Goal: Task Accomplishment & Management: Complete application form

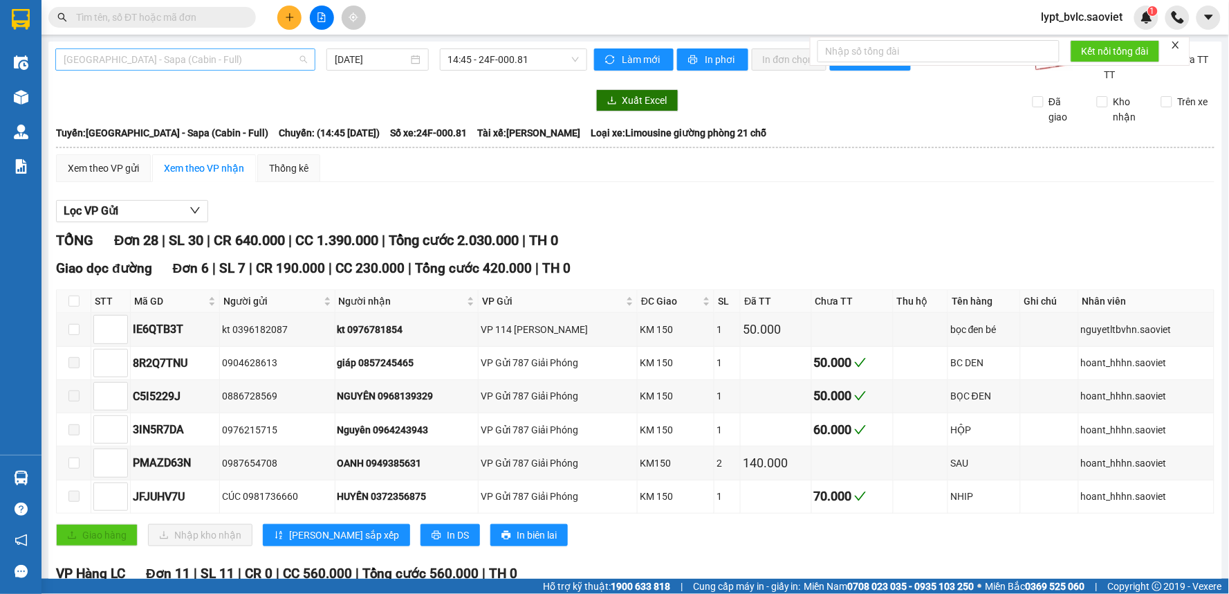
click at [145, 62] on span "[GEOGRAPHIC_DATA] - Sapa (Cabin - Full)" at bounding box center [186, 59] width 244 height 21
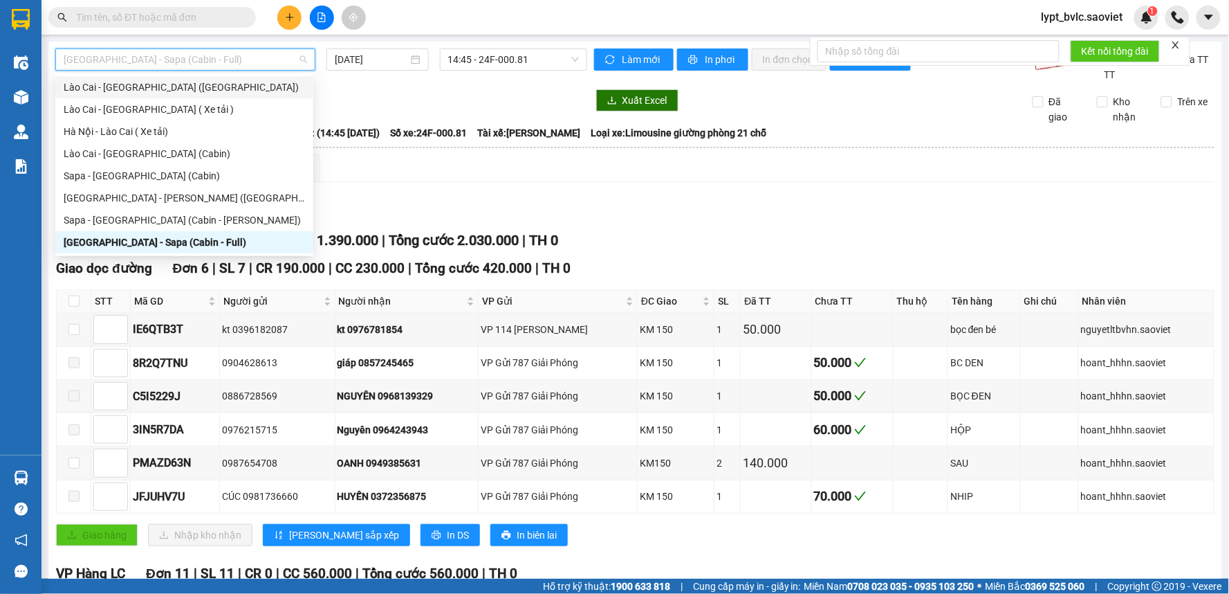
click at [139, 85] on div "Lào Cai - [GEOGRAPHIC_DATA] ([GEOGRAPHIC_DATA])" at bounding box center [184, 87] width 241 height 15
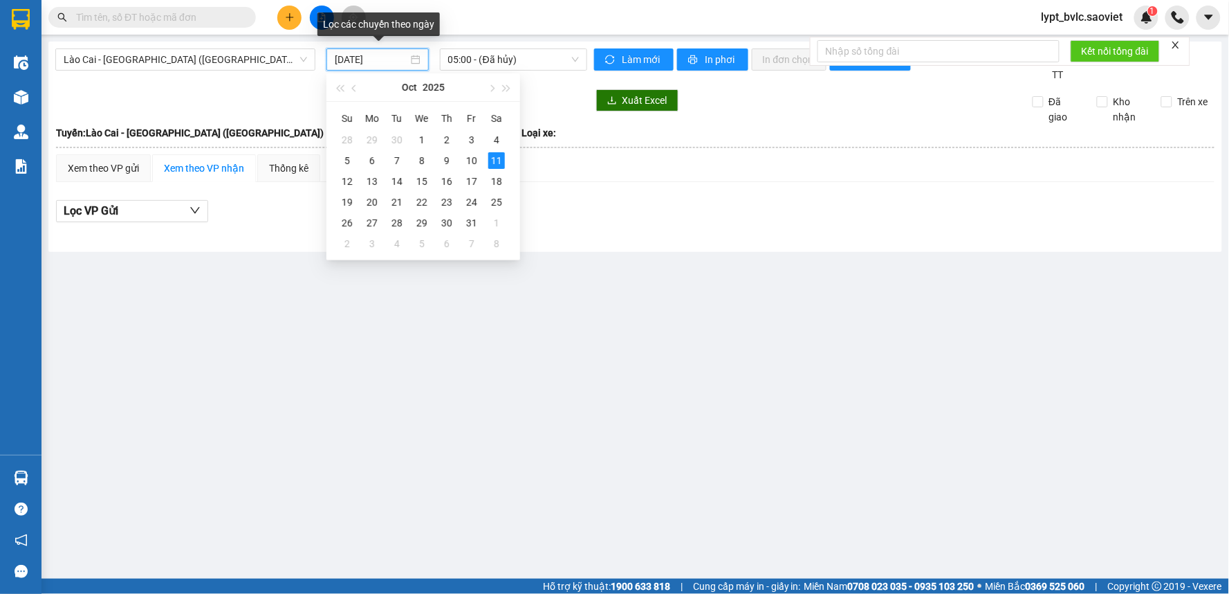
click at [395, 64] on input "[DATE]" at bounding box center [371, 59] width 73 height 15
type input "[DATE]"
click at [540, 57] on span "05:00 - (Đã hủy)" at bounding box center [513, 59] width 131 height 21
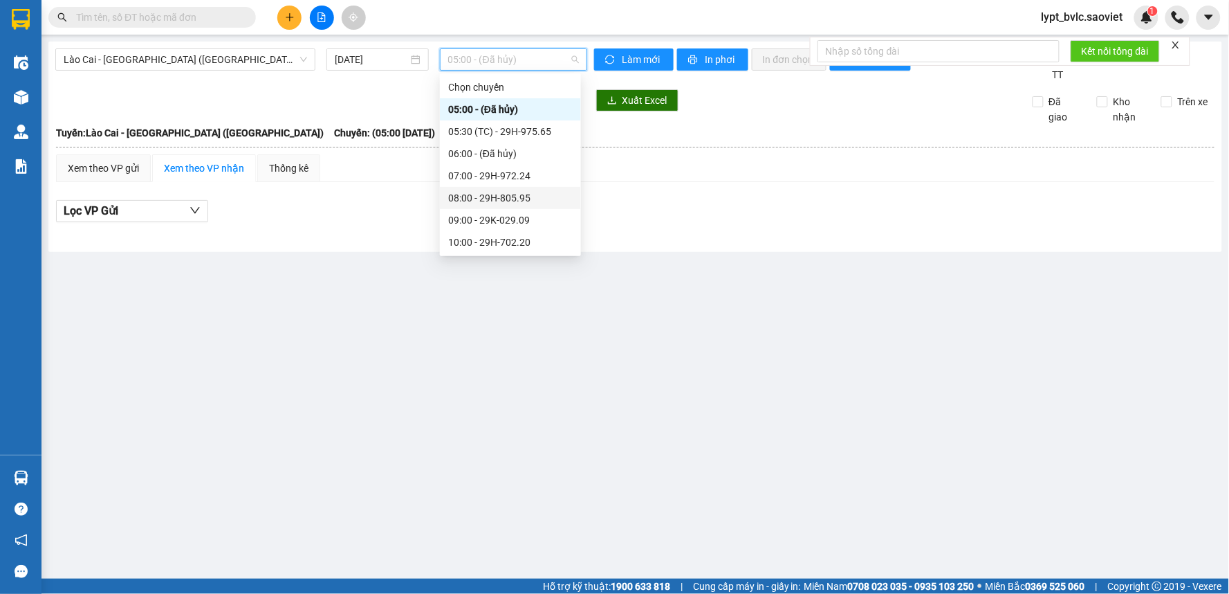
click at [473, 194] on div "08:00 - 29H-805.95" at bounding box center [510, 197] width 125 height 15
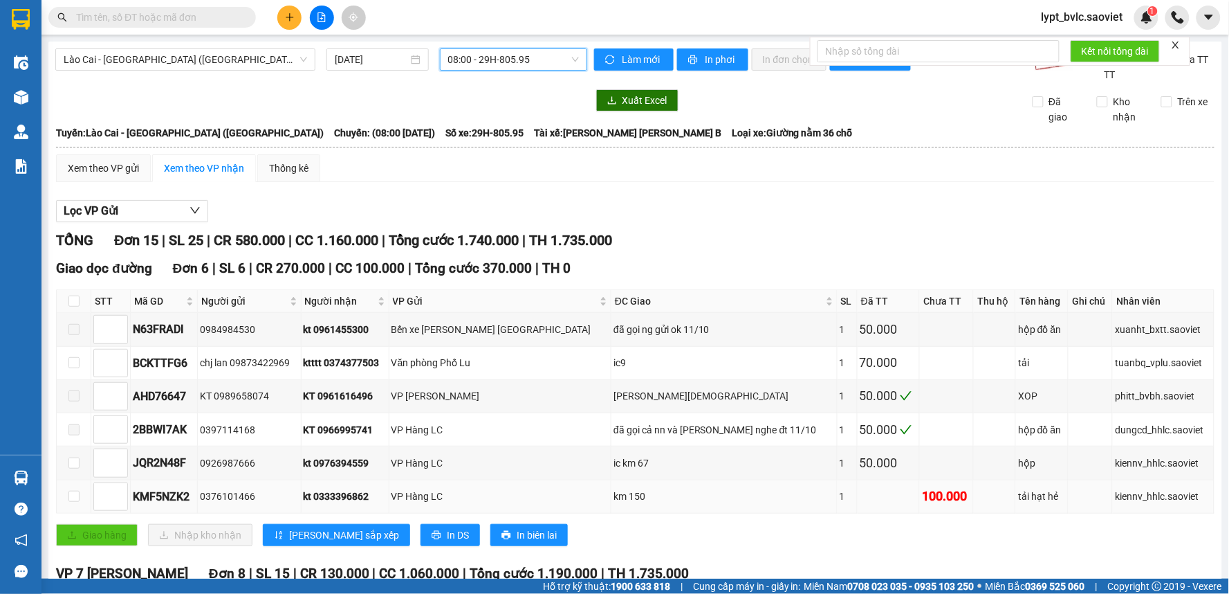
click at [63, 502] on td at bounding box center [74, 496] width 35 height 33
click at [71, 495] on input "checkbox" at bounding box center [73, 496] width 11 height 11
checkbox input "true"
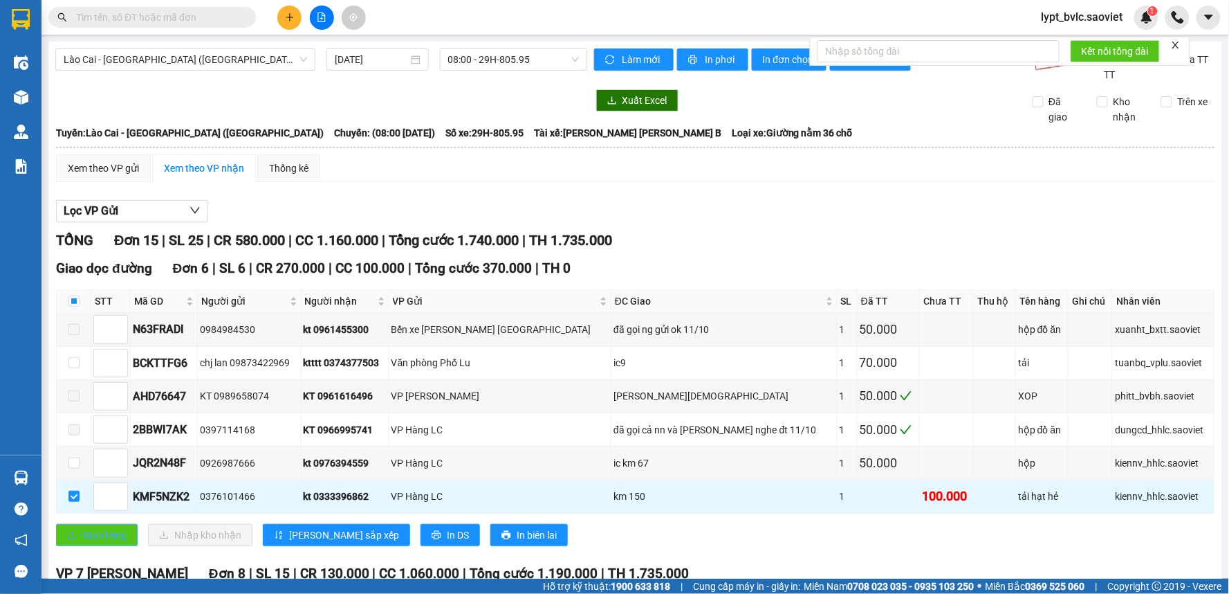
click at [113, 531] on span "Giao hàng" at bounding box center [104, 534] width 44 height 15
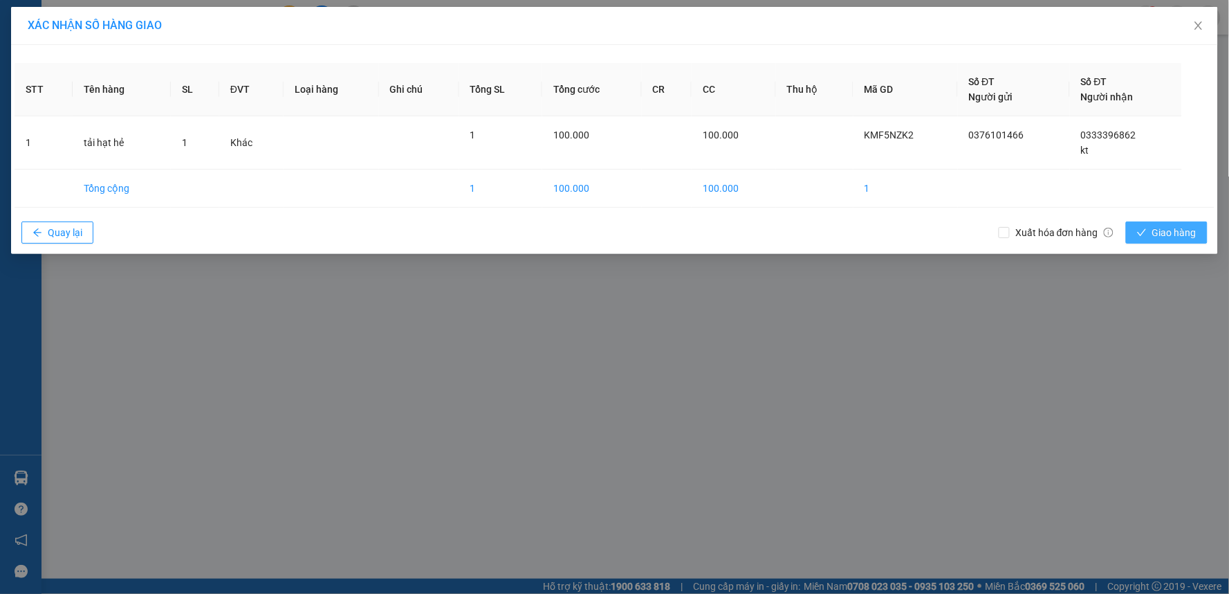
click at [1137, 227] on button "Giao hàng" at bounding box center [1167, 232] width 82 height 22
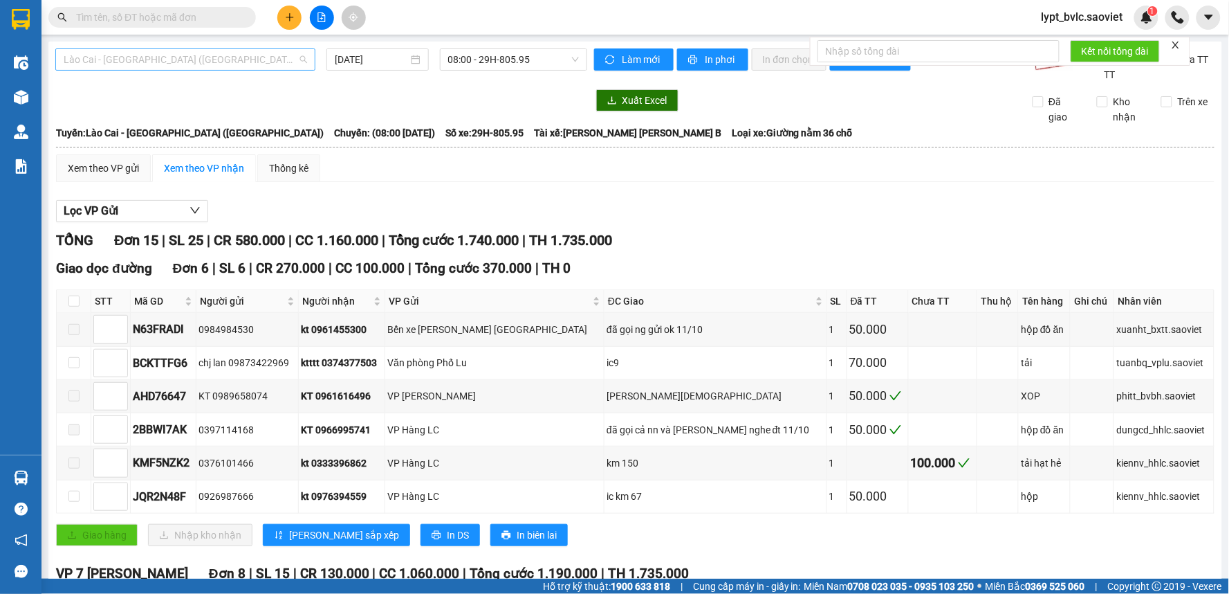
click at [139, 52] on span "Lào Cai - [GEOGRAPHIC_DATA] ([GEOGRAPHIC_DATA])" at bounding box center [186, 59] width 244 height 21
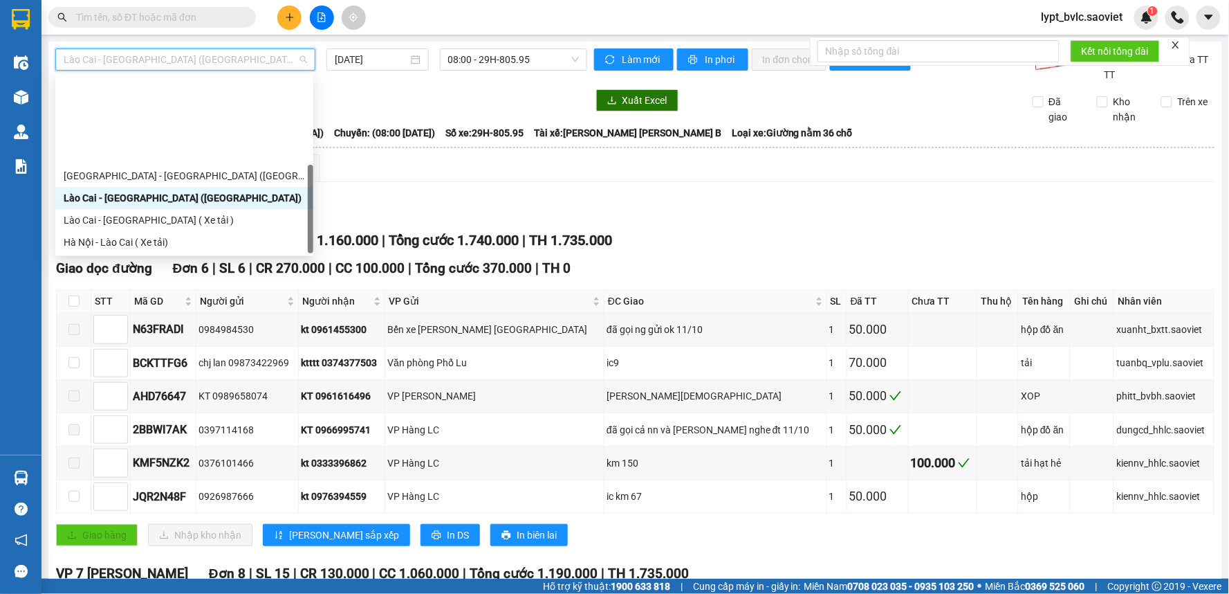
scroll to position [111, 0]
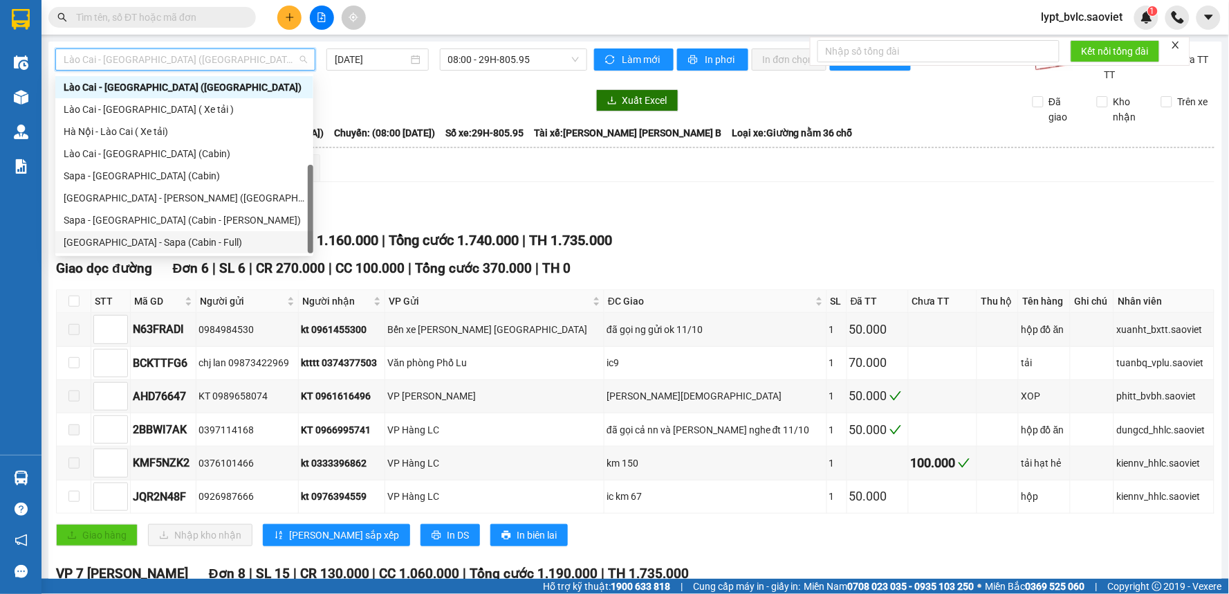
click at [147, 239] on div "[GEOGRAPHIC_DATA] - Sapa (Cabin - Full)" at bounding box center [184, 242] width 241 height 15
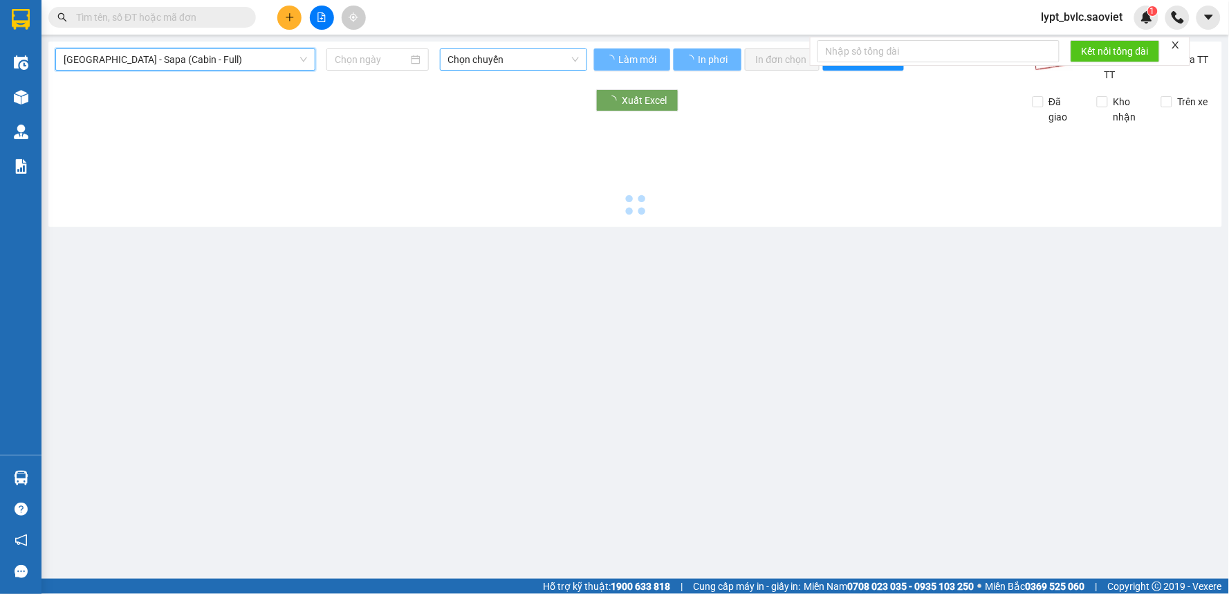
type input "[DATE]"
click at [522, 57] on span "Chọn chuyến" at bounding box center [513, 59] width 131 height 21
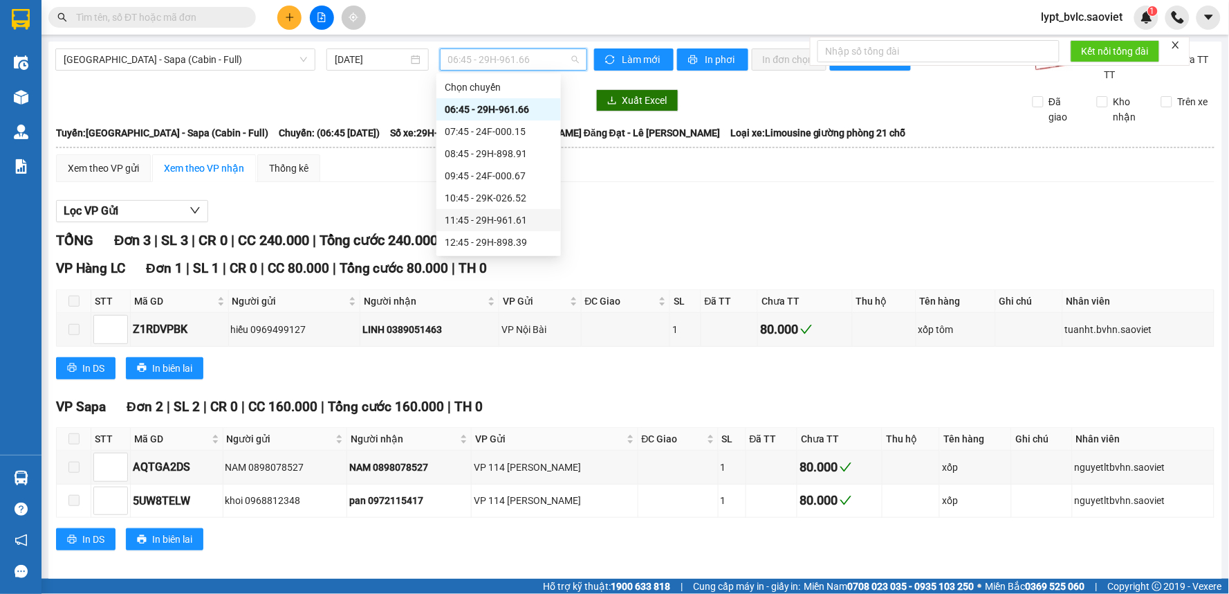
scroll to position [77, 0]
click at [477, 211] on div "14:45 - 24F-000.81" at bounding box center [499, 209] width 108 height 15
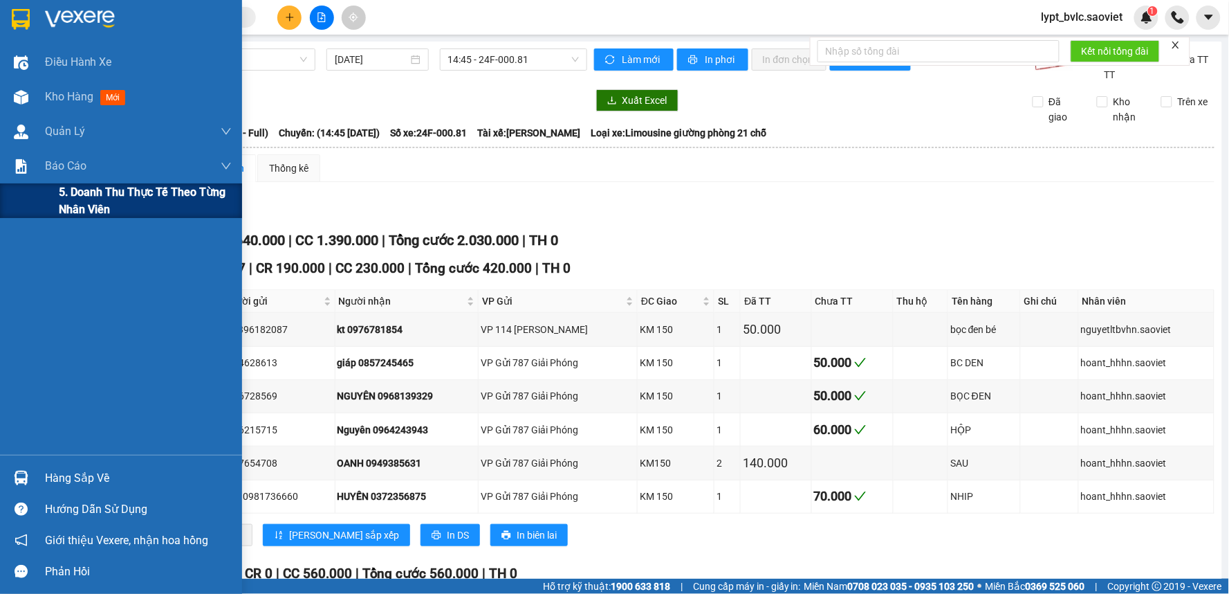
click at [86, 194] on span "5. Doanh thu thực tế theo từng nhân viên" at bounding box center [145, 200] width 173 height 35
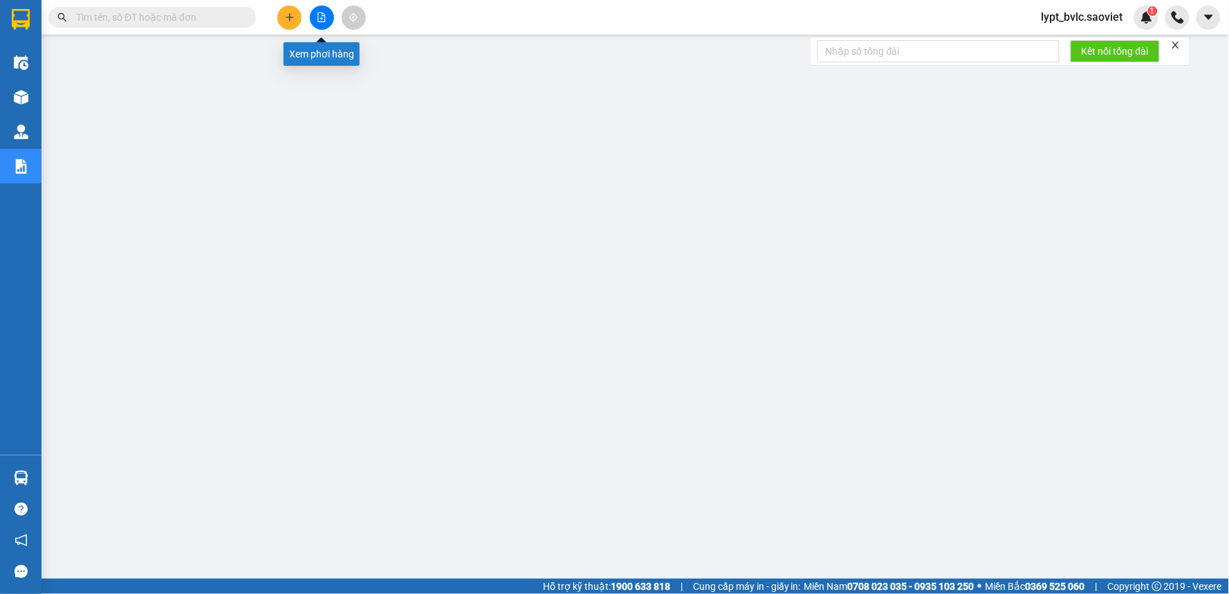
click at [322, 24] on button at bounding box center [322, 18] width 24 height 24
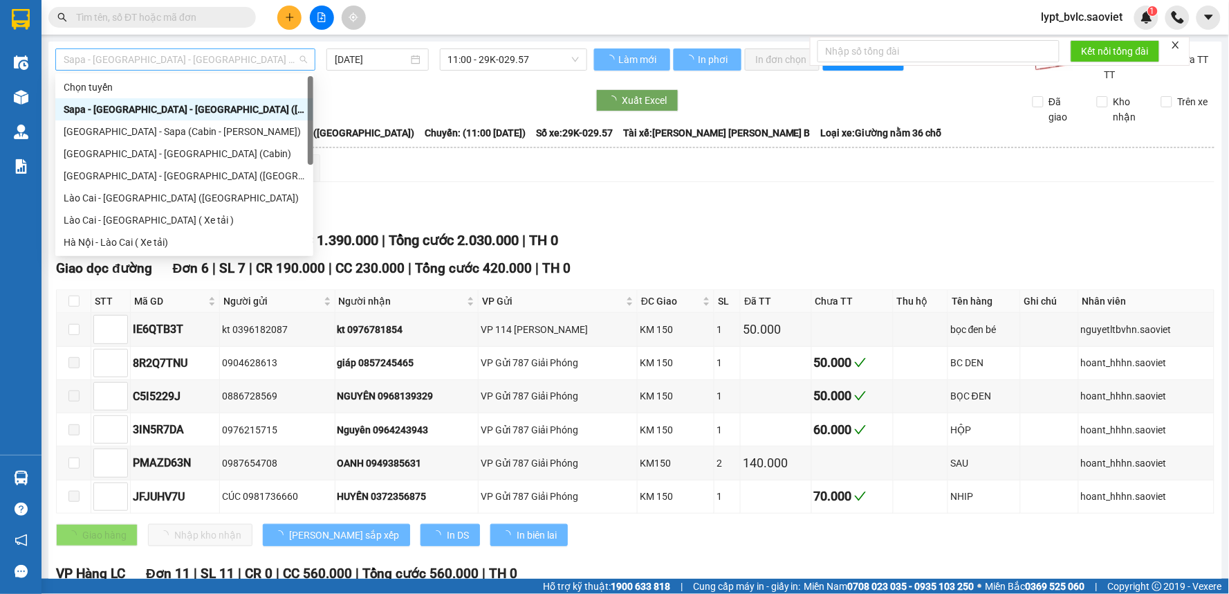
click at [249, 58] on span "Sapa - [GEOGRAPHIC_DATA] - [GEOGRAPHIC_DATA] ([GEOGRAPHIC_DATA])" at bounding box center [186, 59] width 244 height 21
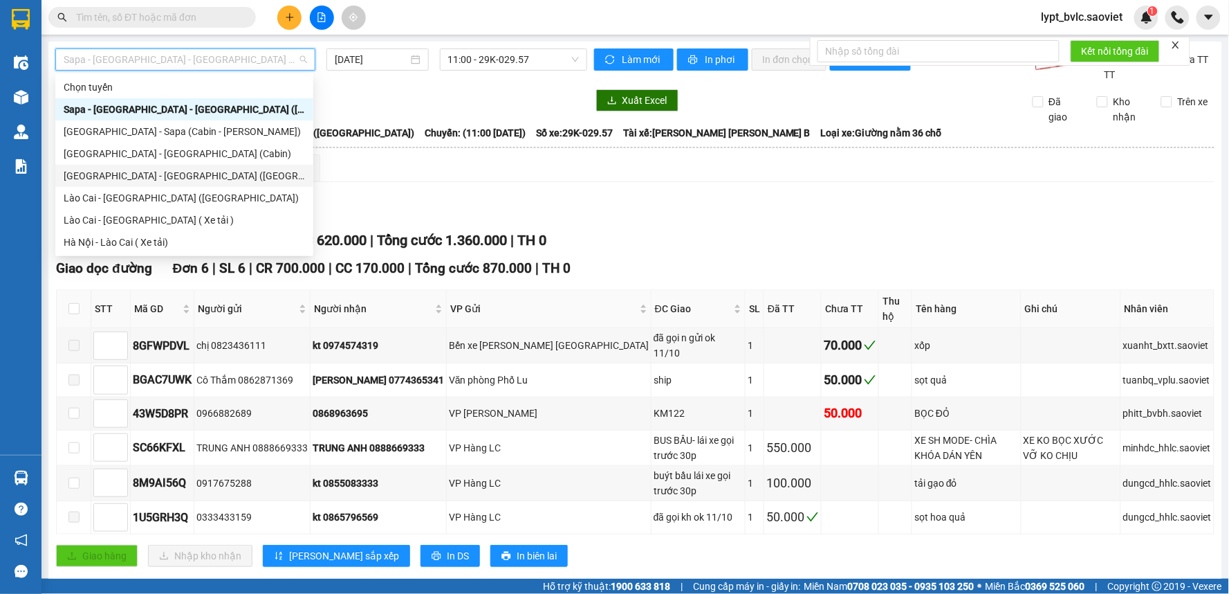
click at [159, 168] on div "[GEOGRAPHIC_DATA] - [GEOGRAPHIC_DATA] ([GEOGRAPHIC_DATA])" at bounding box center [184, 175] width 241 height 15
type input "[DATE]"
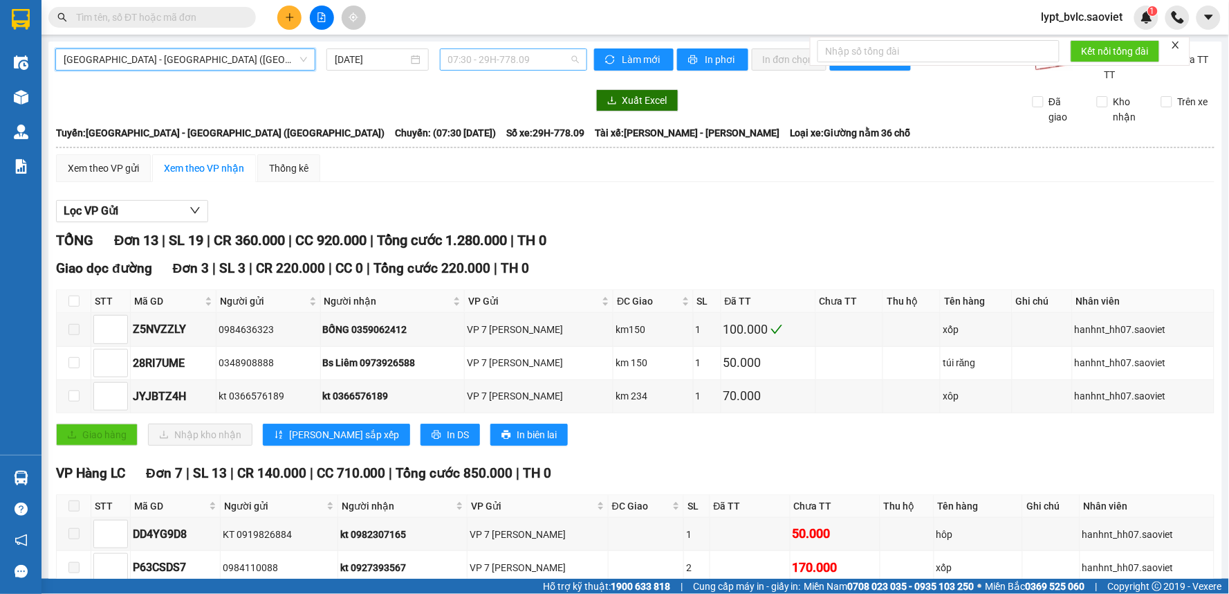
click at [473, 59] on span "07:30 - 29H-778.09" at bounding box center [513, 59] width 131 height 21
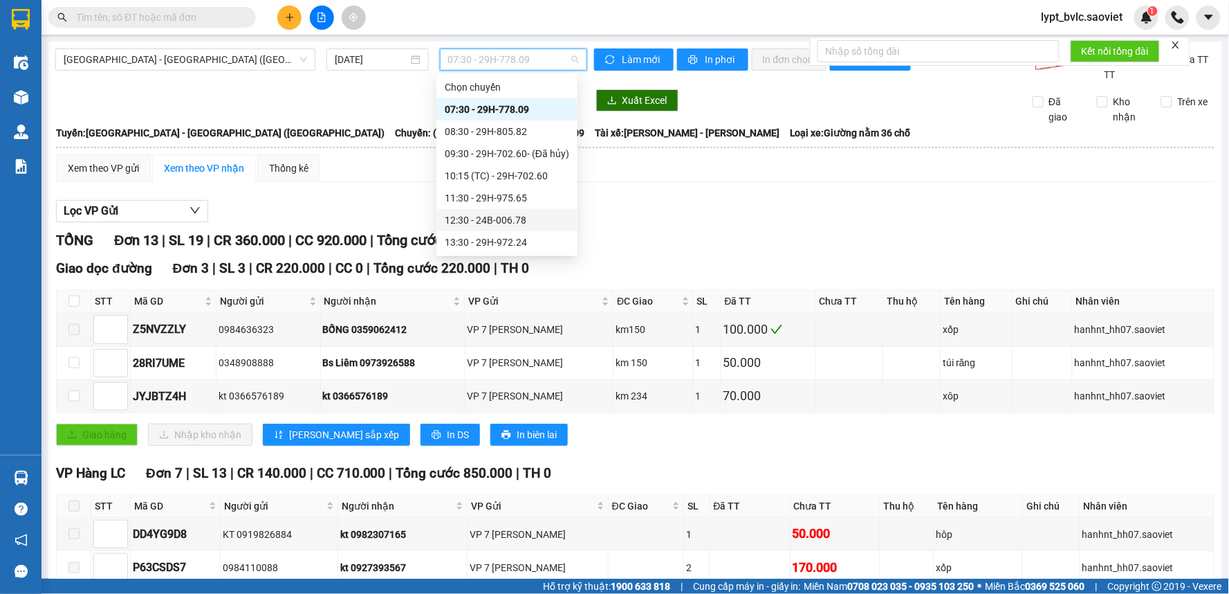
click at [495, 214] on div "12:30 - 24B-006.78" at bounding box center [507, 219] width 125 height 15
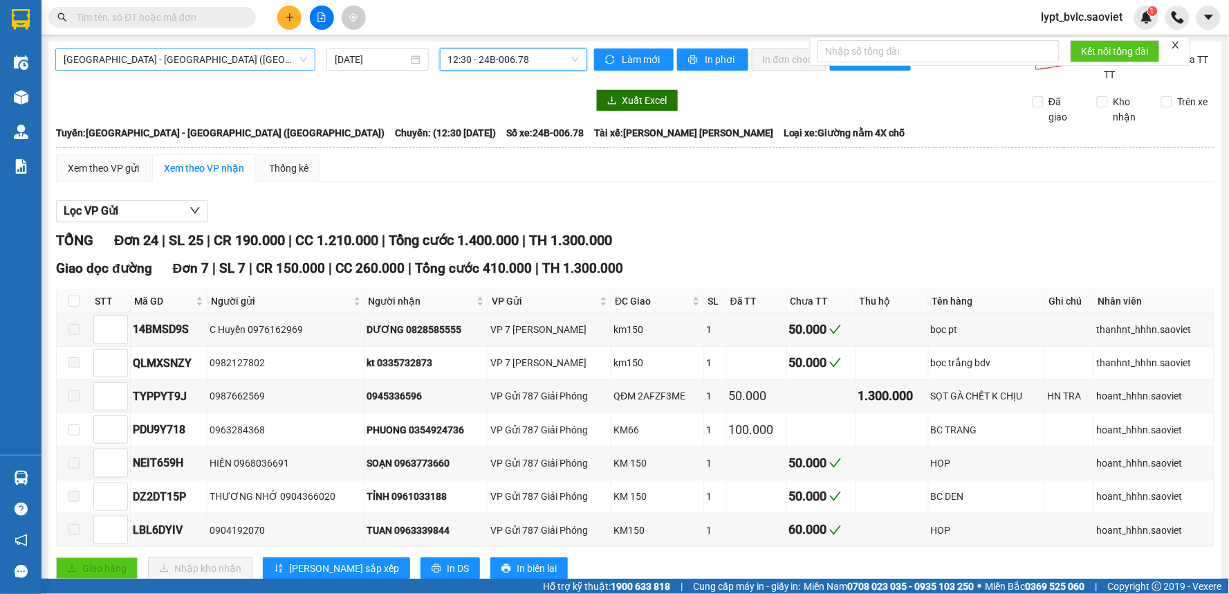
click at [140, 61] on span "[GEOGRAPHIC_DATA] - [GEOGRAPHIC_DATA] ([GEOGRAPHIC_DATA])" at bounding box center [186, 59] width 244 height 21
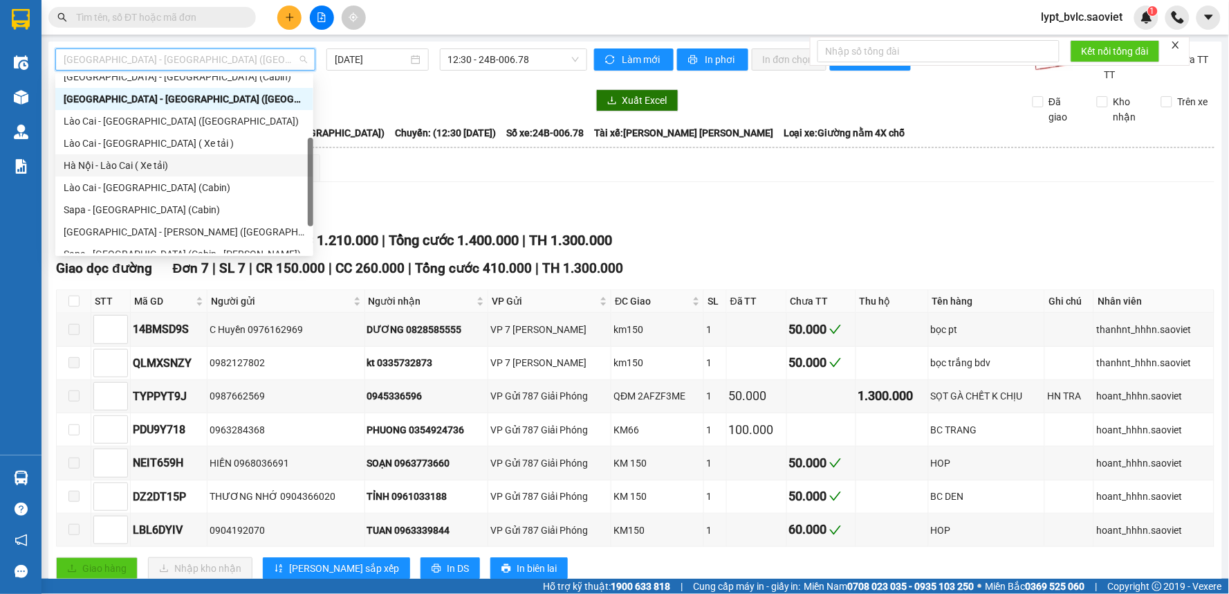
scroll to position [111, 0]
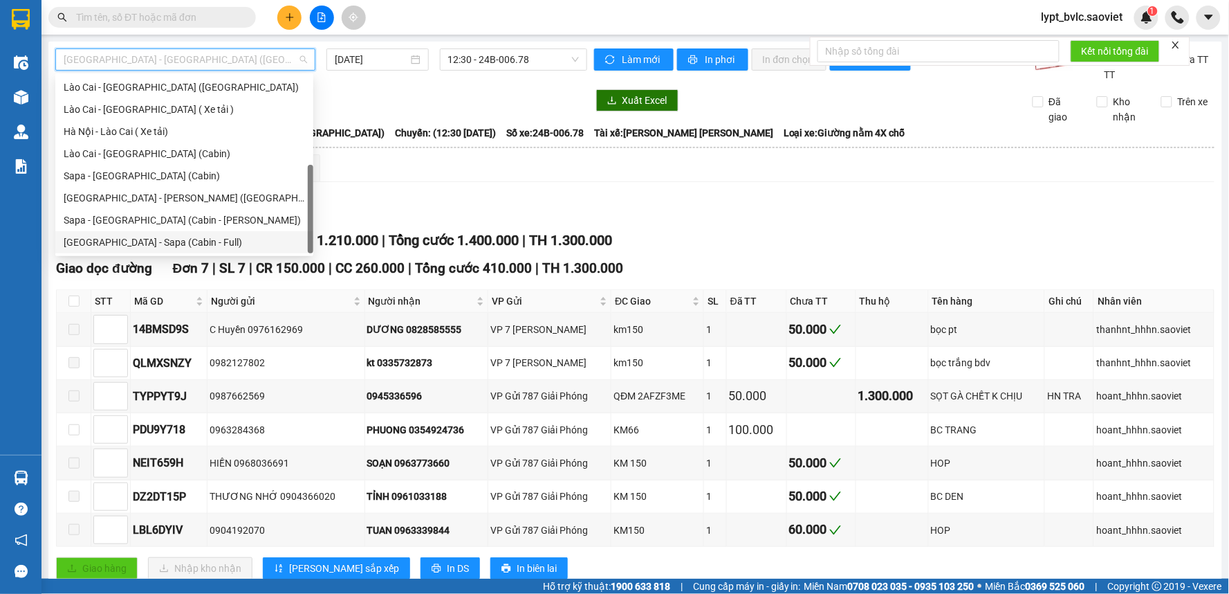
click at [148, 238] on div "[GEOGRAPHIC_DATA] - Sapa (Cabin - Full)" at bounding box center [184, 242] width 241 height 15
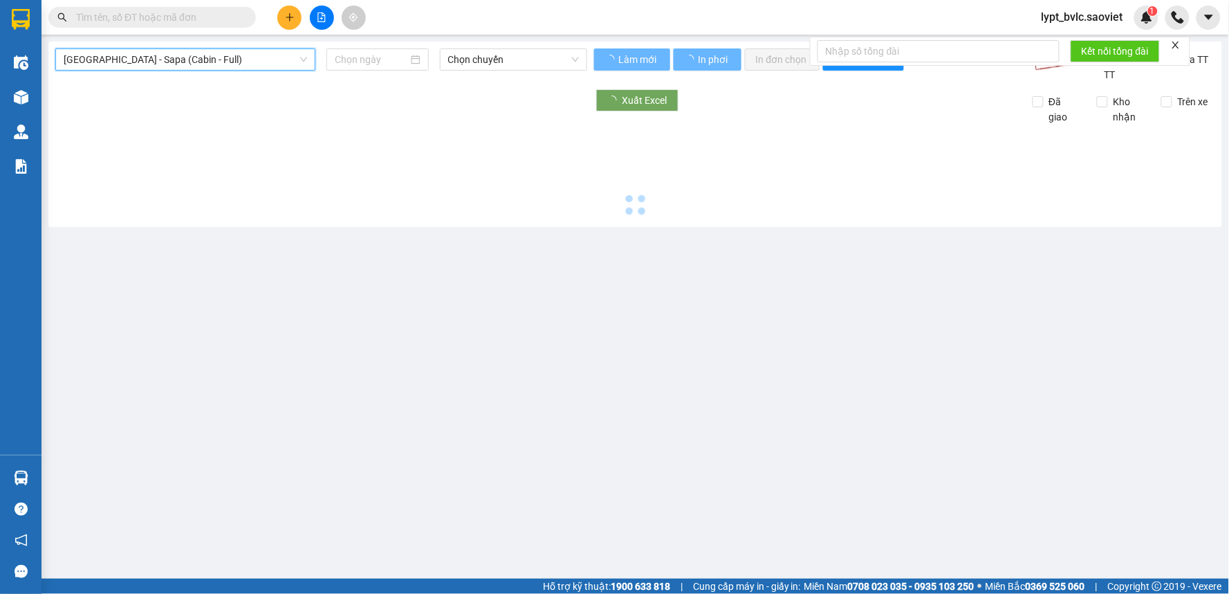
type input "[DATE]"
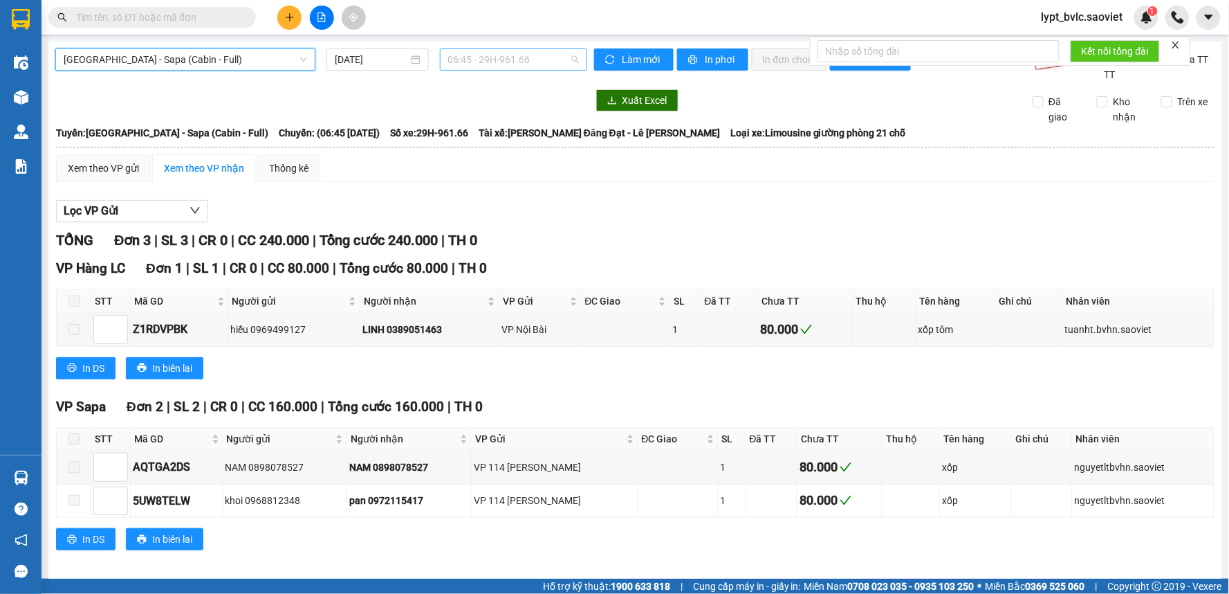
click at [499, 61] on span "06:45 - 29H-961.66" at bounding box center [513, 59] width 131 height 21
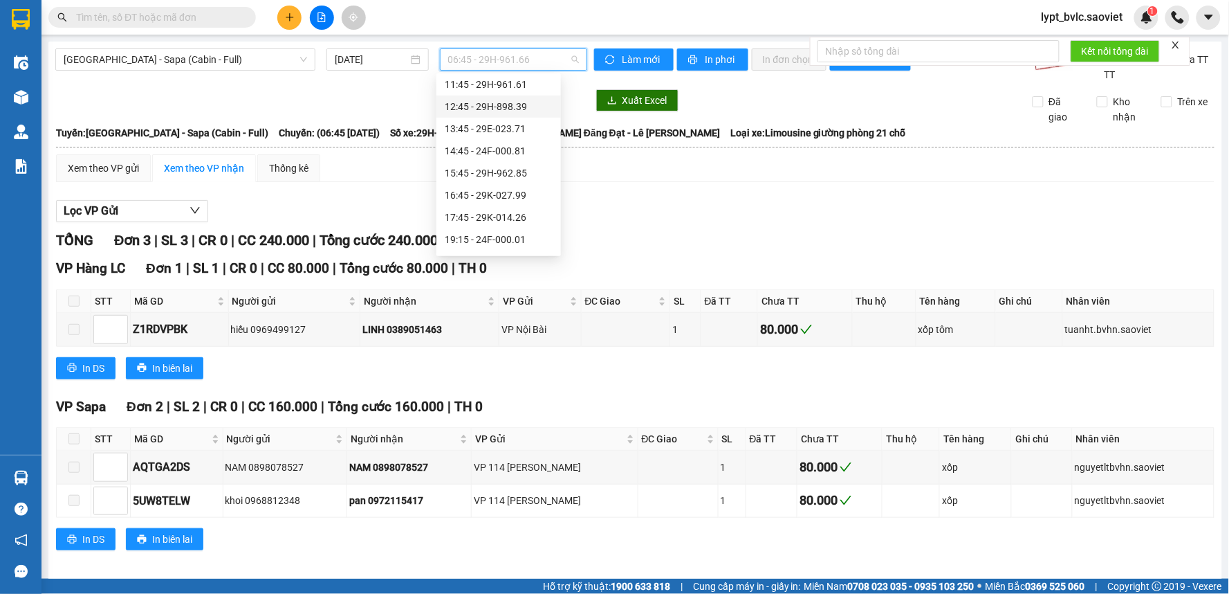
scroll to position [154, 0]
click at [513, 133] on div "14:45 - 24F-000.81" at bounding box center [499, 132] width 108 height 15
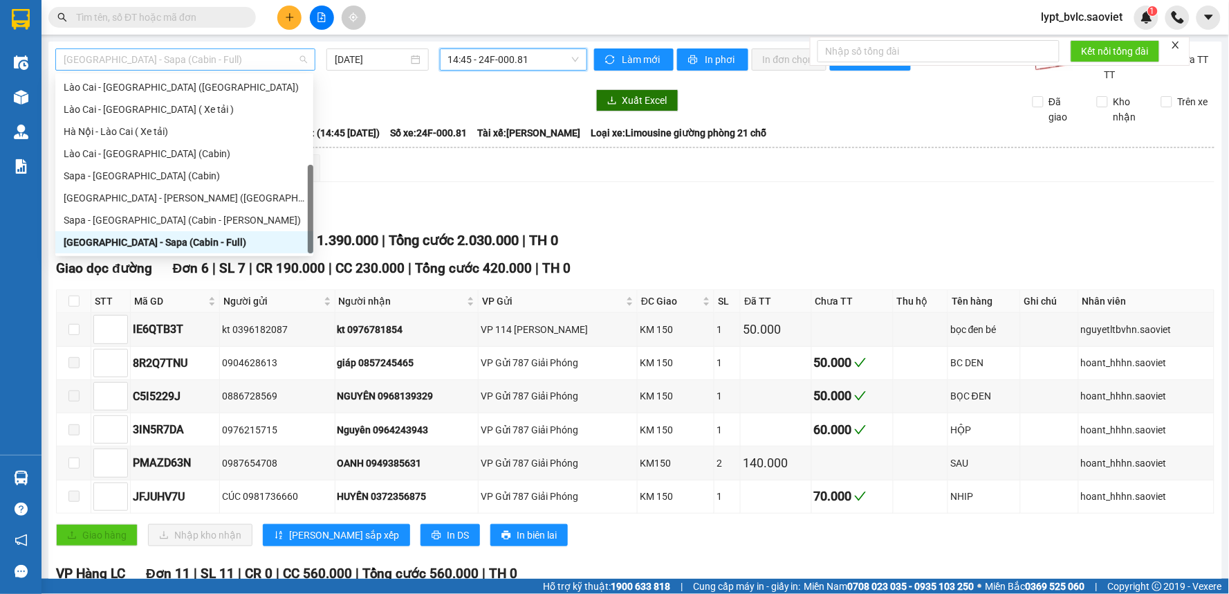
click at [253, 62] on span "[GEOGRAPHIC_DATA] - Sapa (Cabin - Full)" at bounding box center [186, 59] width 244 height 21
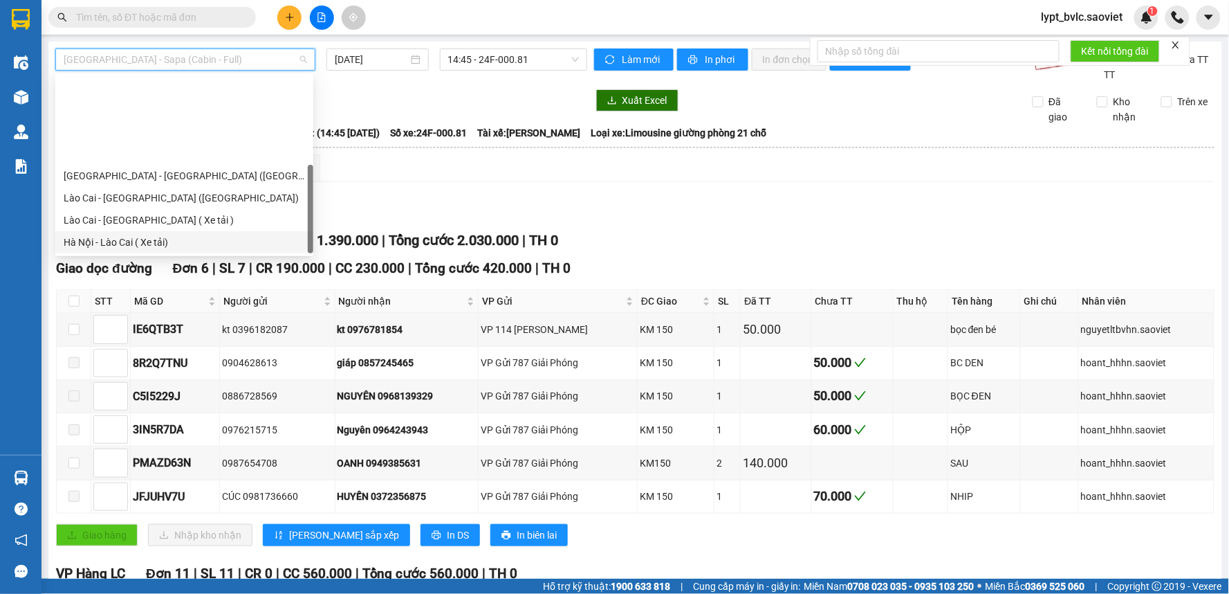
scroll to position [111, 0]
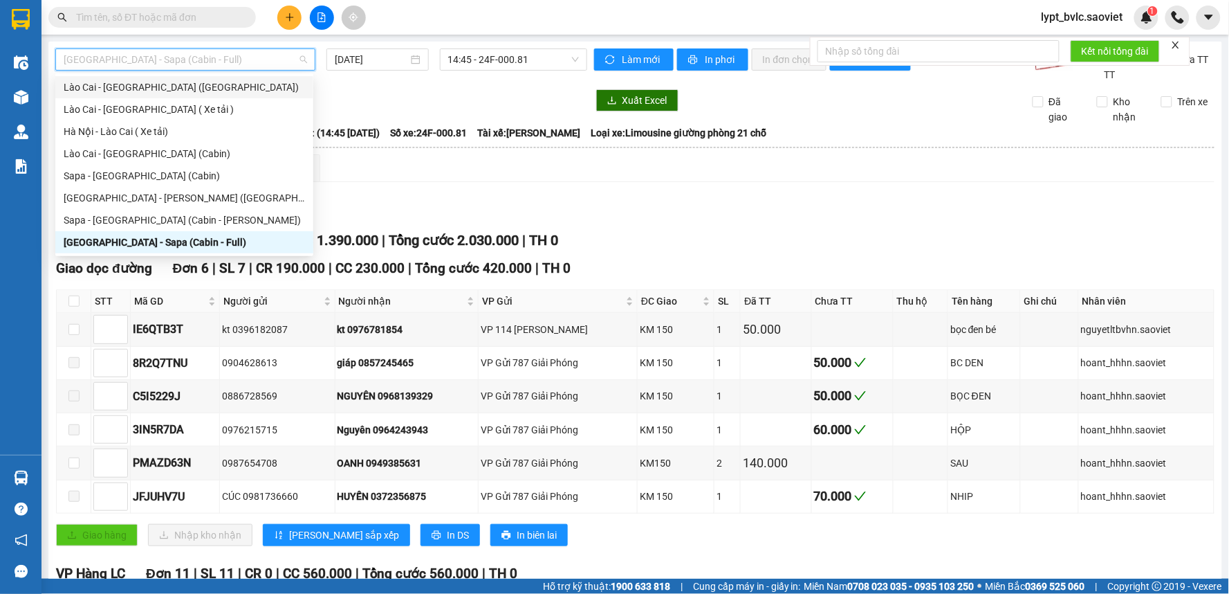
click at [136, 86] on div "Lào Cai - [GEOGRAPHIC_DATA] ([GEOGRAPHIC_DATA])" at bounding box center [184, 87] width 241 height 15
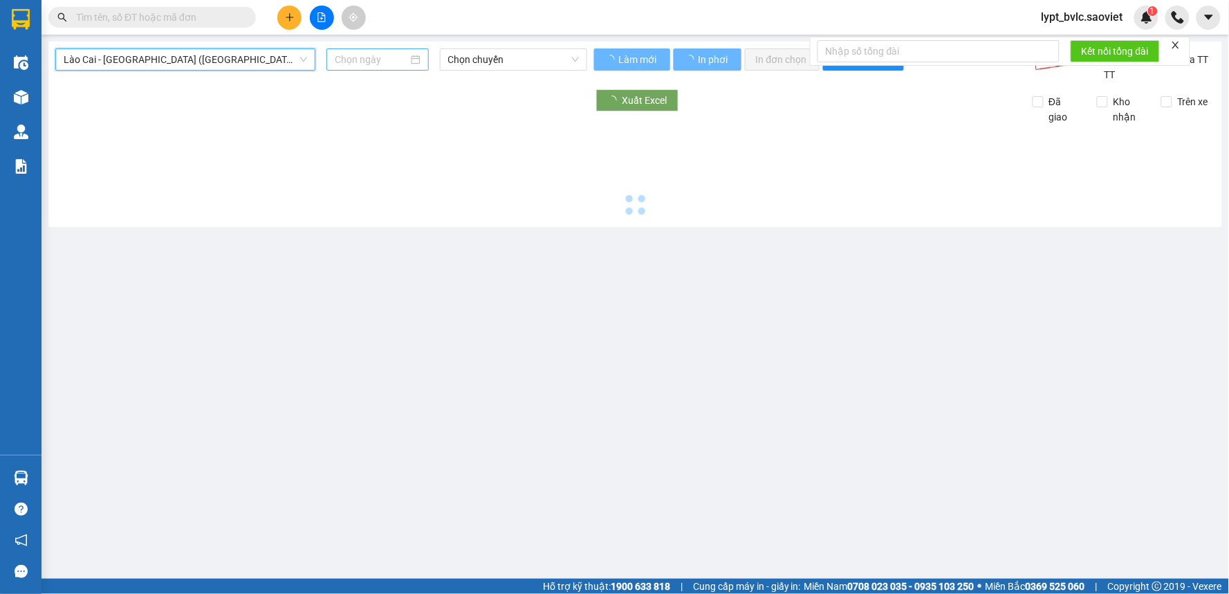
type input "[DATE]"
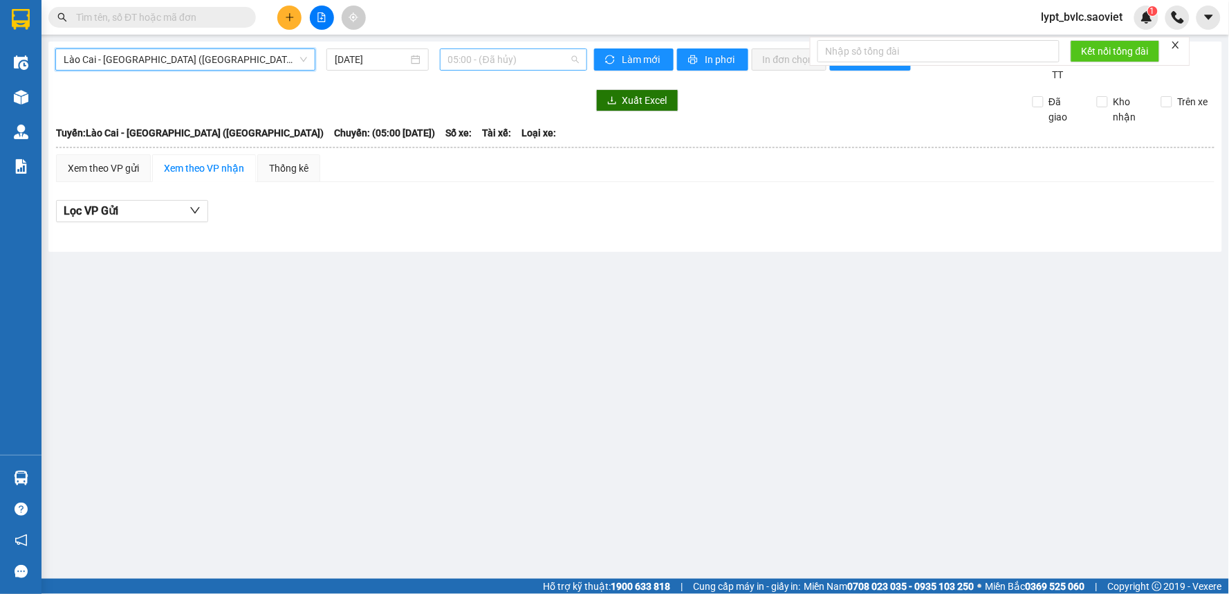
click at [507, 62] on span "05:00 - (Đã hủy)" at bounding box center [513, 59] width 131 height 21
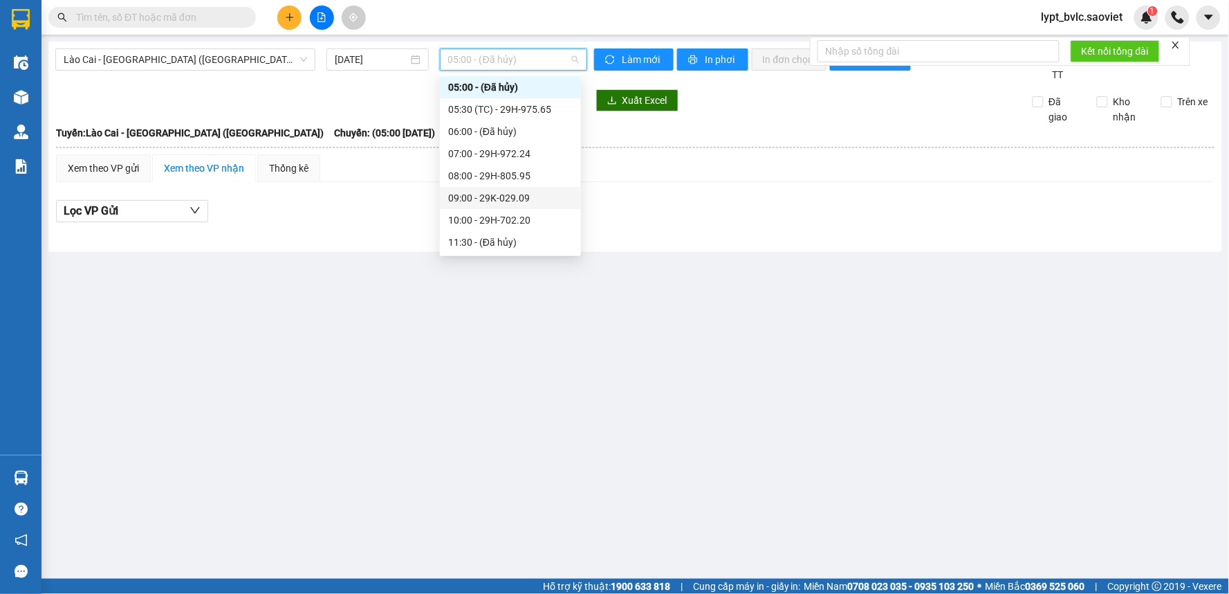
click at [489, 197] on div "09:00 - 29K-029.09" at bounding box center [510, 197] width 125 height 15
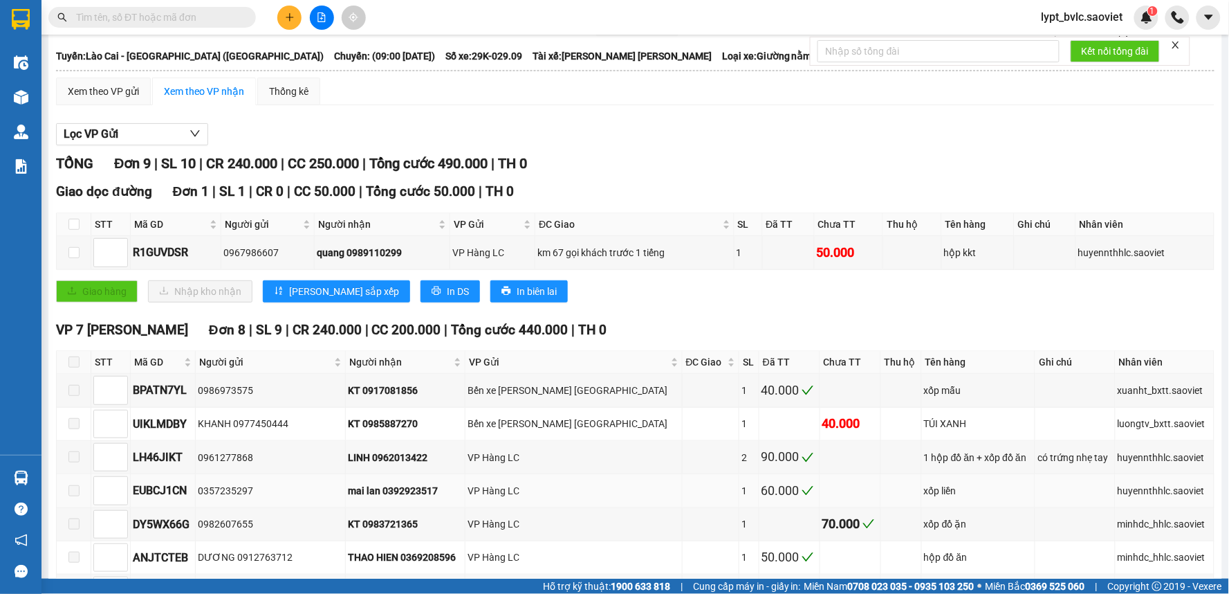
scroll to position [154, 0]
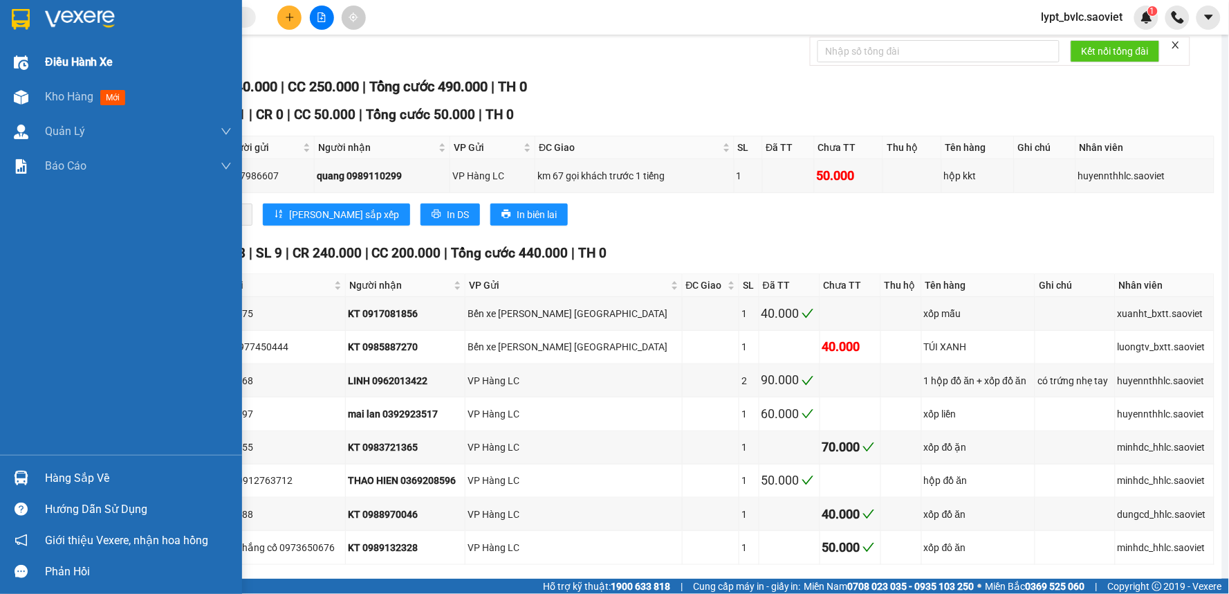
click at [59, 63] on span "Điều hành xe" at bounding box center [79, 61] width 68 height 17
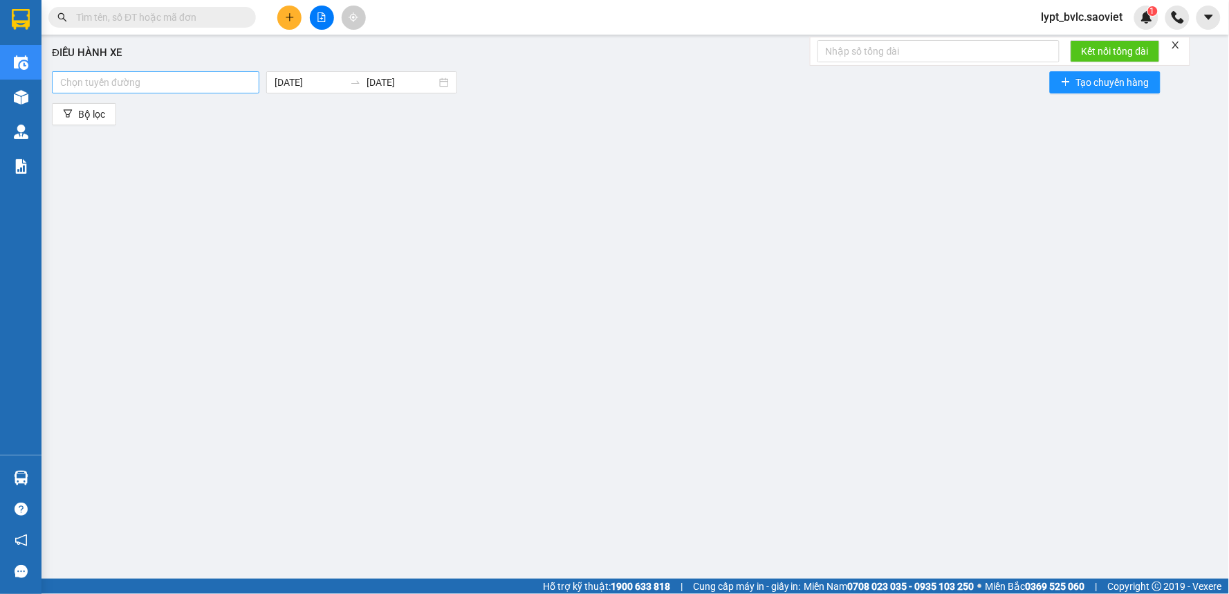
click at [176, 87] on div at bounding box center [155, 82] width 201 height 17
click at [336, 164] on div "Điều [PERSON_NAME] xe [PERSON_NAME] đường [DATE] [DATE] Tạo chuyến hàng Bộ lọc" at bounding box center [635, 300] width 1174 height 516
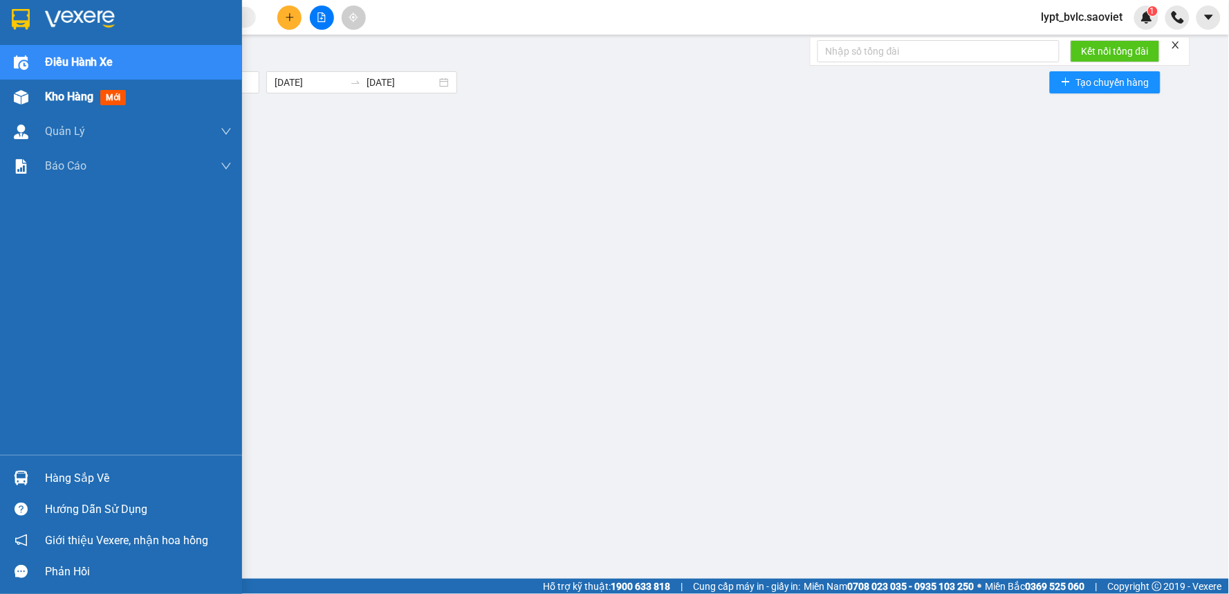
click at [60, 97] on span "Kho hàng" at bounding box center [69, 96] width 48 height 13
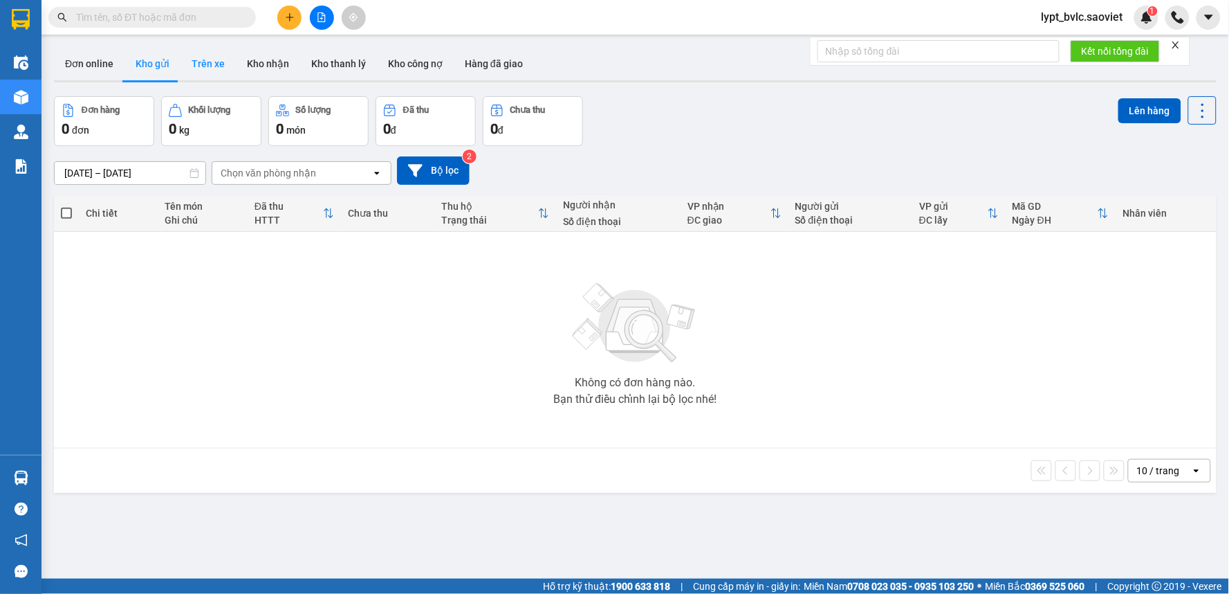
click at [208, 65] on button "Trên xe" at bounding box center [208, 63] width 55 height 33
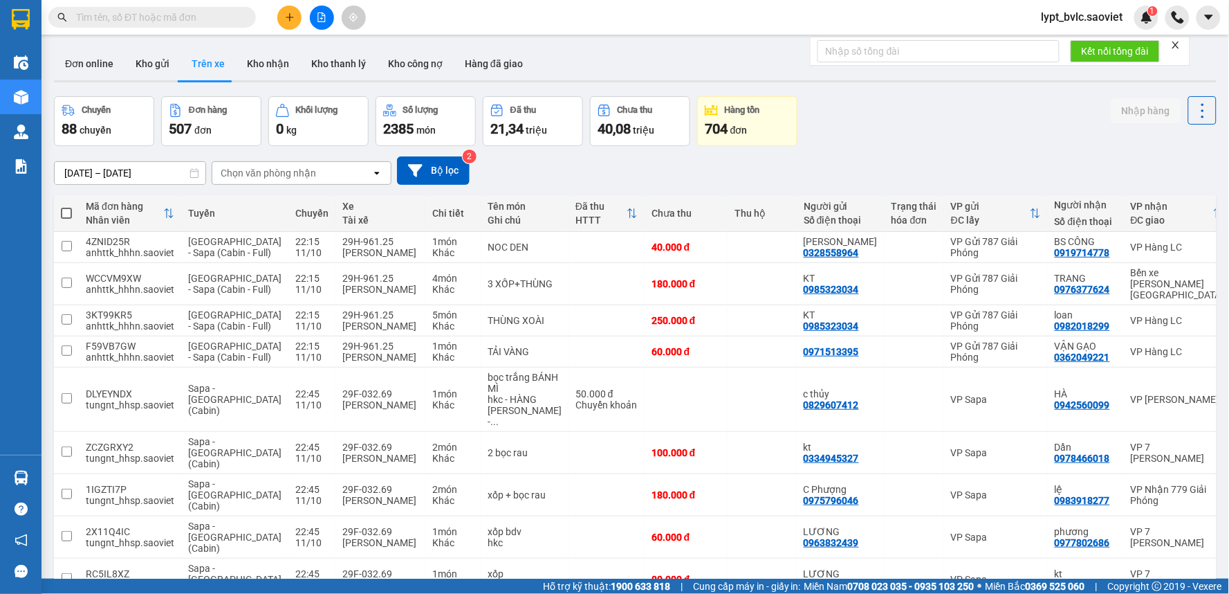
click at [101, 174] on input "[DATE] – [DATE]" at bounding box center [130, 173] width 151 height 22
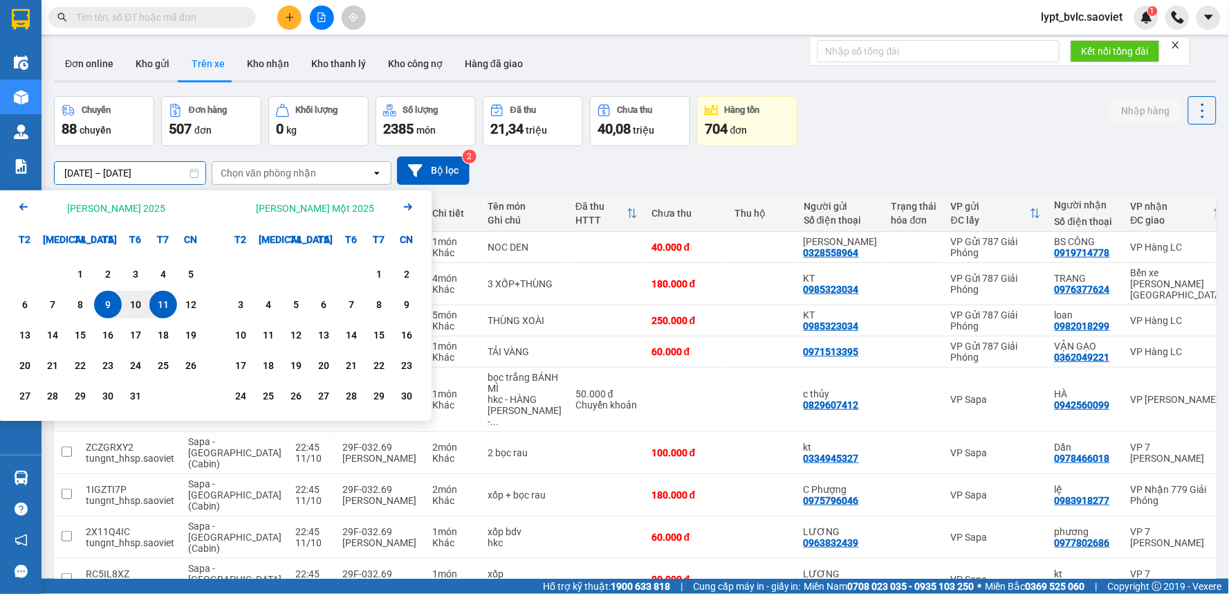
click at [591, 187] on div "[DATE] – [DATE] Press the down arrow key to interact with the calendar and sele…" at bounding box center [635, 170] width 1163 height 49
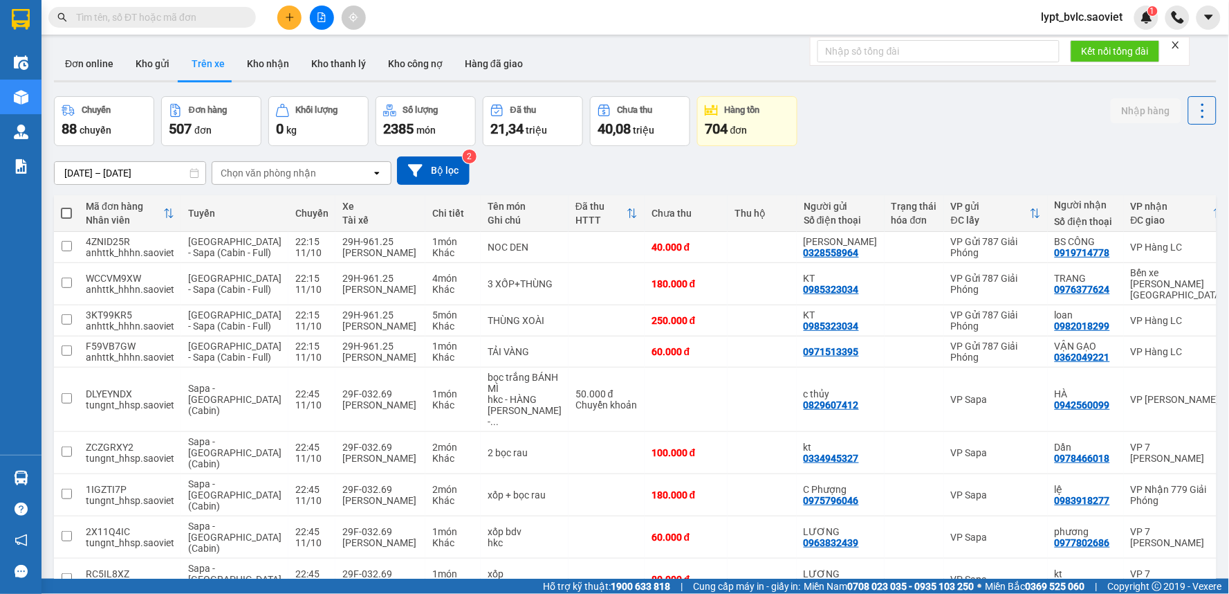
click at [143, 18] on input "text" at bounding box center [157, 17] width 163 height 15
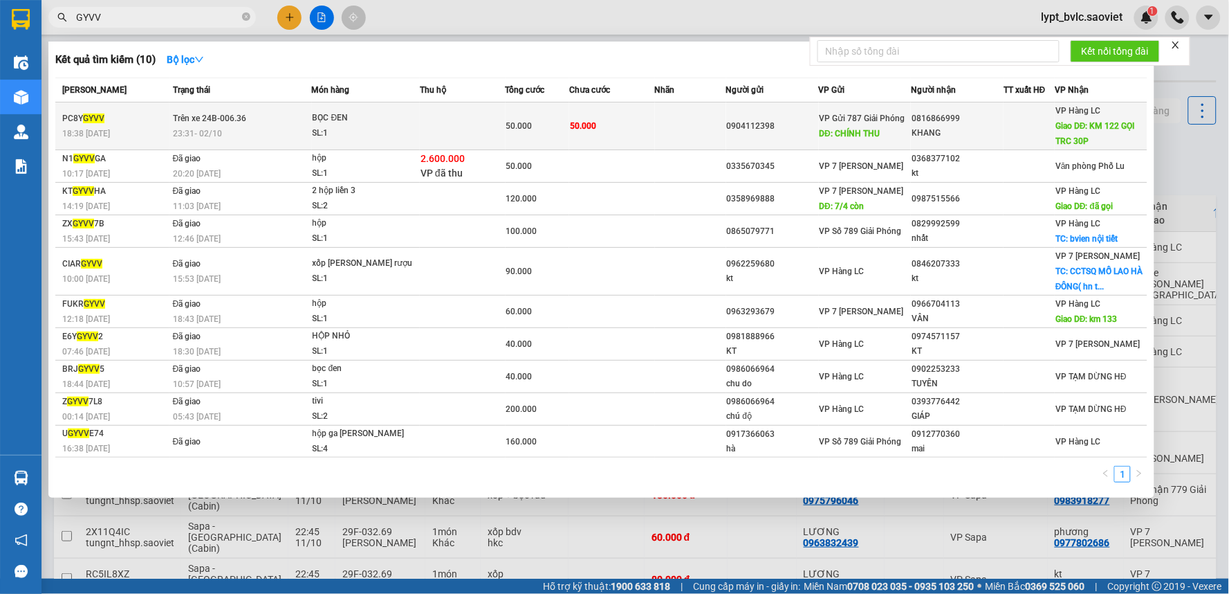
type input "GYVV"
click at [623, 133] on td "50.000" at bounding box center [612, 126] width 86 height 48
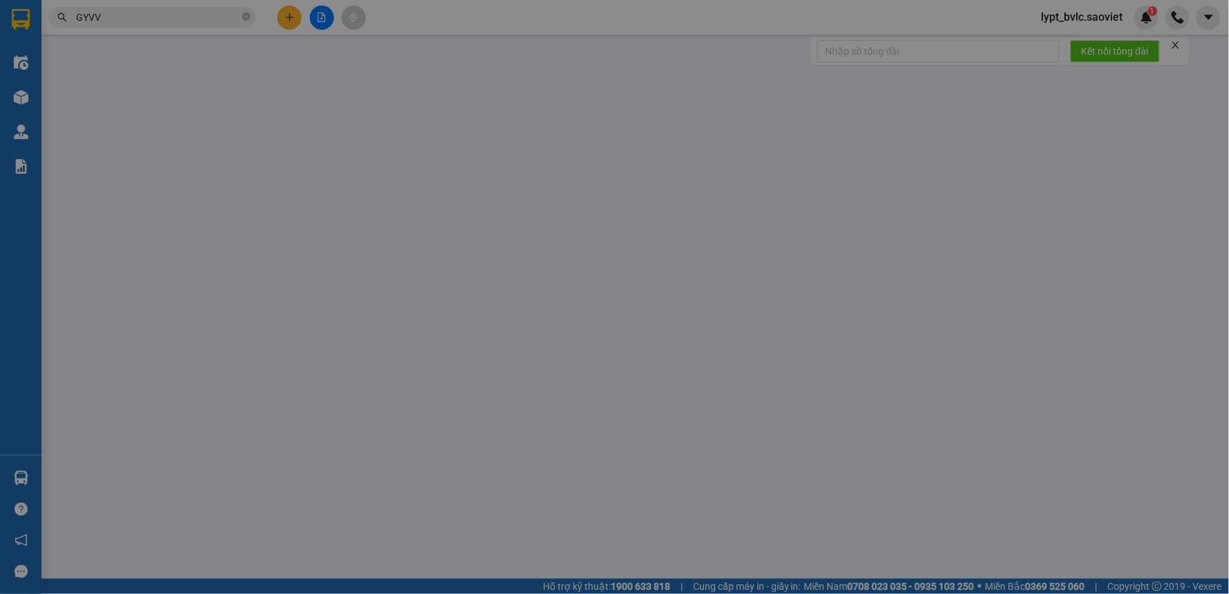
type input "0904112398"
type input "[PERSON_NAME] THU"
type input "0816866999"
type input "KHANG"
type input "KM 122 GỌI TRC 30P"
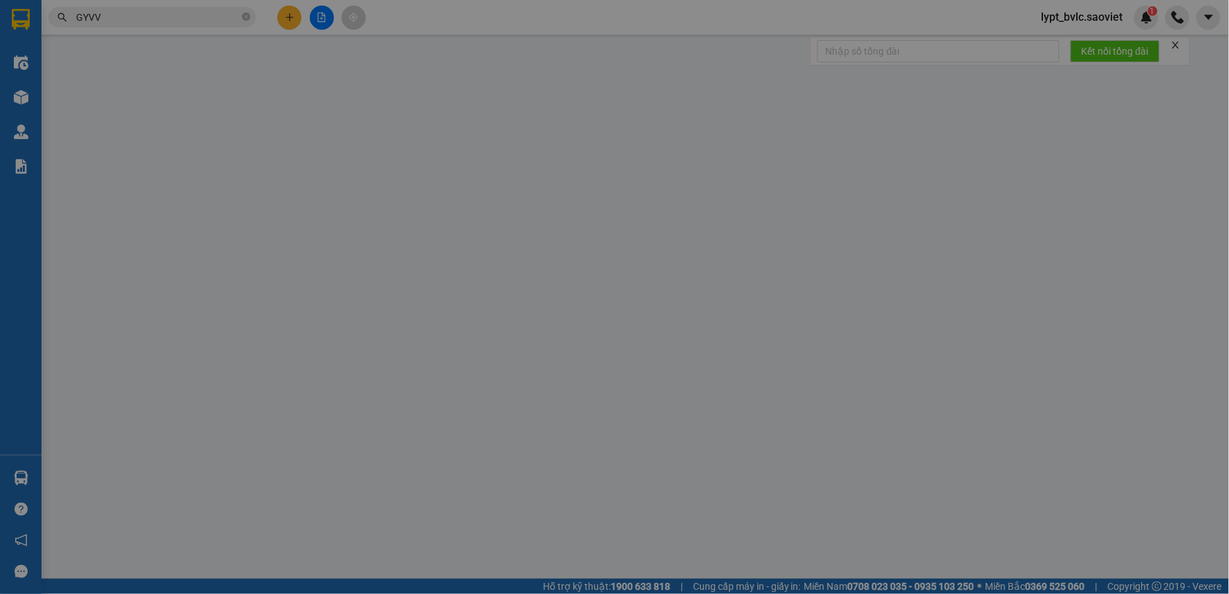
type input "0"
type input "50.000"
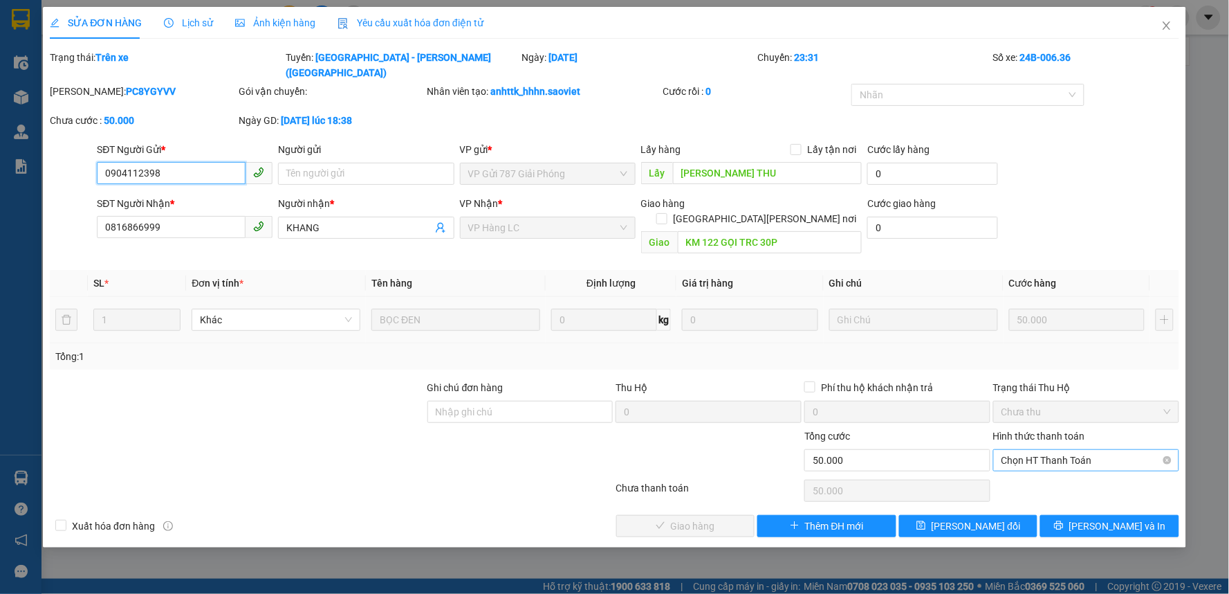
click at [1067, 450] on span "Chọn HT Thanh Toán" at bounding box center [1086, 460] width 169 height 21
click at [1036, 452] on div "Tại văn phòng" at bounding box center [1086, 457] width 169 height 15
type input "0"
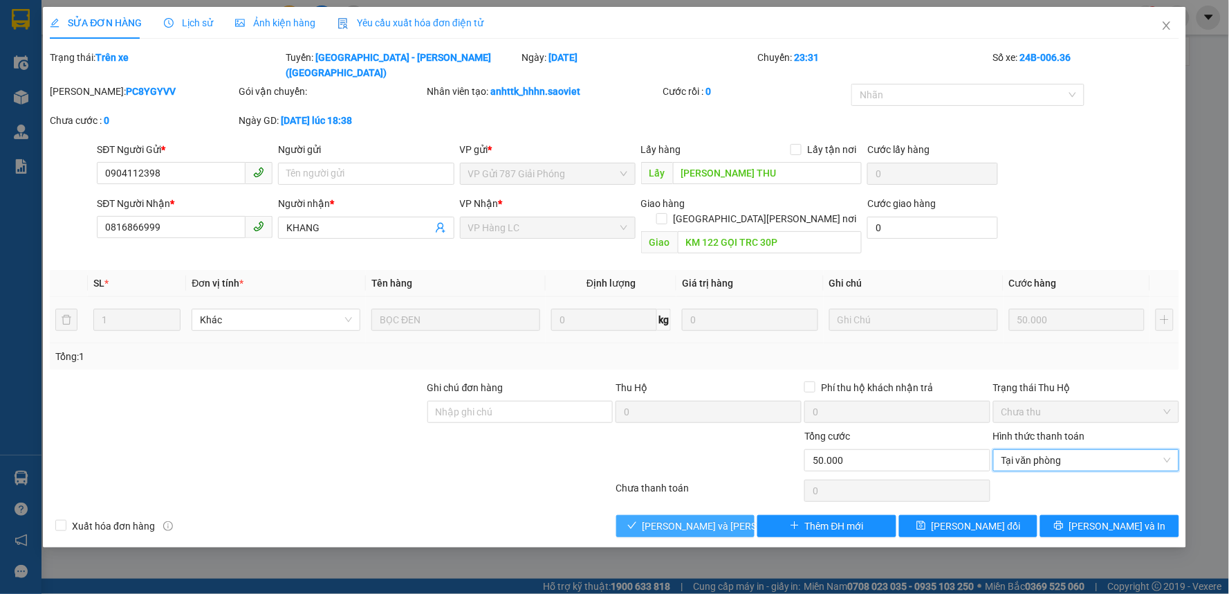
click at [684, 518] on span "[PERSON_NAME] và [PERSON_NAME] hàng" at bounding box center [736, 525] width 187 height 15
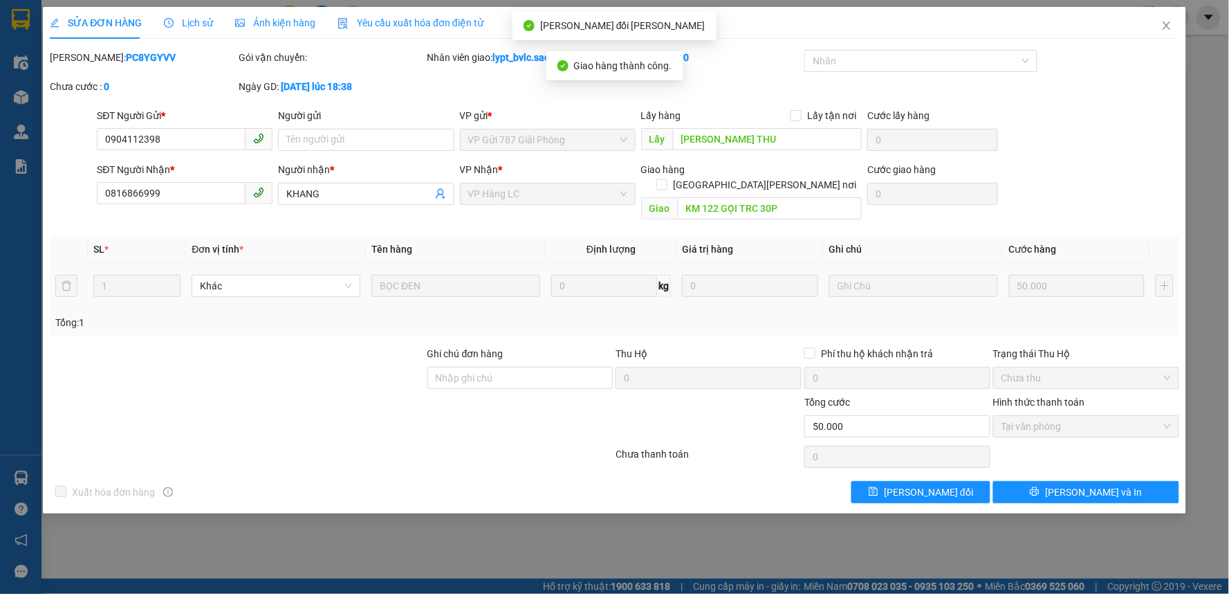
click at [529, 534] on div "SỬA ĐƠN HÀNG Lịch sử [PERSON_NAME] hàng Yêu cầu xuất [PERSON_NAME] điện tử Tota…" at bounding box center [614, 297] width 1229 height 594
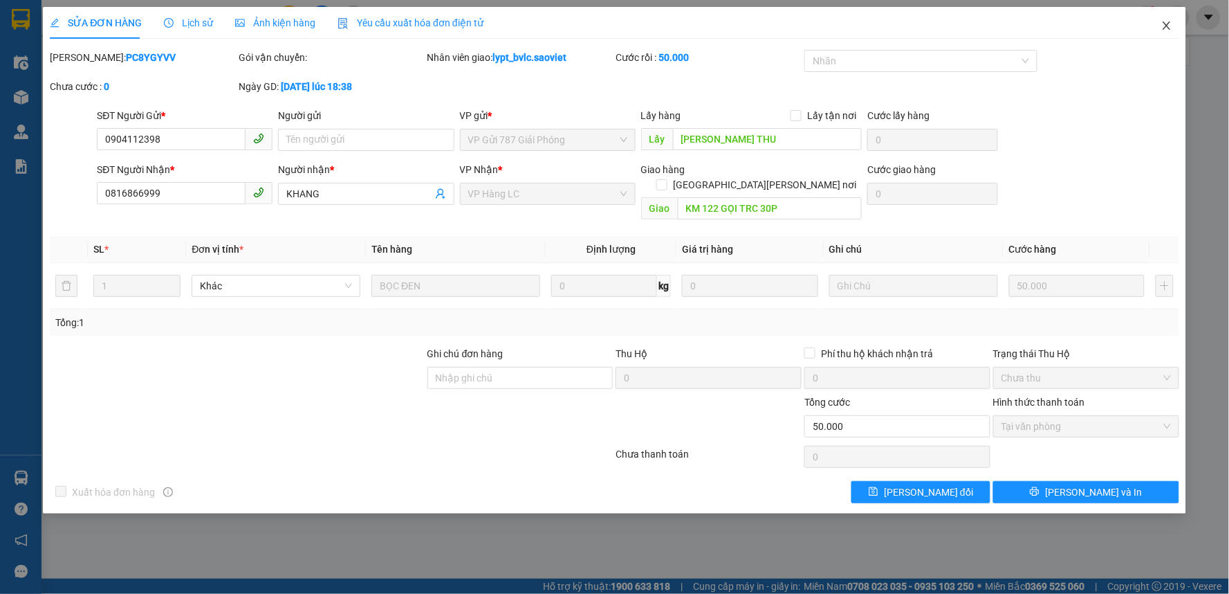
click at [1171, 26] on icon "close" at bounding box center [1167, 25] width 11 height 11
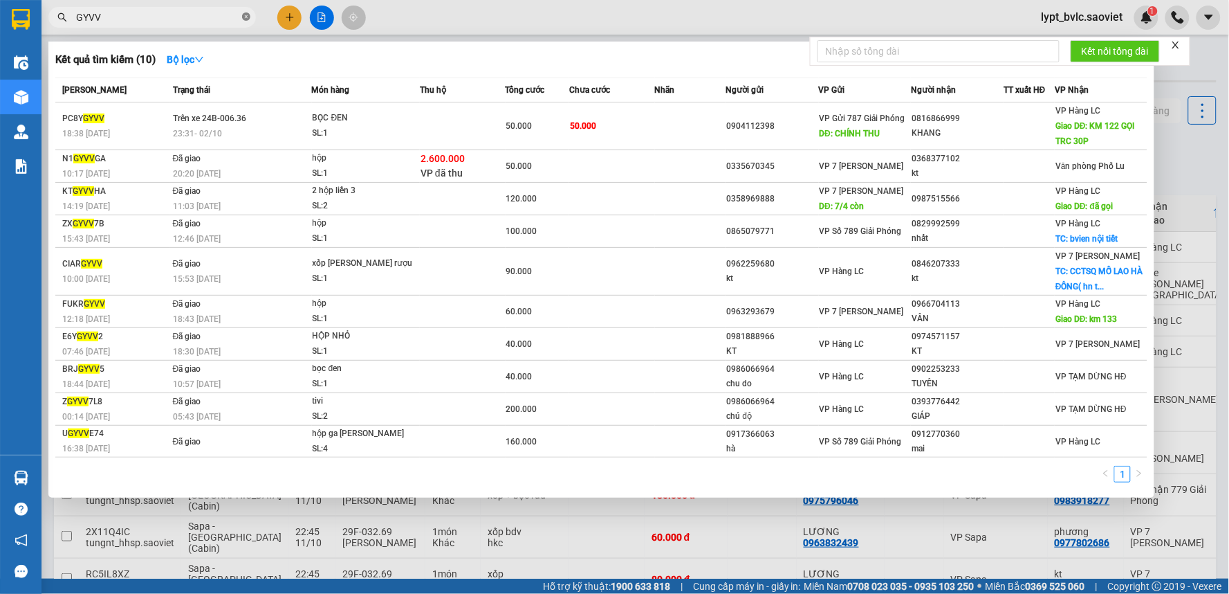
click at [248, 19] on icon "close-circle" at bounding box center [246, 16] width 8 height 8
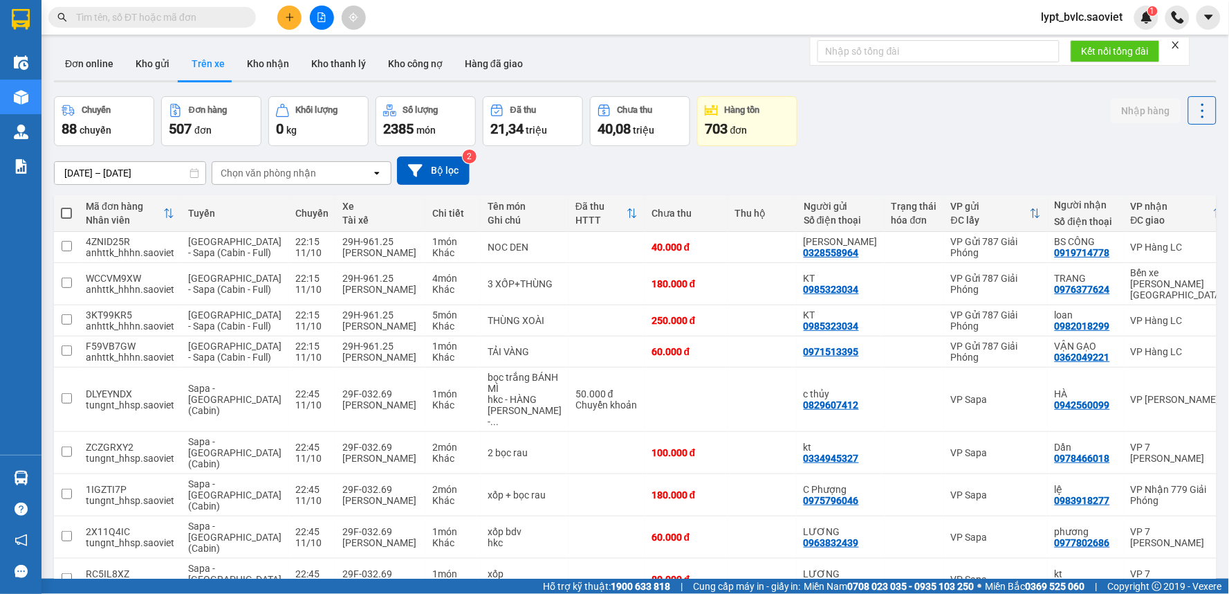
click at [201, 18] on input "text" at bounding box center [157, 17] width 163 height 15
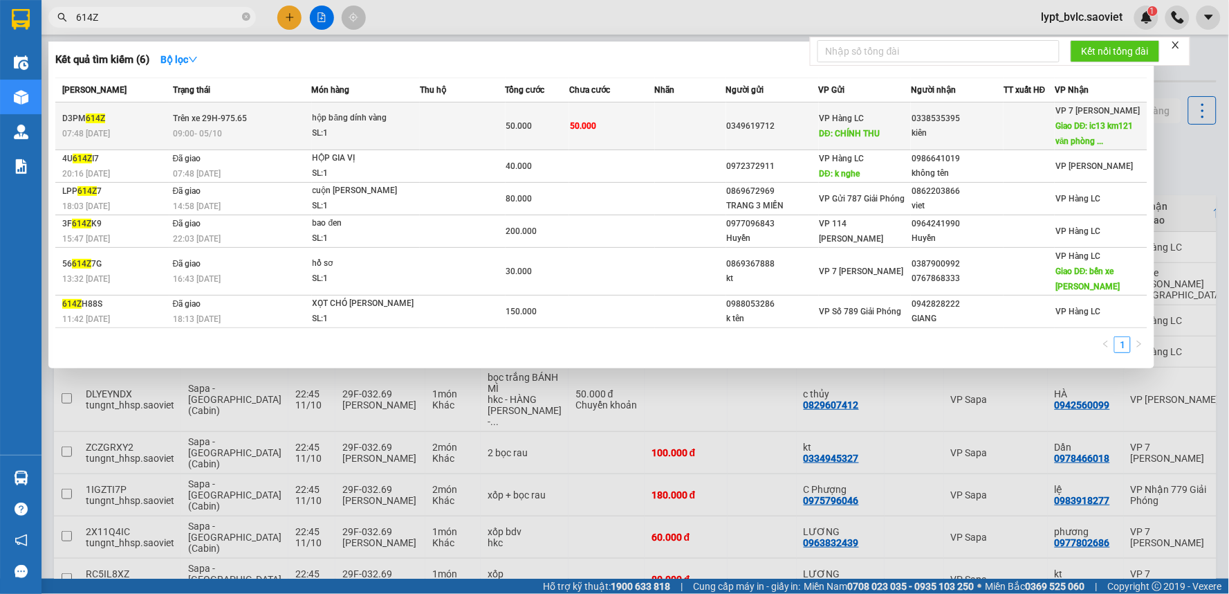
type input "614Z"
click at [613, 127] on td "50.000" at bounding box center [612, 126] width 86 height 48
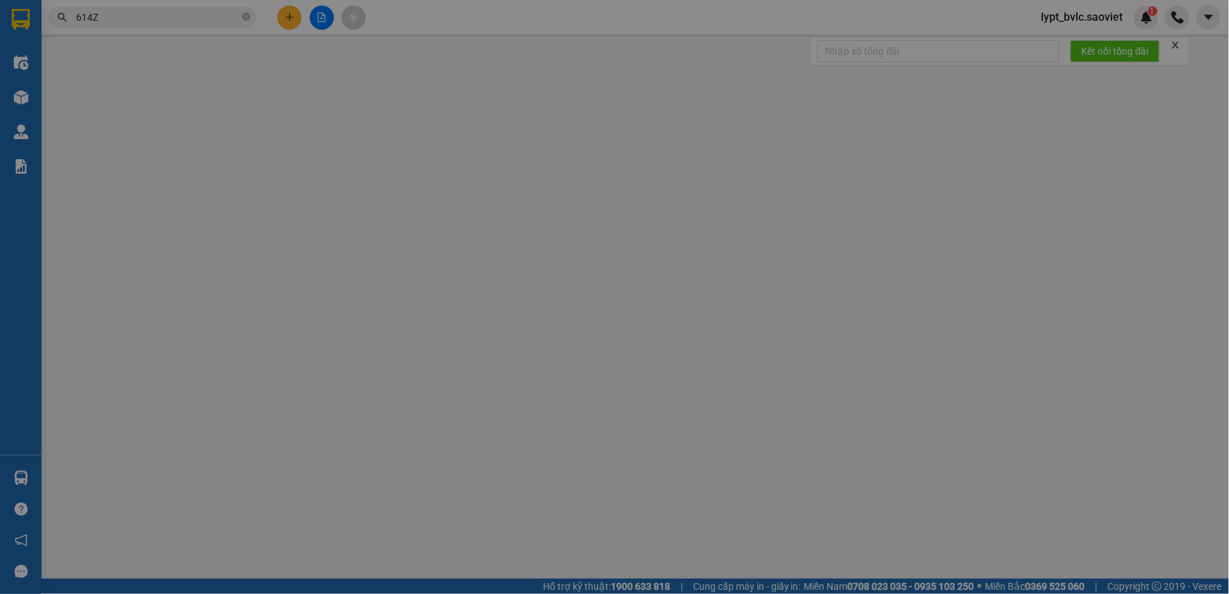
type input "0349619712"
type input "[PERSON_NAME] THU"
type input "0338535395"
type input "kiên"
type input "ic13 km121 văn [PERSON_NAME][GEOGRAPHIC_DATA]"
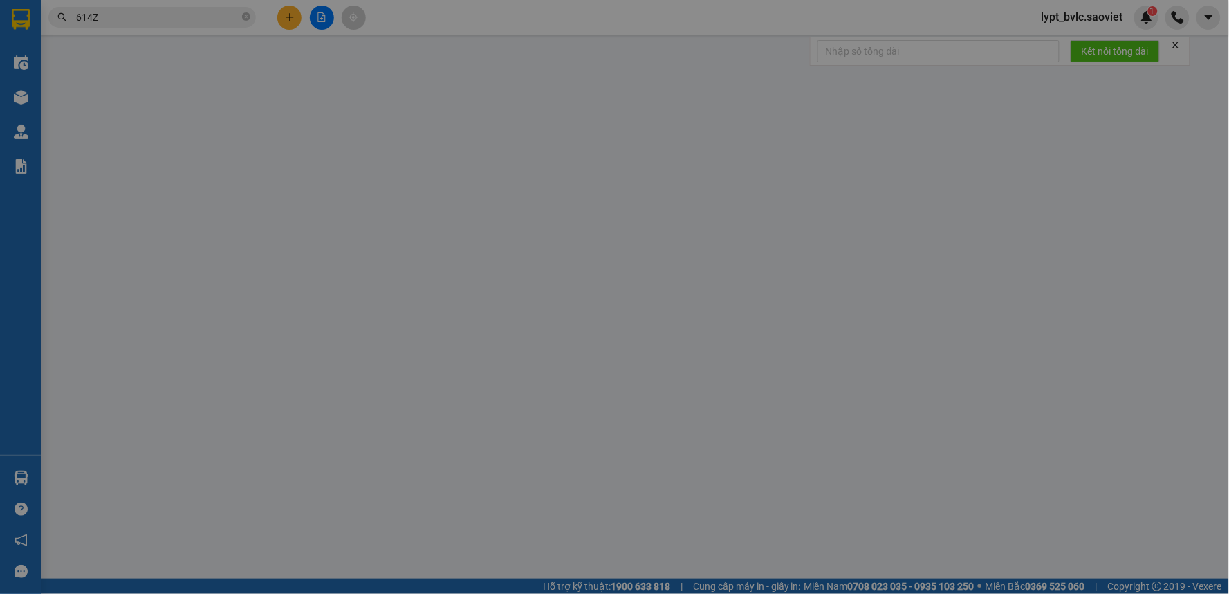
type input "0"
type input "50.000"
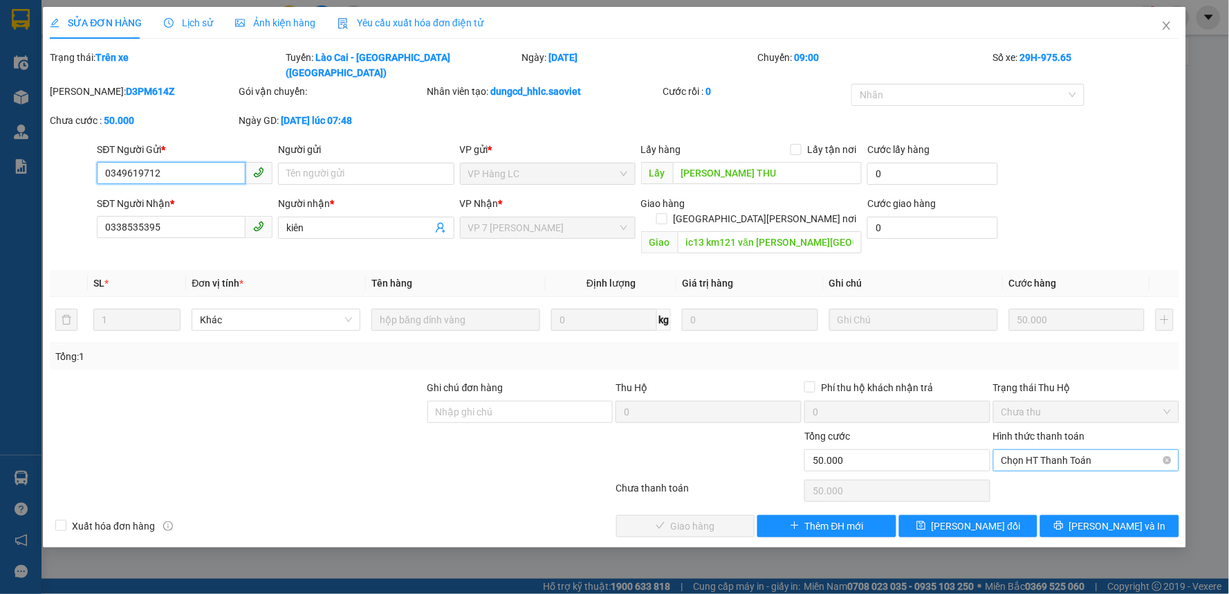
click at [1038, 450] on span "Chọn HT Thanh Toán" at bounding box center [1086, 460] width 169 height 21
click at [1010, 453] on div "Tại văn phòng" at bounding box center [1086, 457] width 169 height 15
type input "0"
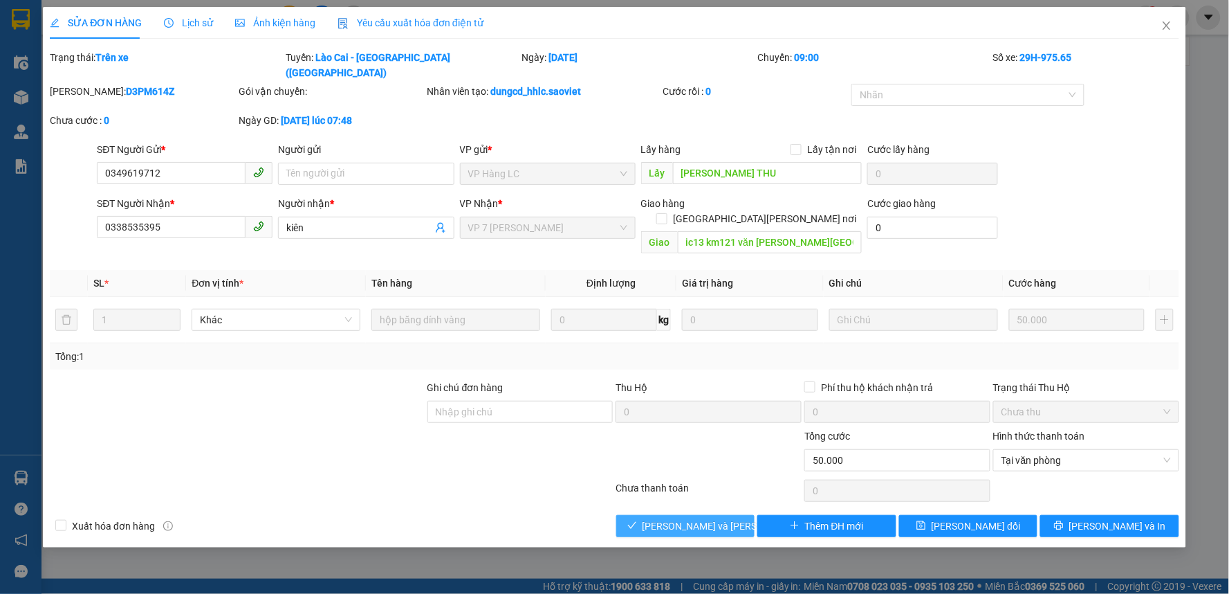
click at [715, 518] on span "[PERSON_NAME] và [PERSON_NAME] hàng" at bounding box center [736, 525] width 187 height 15
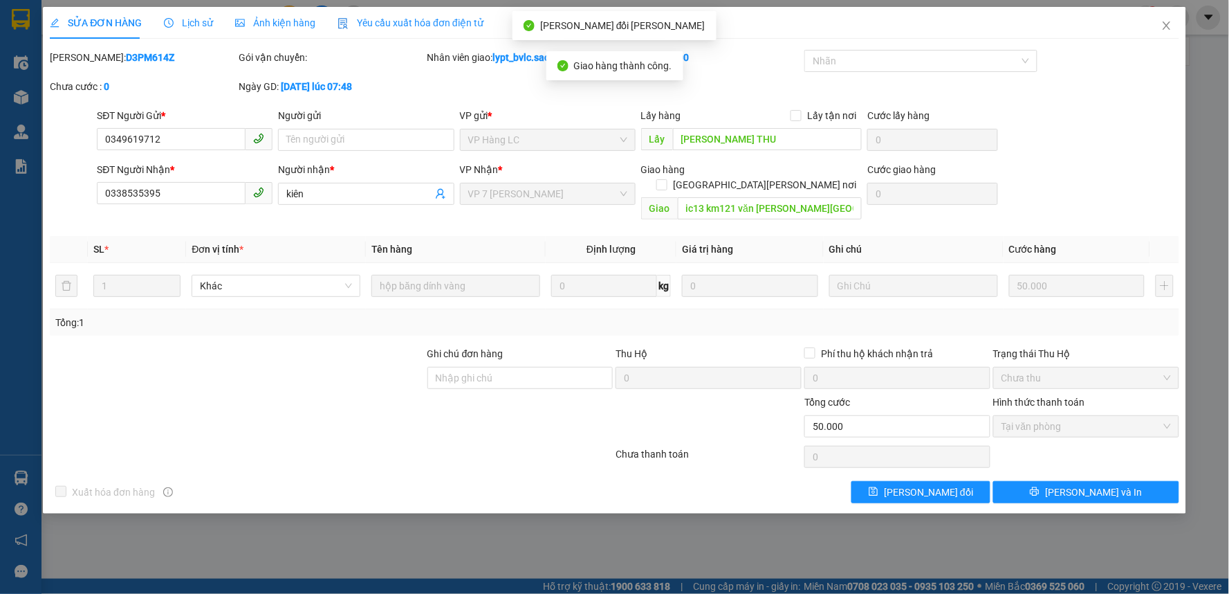
click at [583, 527] on div "SỬA ĐƠN HÀNG Lịch sử [PERSON_NAME] hàng Yêu cầu xuất [PERSON_NAME] điện tử Tota…" at bounding box center [614, 297] width 1229 height 594
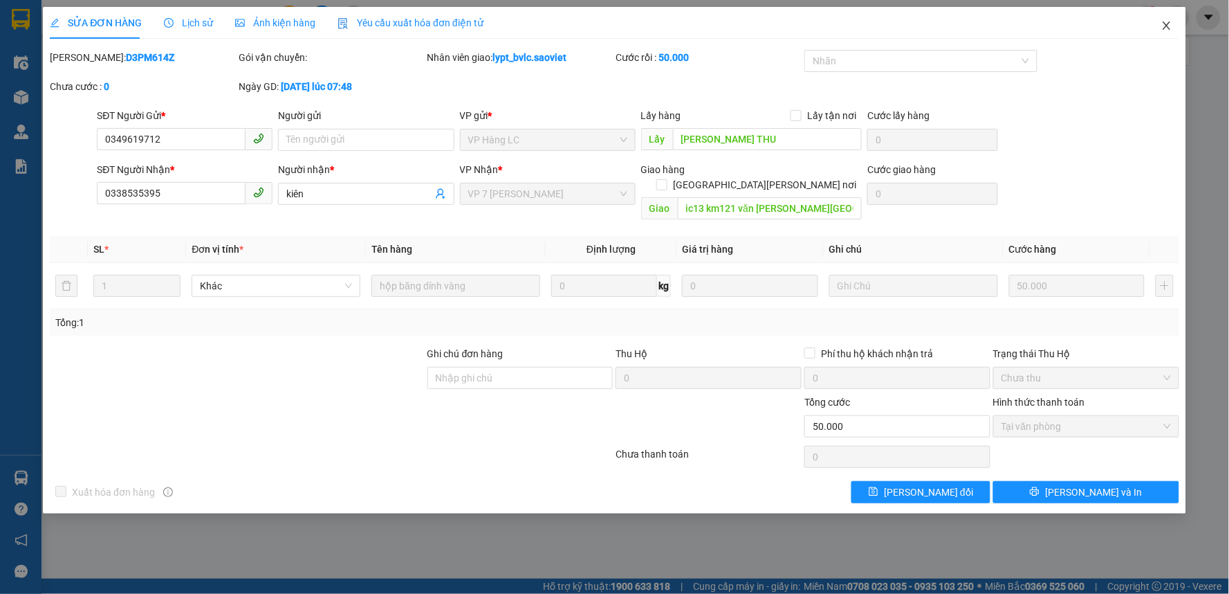
click at [1169, 28] on icon "close" at bounding box center [1167, 25] width 8 height 8
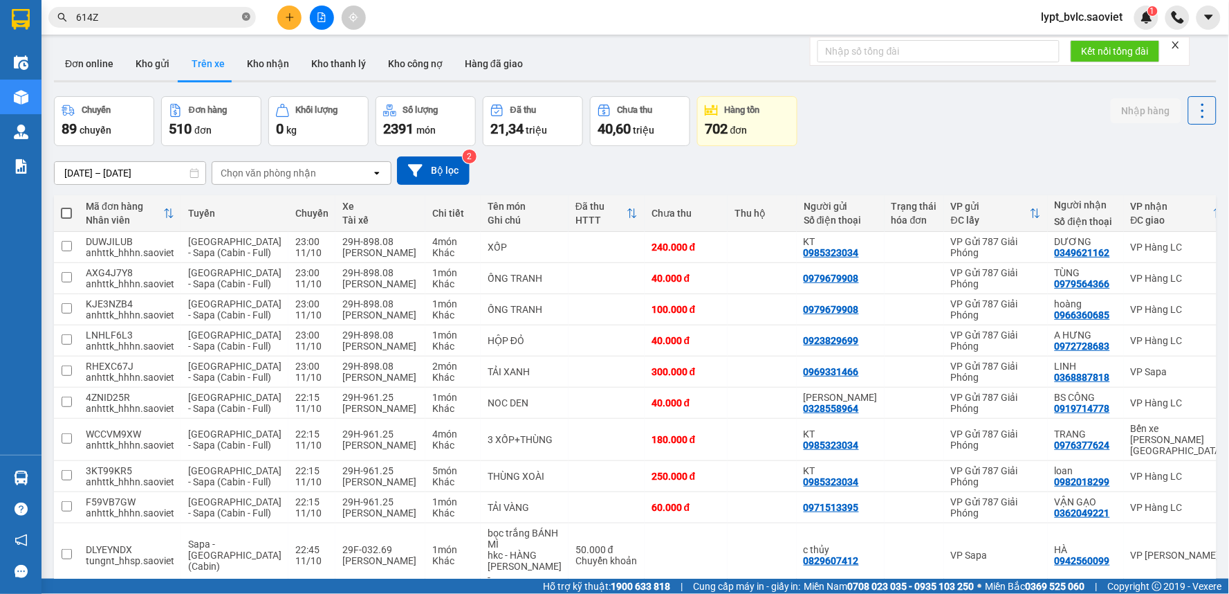
click at [246, 18] on icon "close-circle" at bounding box center [246, 16] width 8 height 8
click at [203, 19] on input "text" at bounding box center [157, 17] width 163 height 15
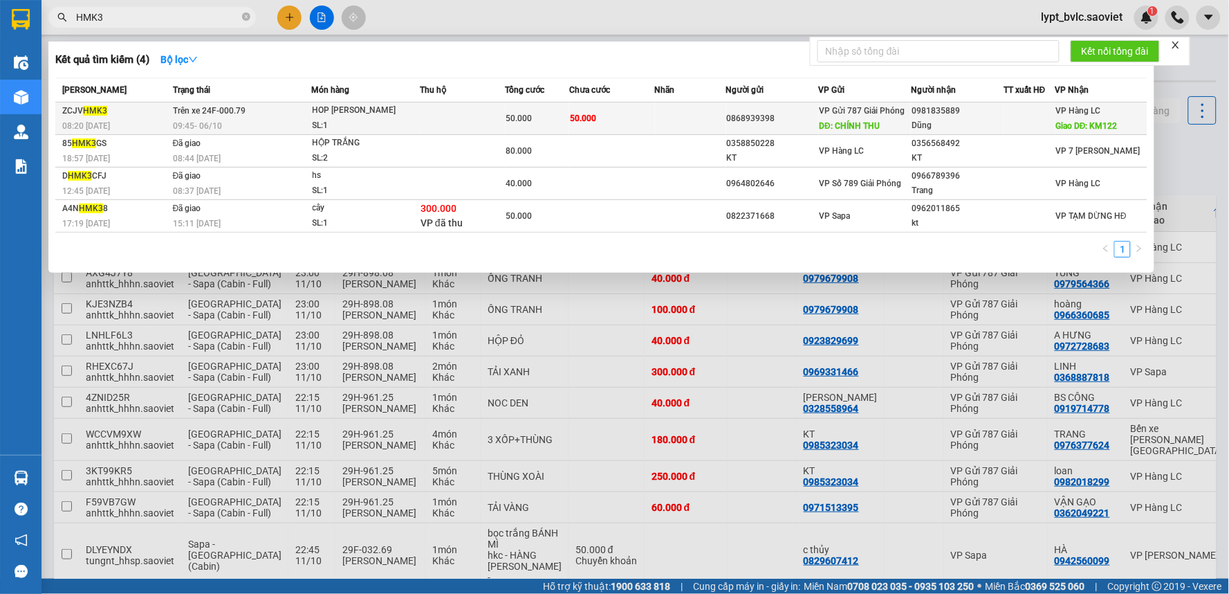
type input "HMK3"
click at [624, 120] on td "50.000" at bounding box center [612, 118] width 86 height 33
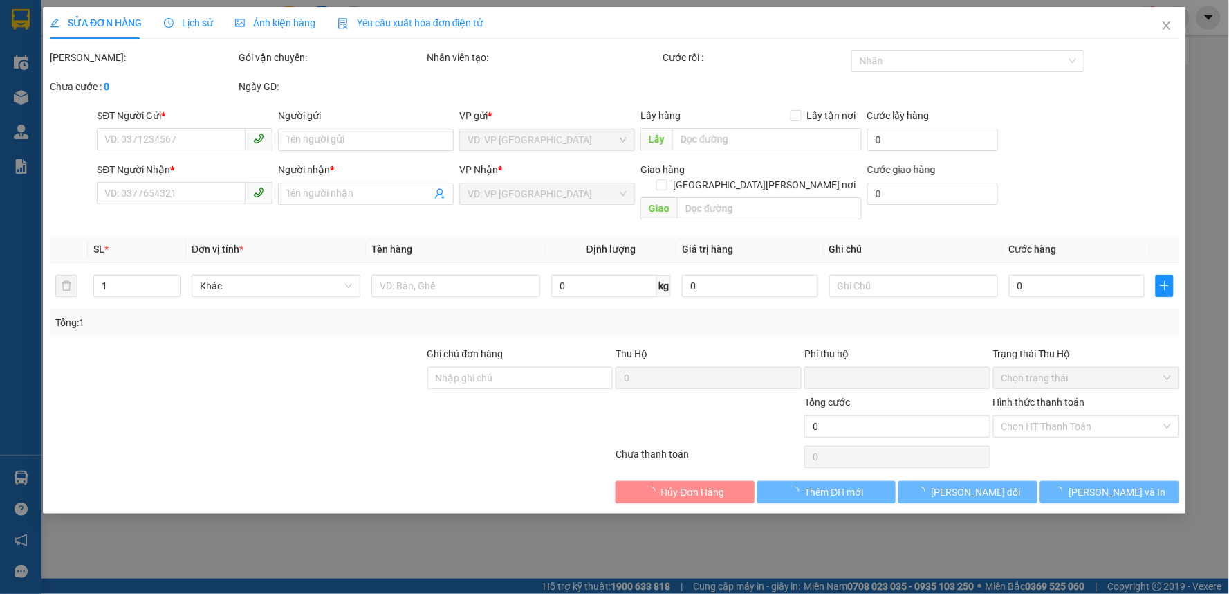
type input "0868939398"
type input "[PERSON_NAME] THU"
type input "0981835889"
type input "Dũng"
type input "KM122"
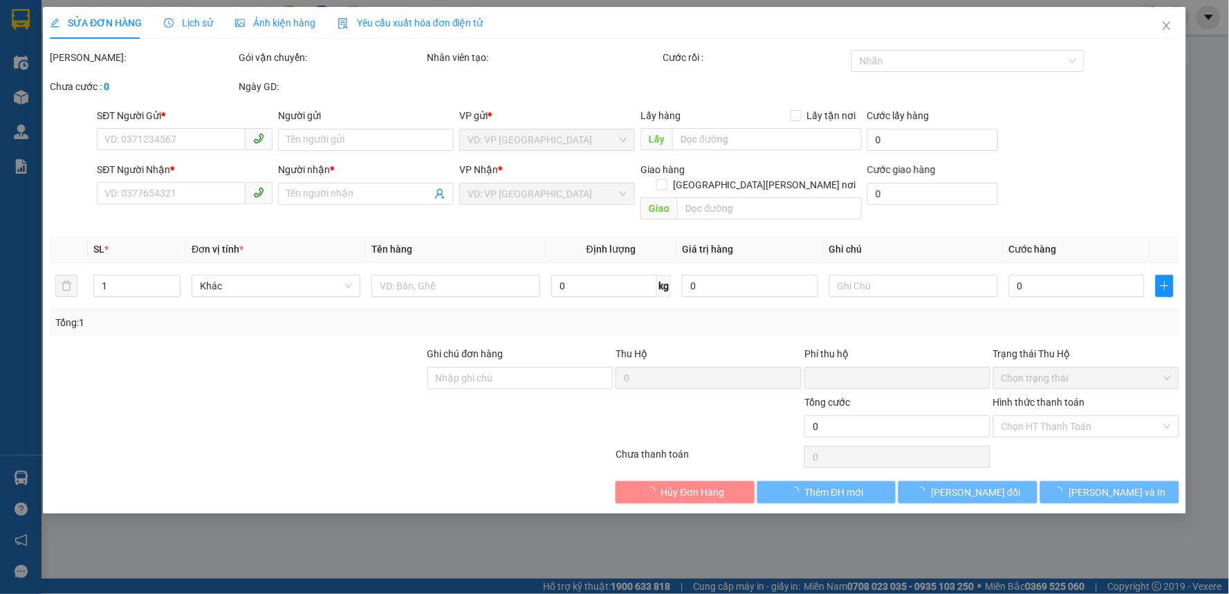
type input "0"
type input "50.000"
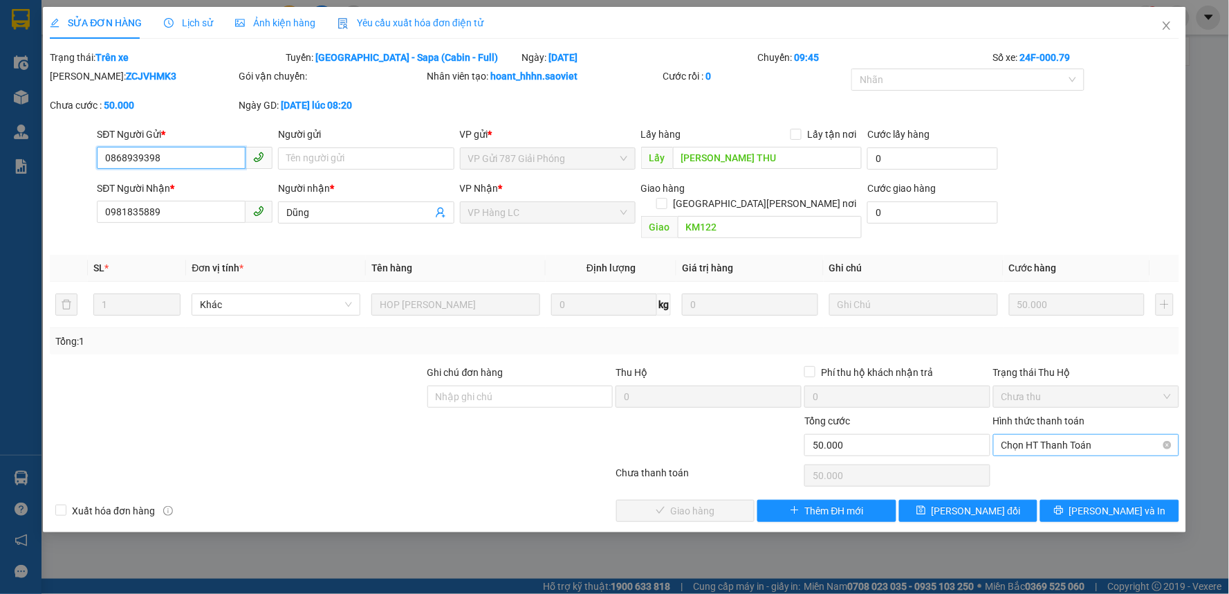
click at [1052, 434] on span "Chọn HT Thanh Toán" at bounding box center [1086, 444] width 169 height 21
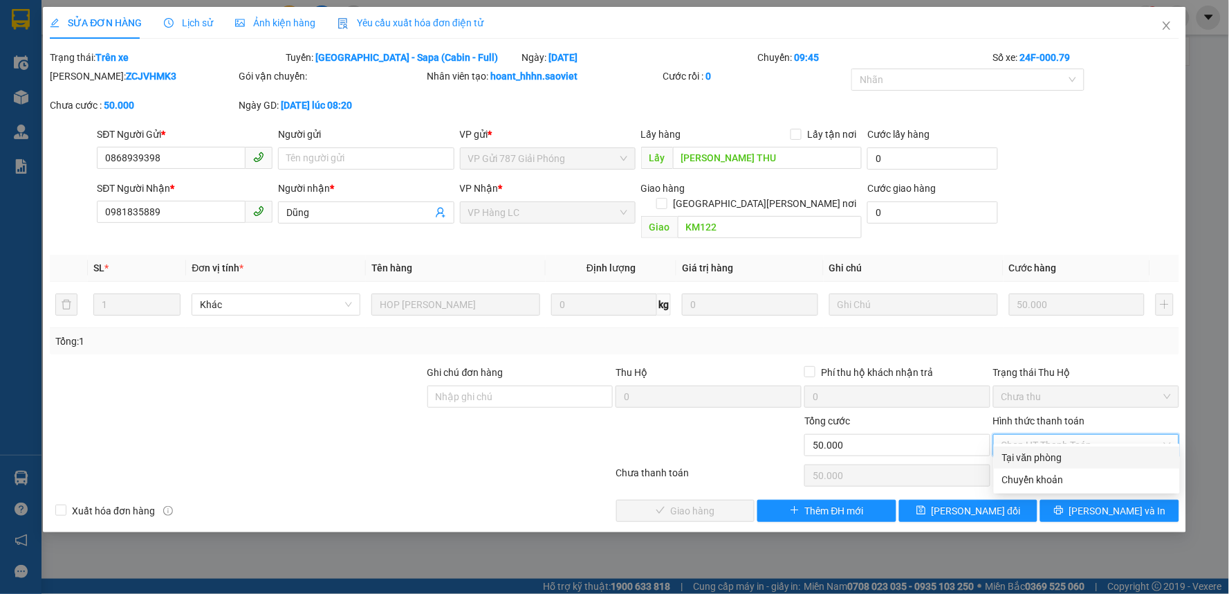
click at [1031, 454] on div "Tại văn phòng" at bounding box center [1086, 457] width 169 height 15
type input "0"
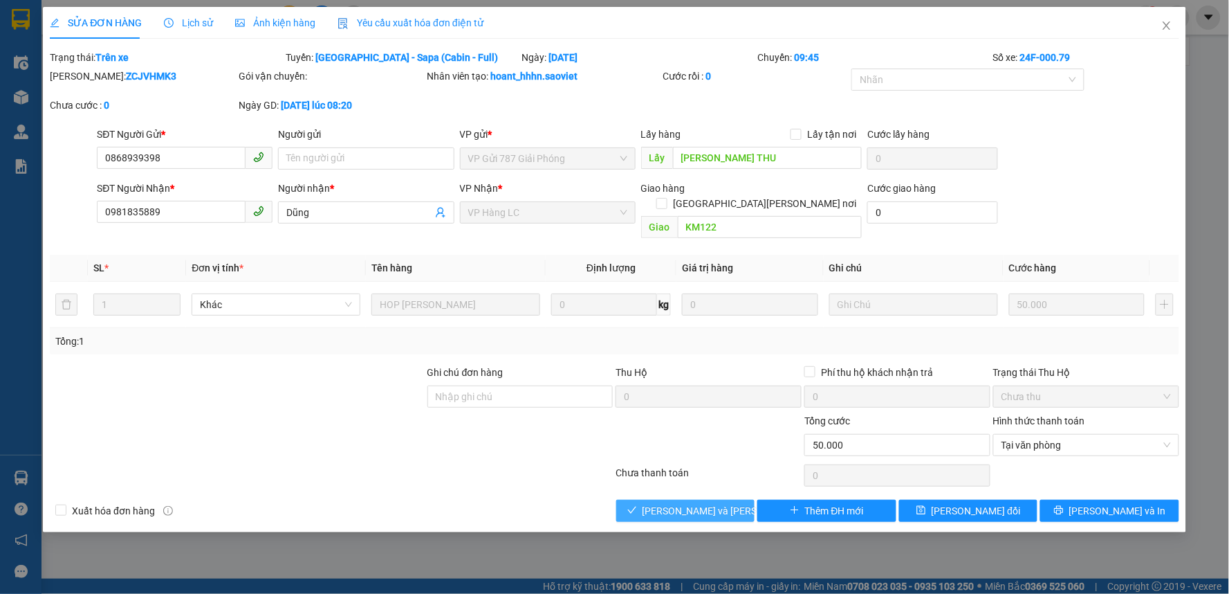
click at [715, 503] on span "[PERSON_NAME] và [PERSON_NAME] hàng" at bounding box center [736, 510] width 187 height 15
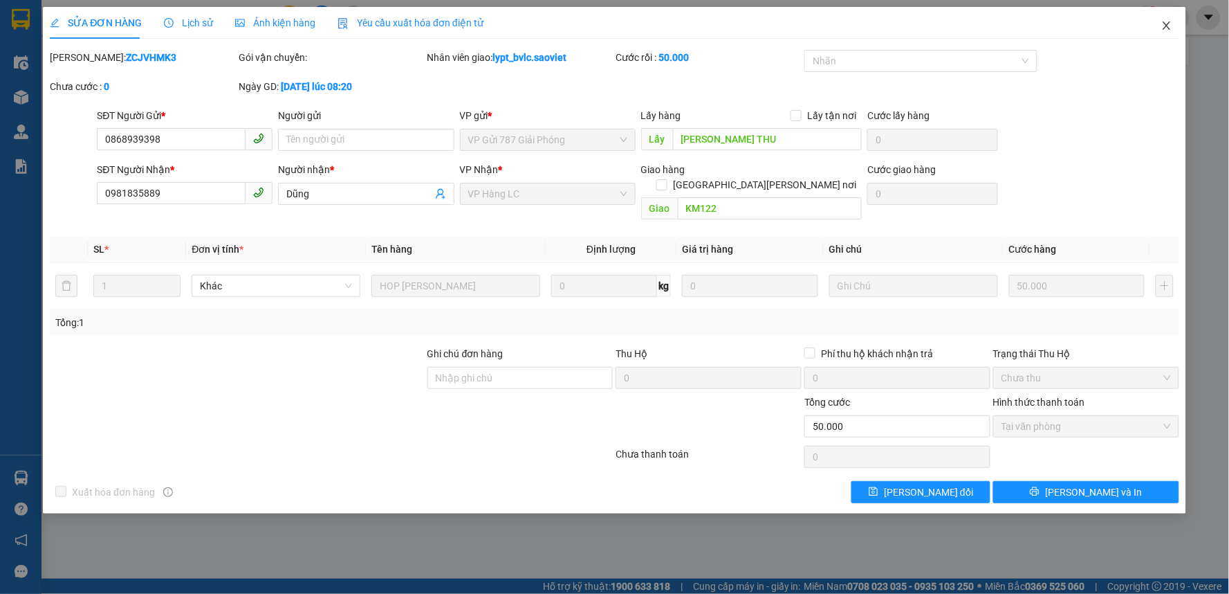
click at [1166, 28] on icon "close" at bounding box center [1167, 25] width 8 height 8
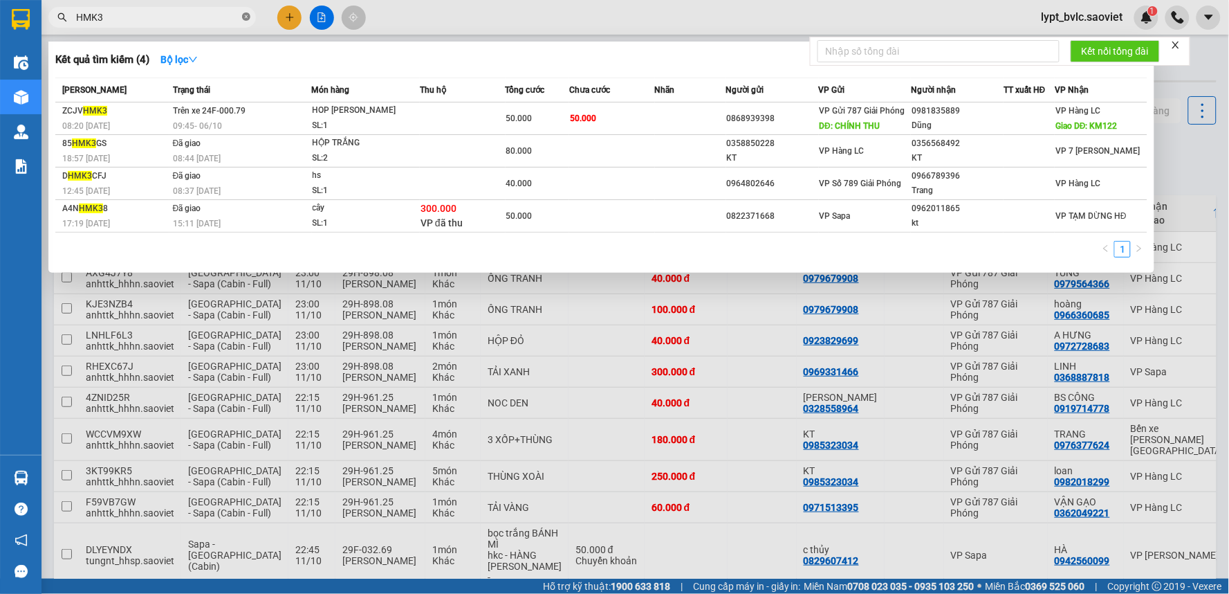
click at [247, 17] on icon "close-circle" at bounding box center [246, 16] width 8 height 8
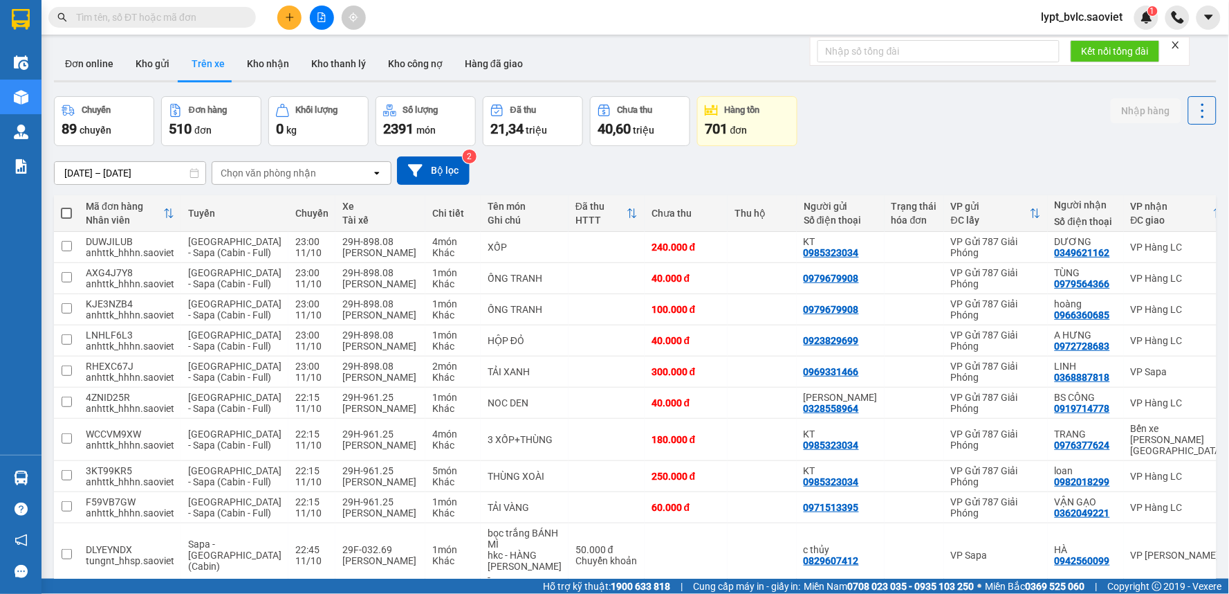
click at [176, 19] on input "text" at bounding box center [157, 17] width 163 height 15
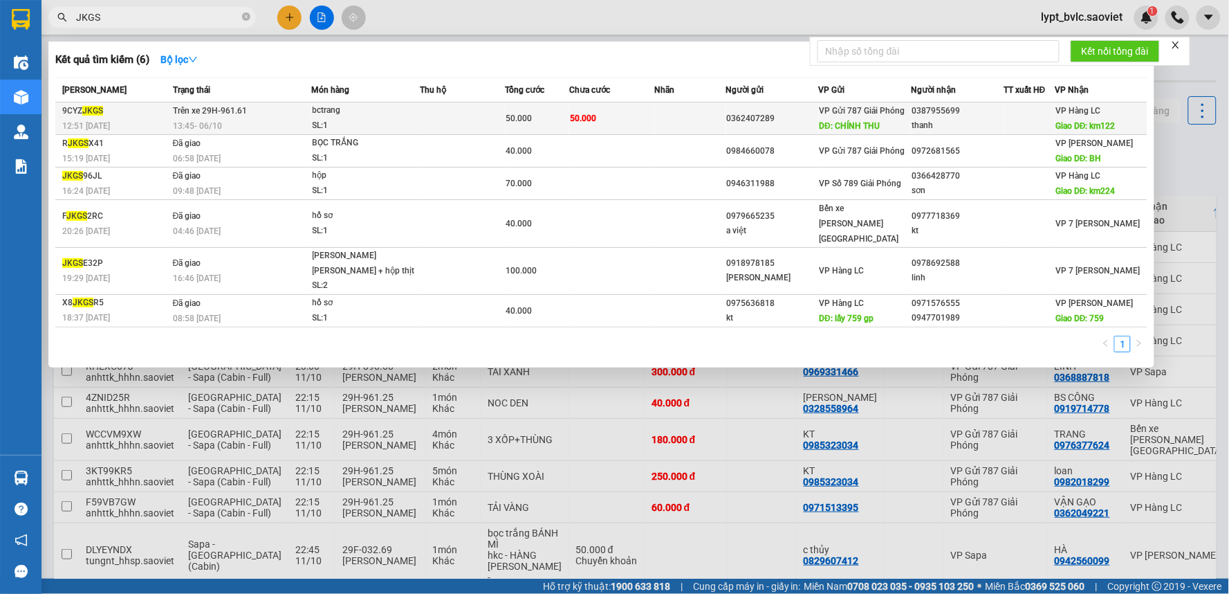
type input "JKGS"
click at [791, 125] on div "0362407289" at bounding box center [772, 118] width 91 height 15
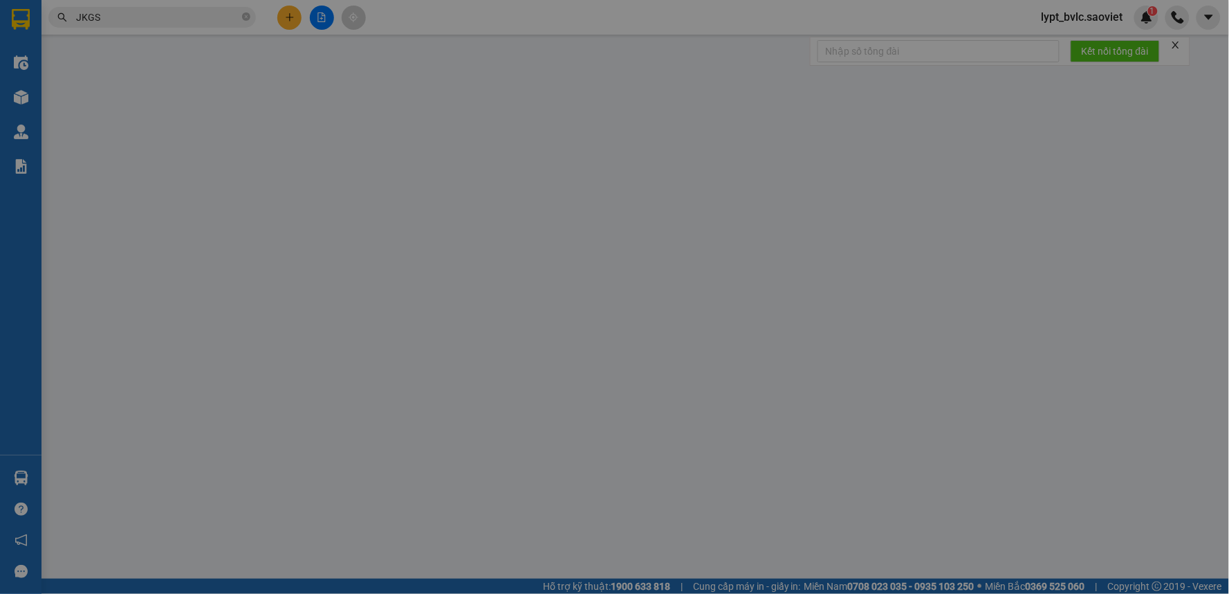
type input "0362407289"
type input "[PERSON_NAME] THU"
type input "0387955699"
type input "thanh"
type input "km122"
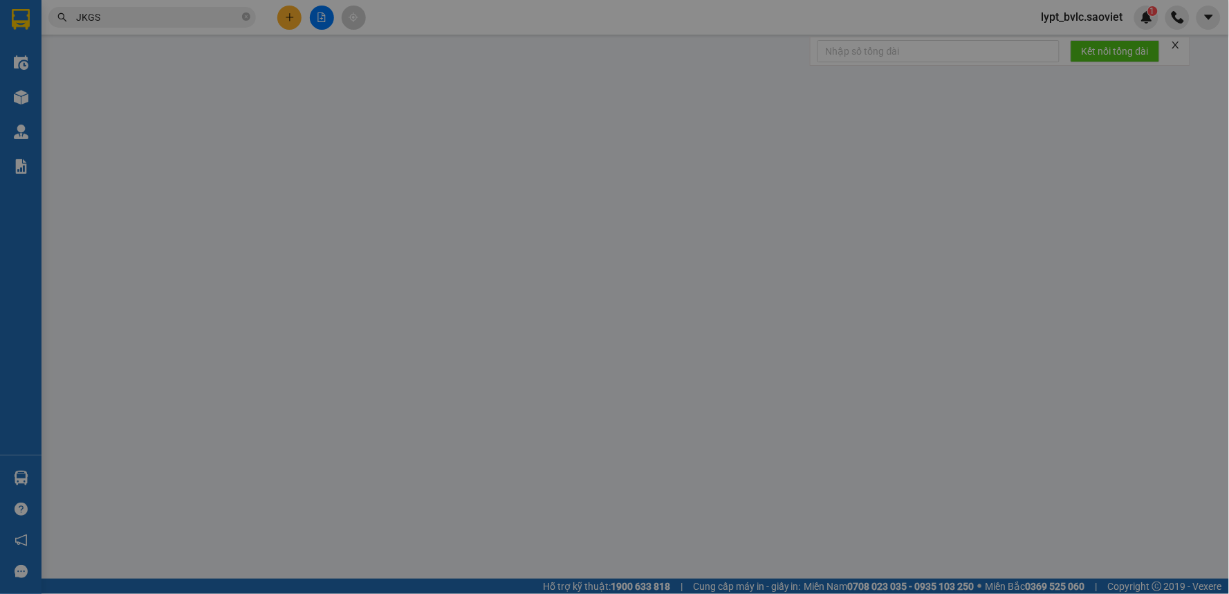
type input "0"
type input "50.000"
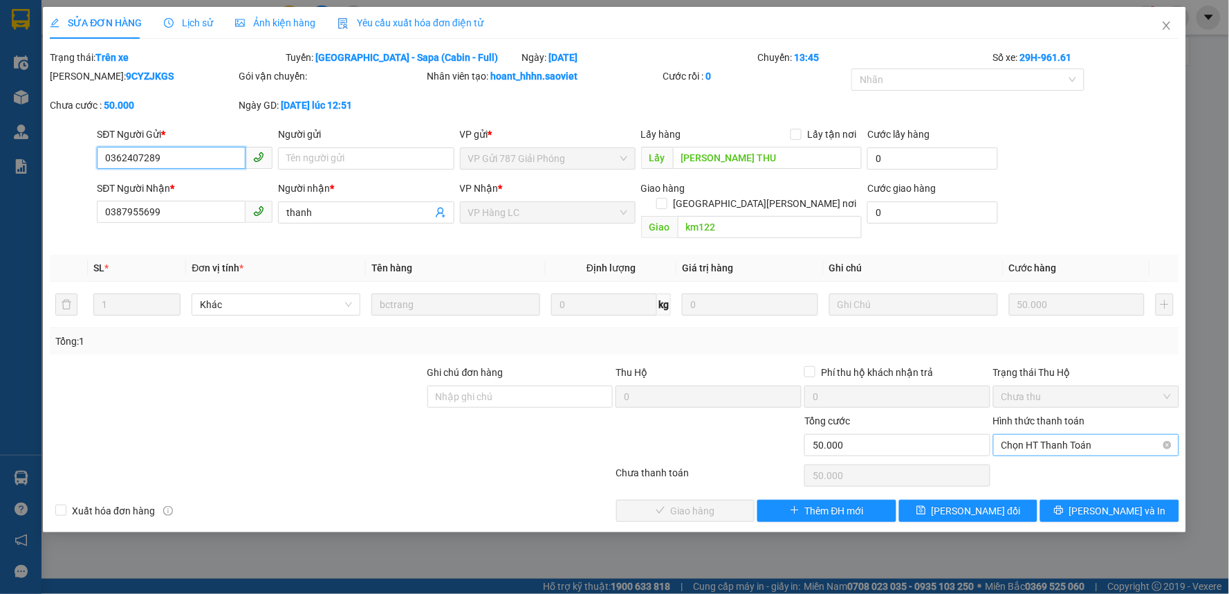
click at [1045, 437] on span "Chọn HT Thanh Toán" at bounding box center [1086, 444] width 169 height 21
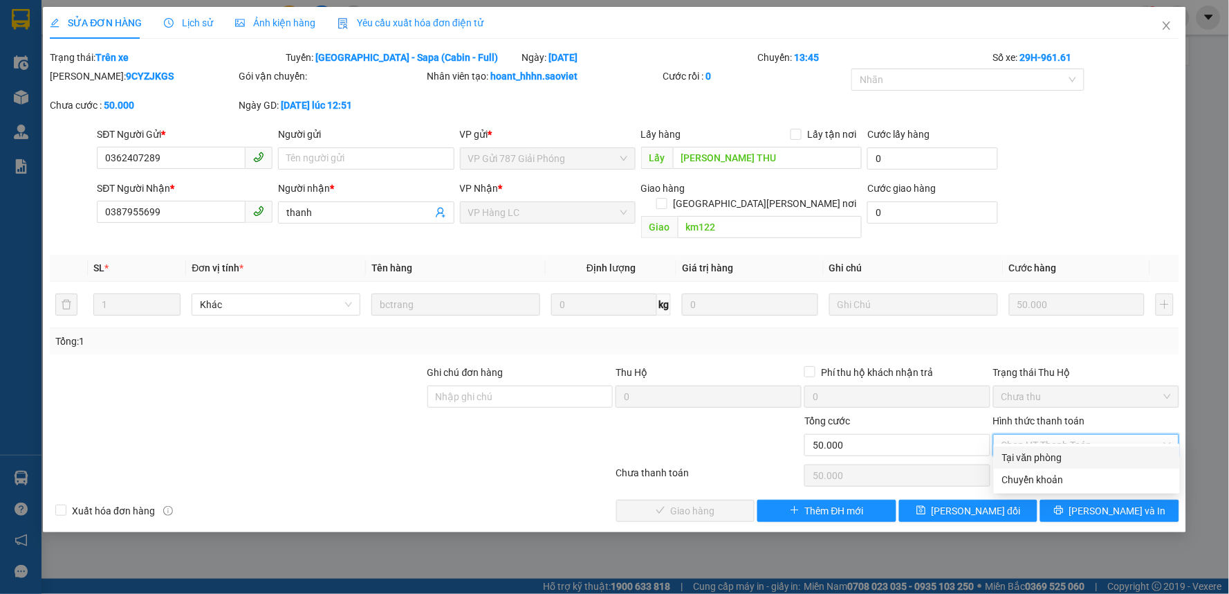
click at [1023, 464] on div "Tại văn phòng" at bounding box center [1086, 457] width 169 height 15
type input "0"
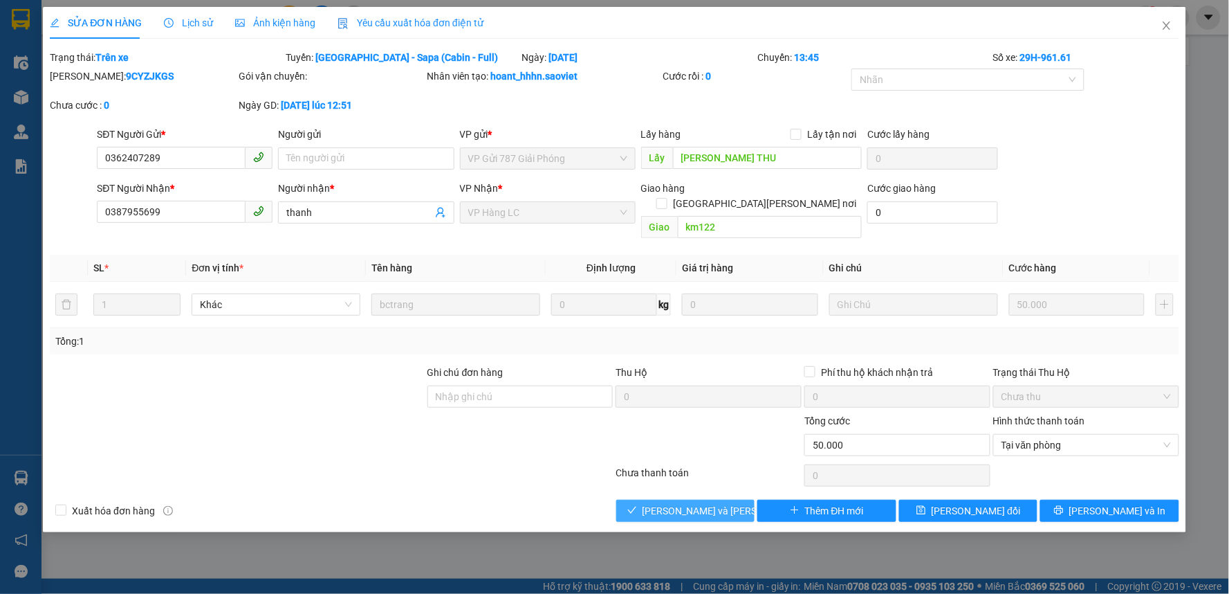
click at [700, 503] on span "[PERSON_NAME] và [PERSON_NAME] hàng" at bounding box center [736, 510] width 187 height 15
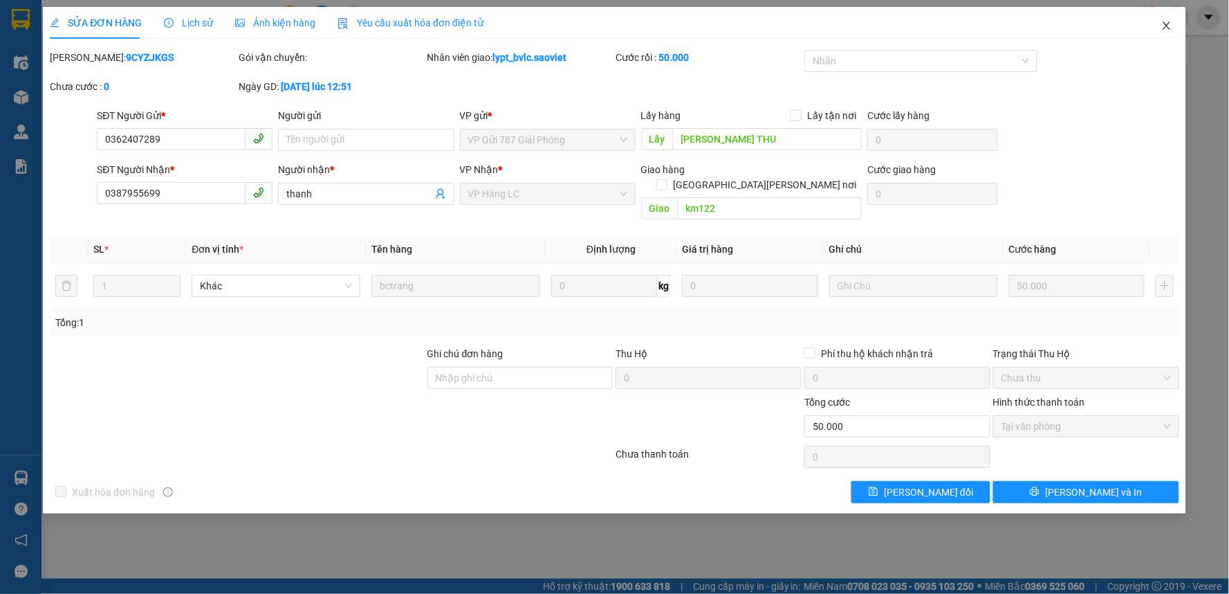
click at [1168, 26] on icon "close" at bounding box center [1167, 25] width 8 height 8
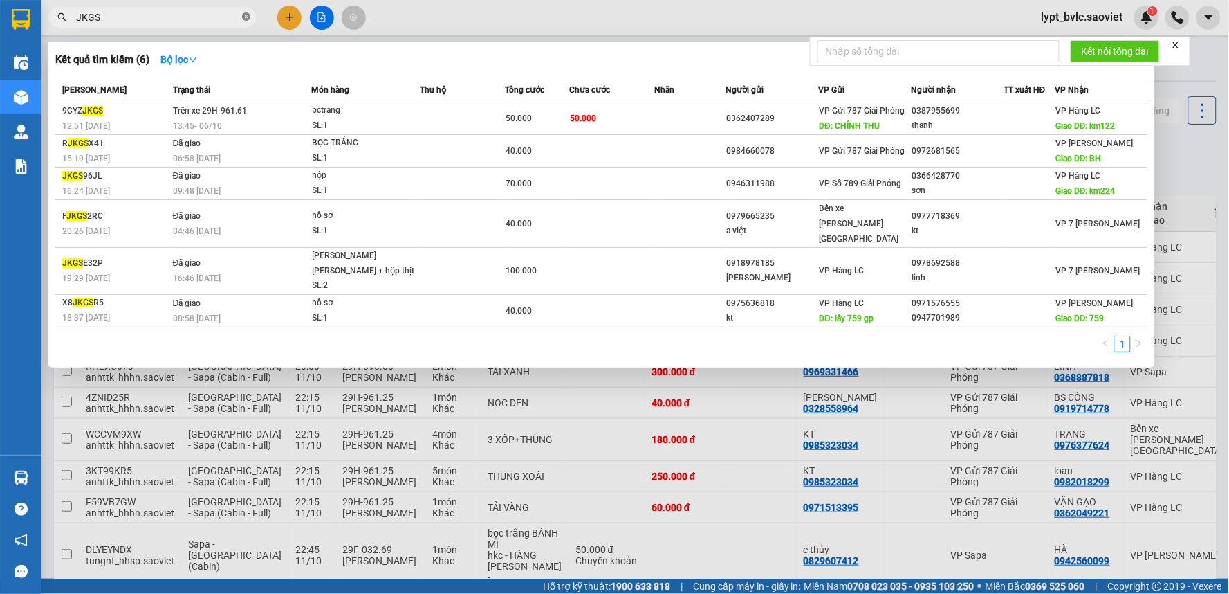
click at [242, 16] on icon "close-circle" at bounding box center [246, 16] width 8 height 8
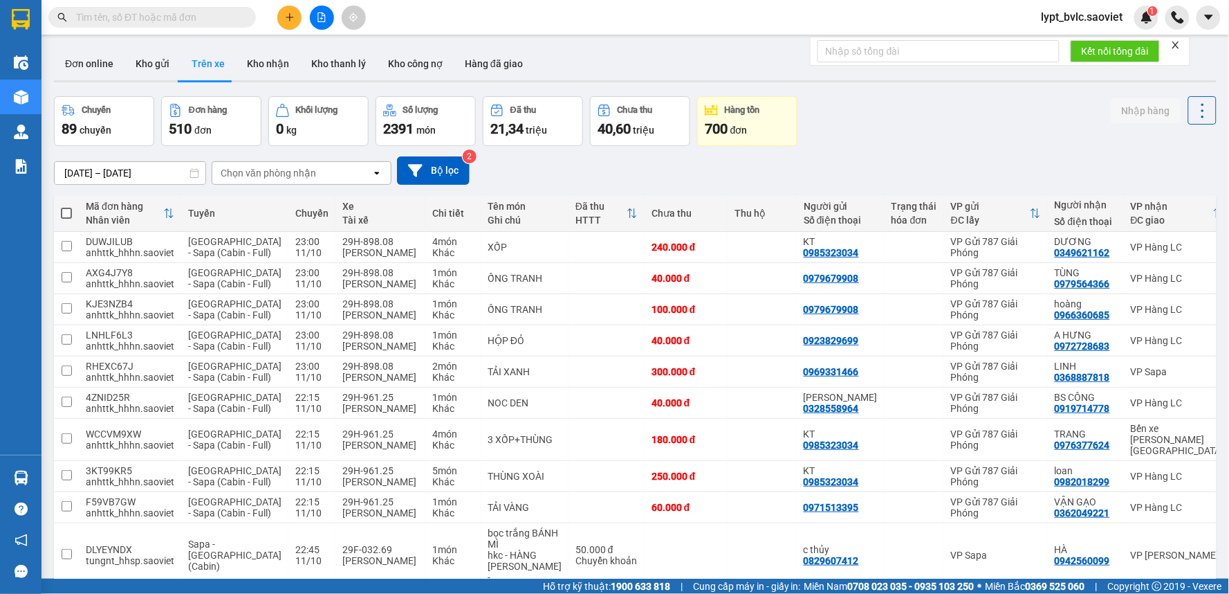
click at [171, 15] on input "text" at bounding box center [157, 17] width 163 height 15
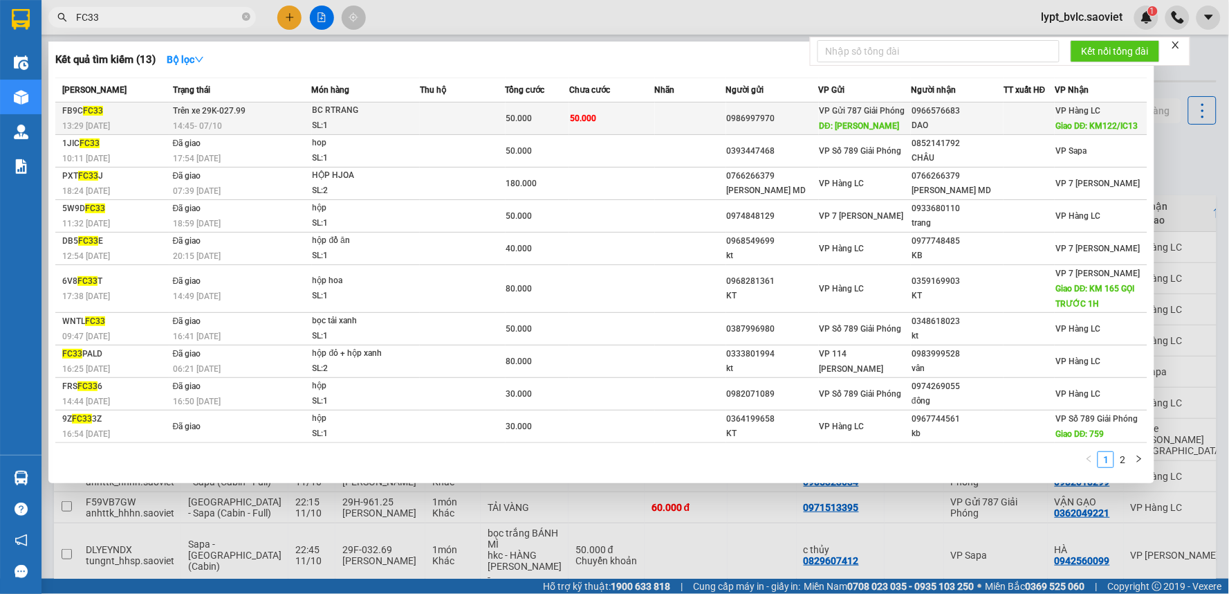
type input "FC33"
click at [817, 122] on div "0986997970" at bounding box center [772, 118] width 91 height 15
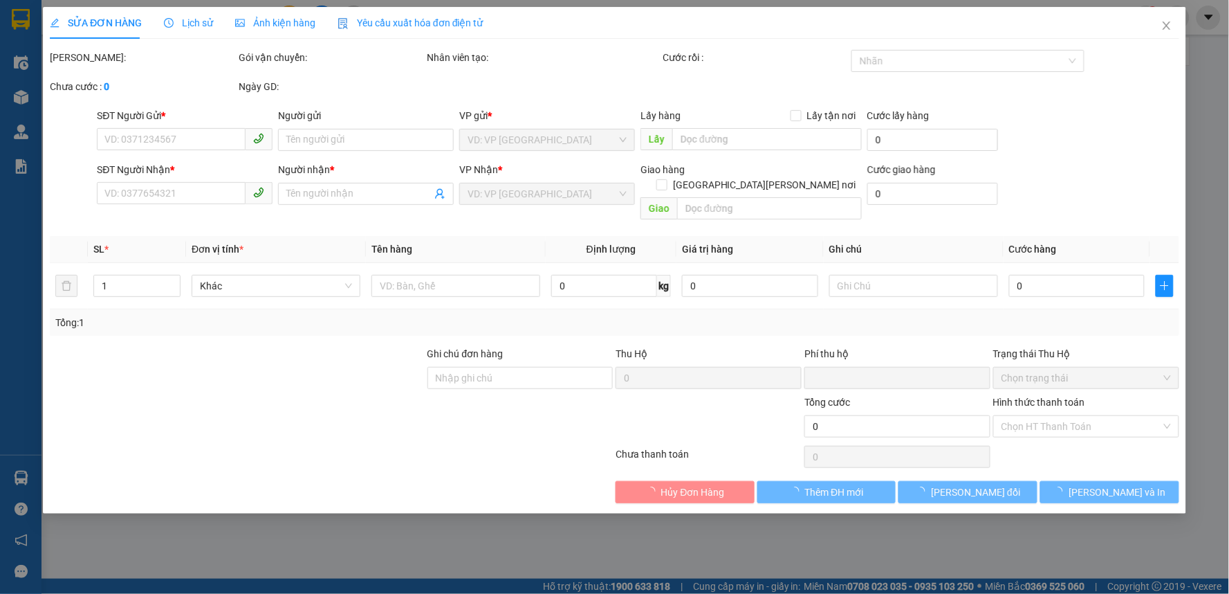
type input "0986997970"
type input "CHÍNH"
type input "0966576683"
type input "DAO"
type input "KM122/IC13"
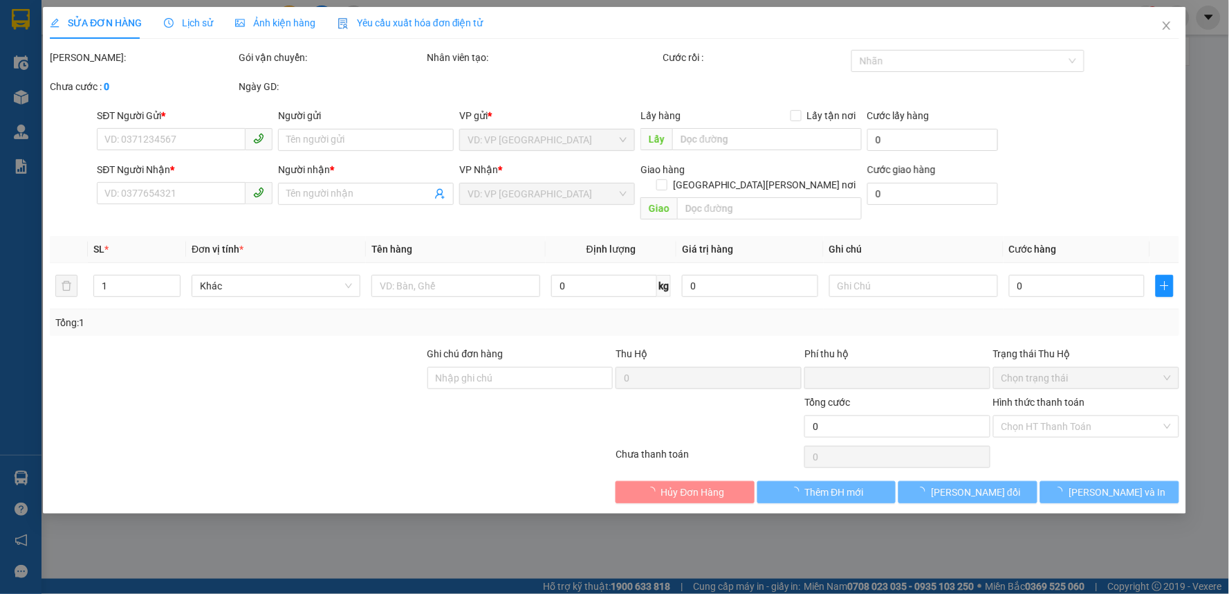
type input "0"
type input "50.000"
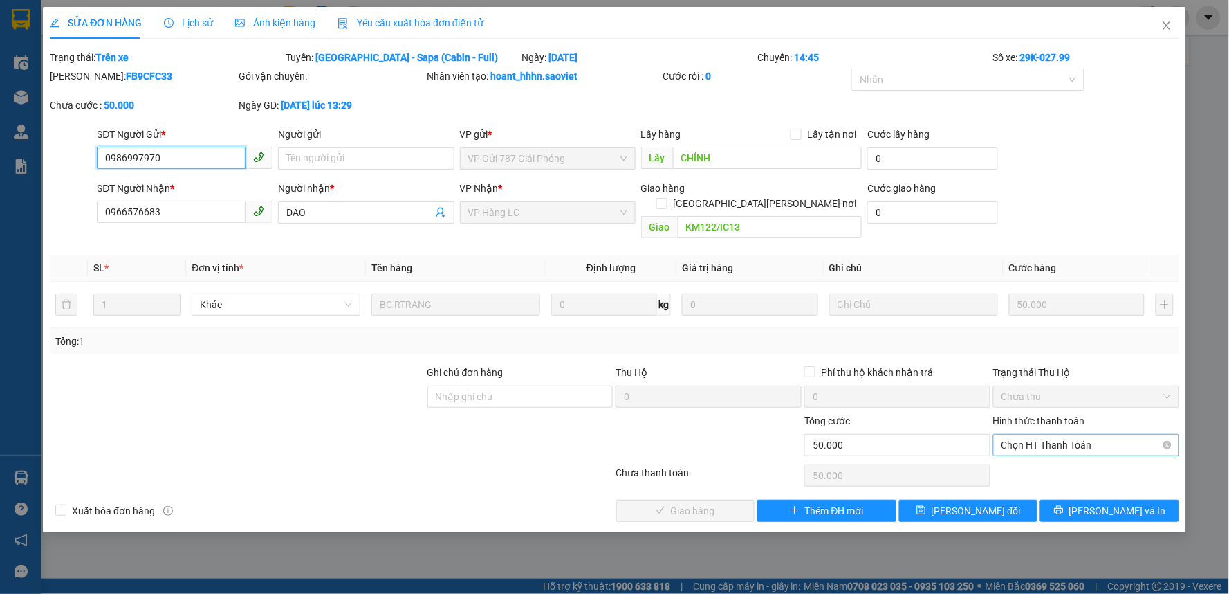
click at [1052, 434] on span "Chọn HT Thanh Toán" at bounding box center [1086, 444] width 169 height 21
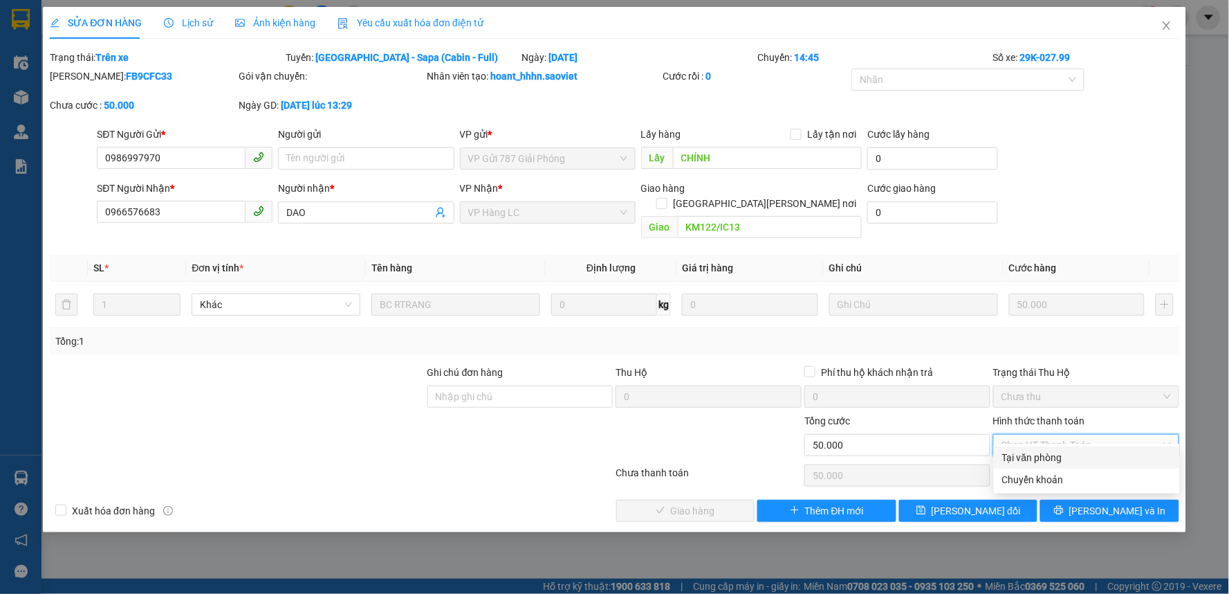
click at [1012, 459] on div "Tại văn phòng" at bounding box center [1086, 457] width 169 height 15
type input "0"
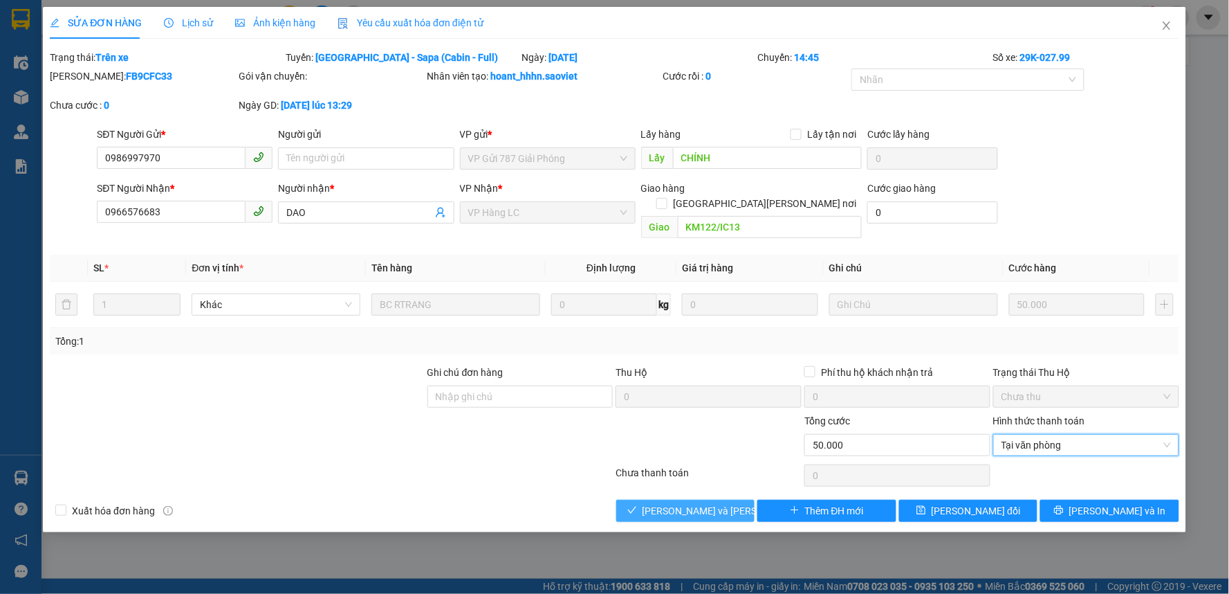
click at [684, 503] on span "[PERSON_NAME] và [PERSON_NAME] hàng" at bounding box center [736, 510] width 187 height 15
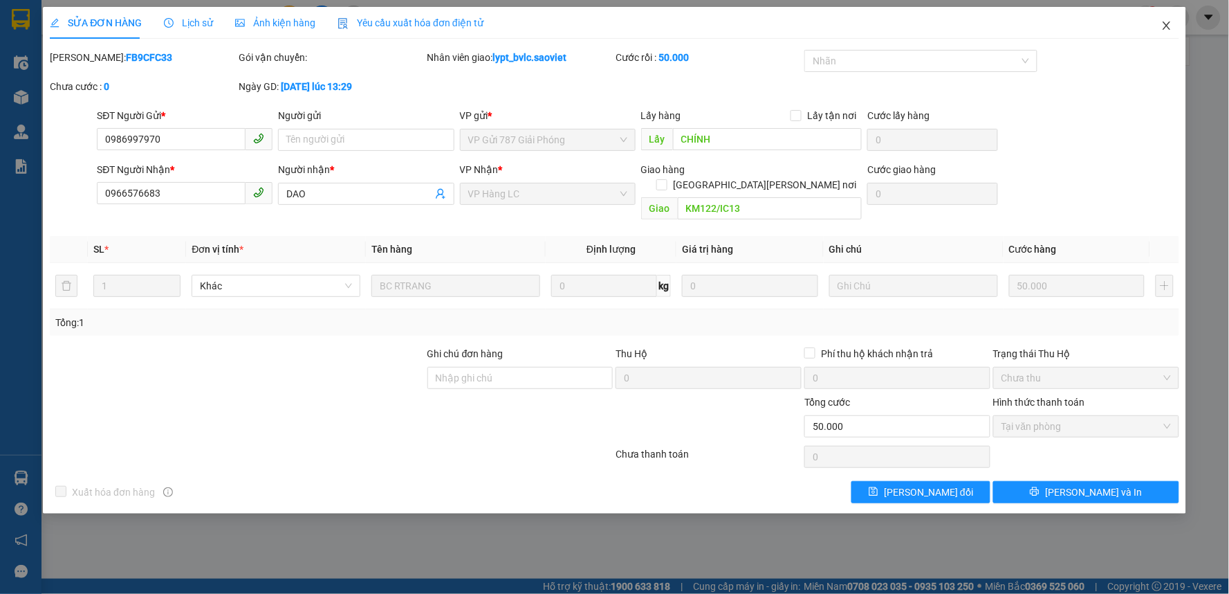
click at [1171, 26] on icon "close" at bounding box center [1167, 25] width 11 height 11
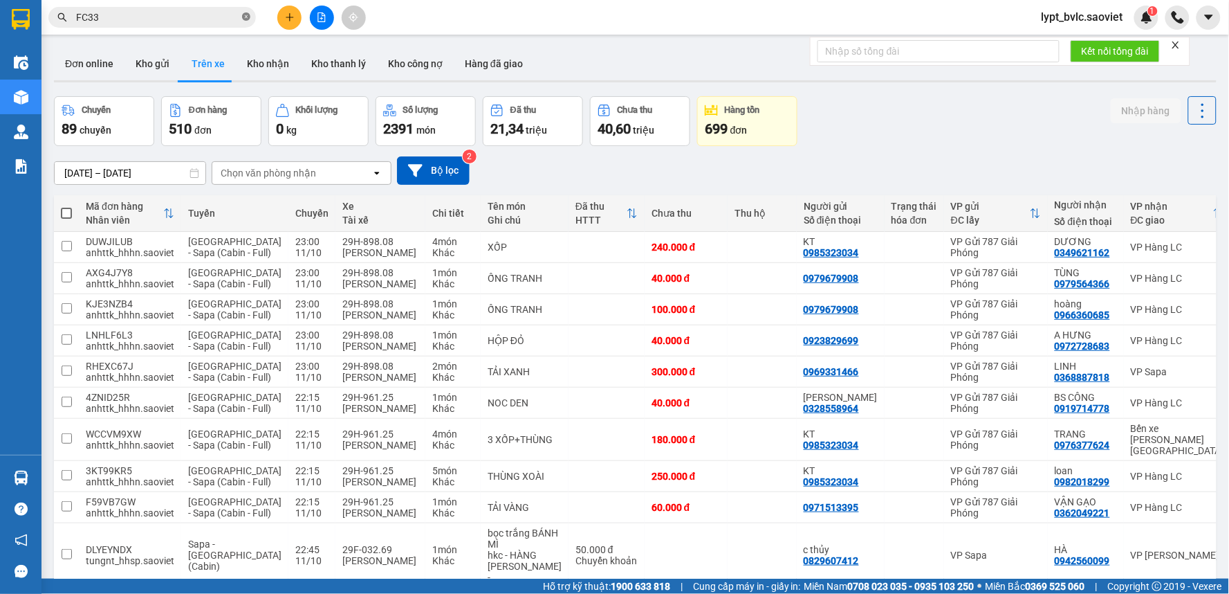
click at [245, 15] on icon "close-circle" at bounding box center [246, 16] width 8 height 8
click at [208, 15] on input "text" at bounding box center [157, 17] width 163 height 15
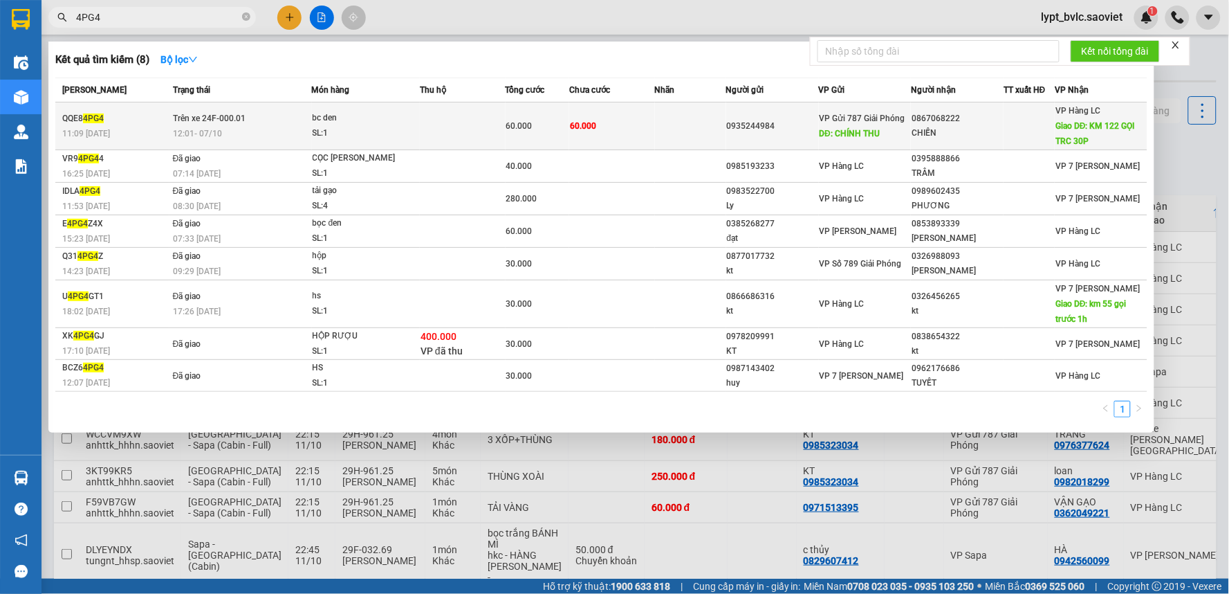
type input "4PG4"
click at [689, 132] on td at bounding box center [690, 126] width 71 height 48
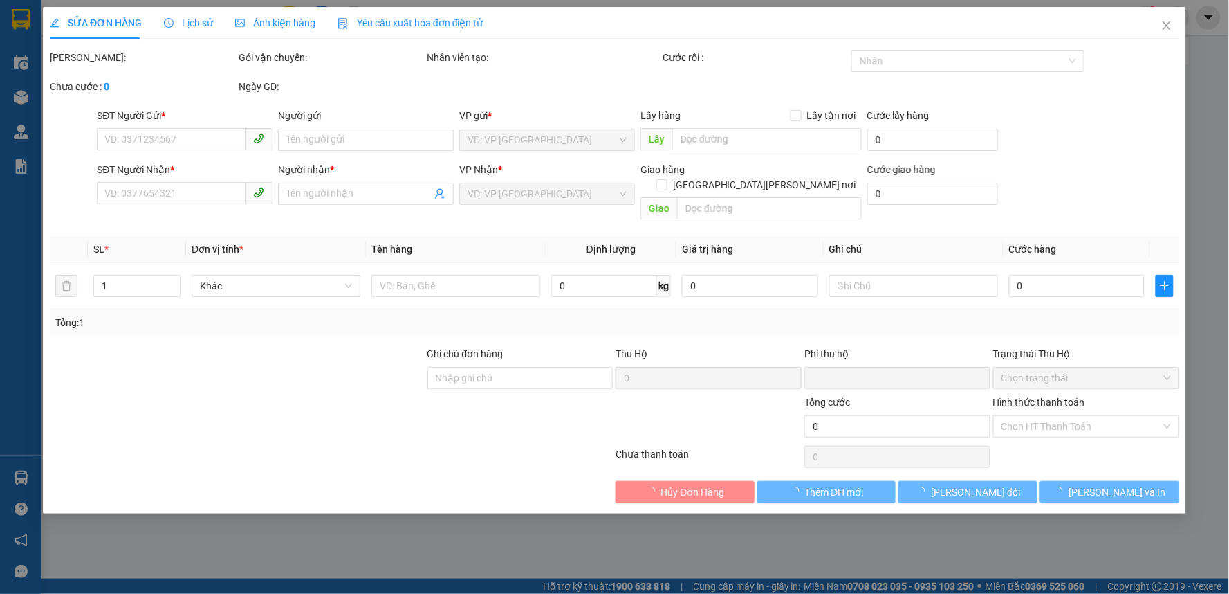
type input "0935244984"
type input "[PERSON_NAME] THU"
type input "0867068222"
type input "CHIẾN"
type input "KM 122 GỌI TRC 30P"
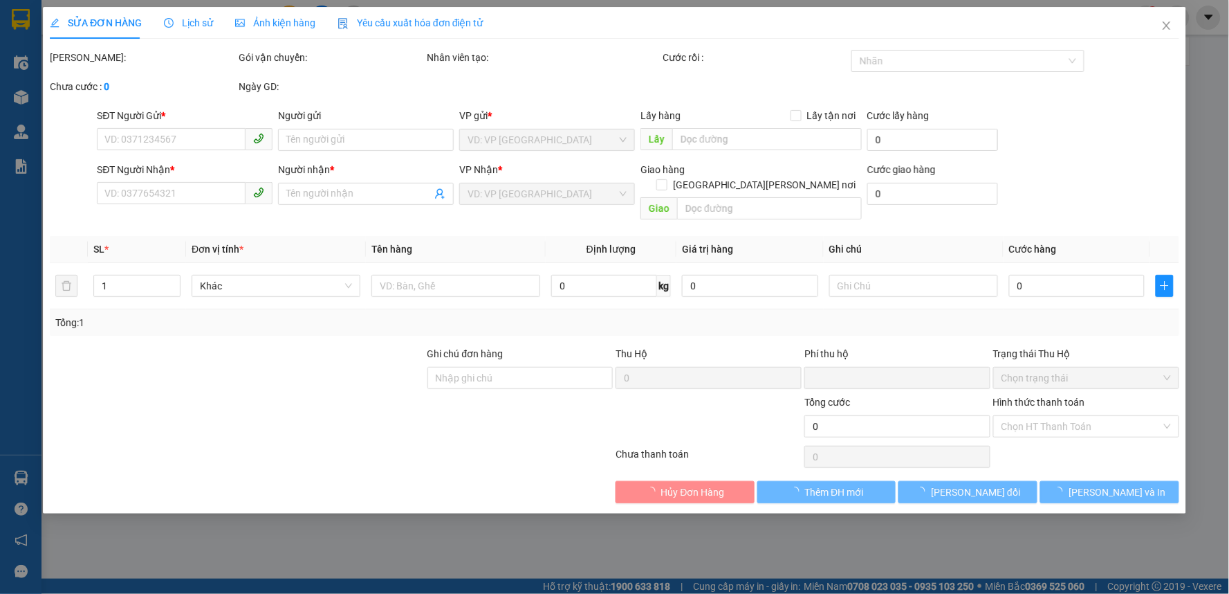
type input "0"
type input "60.000"
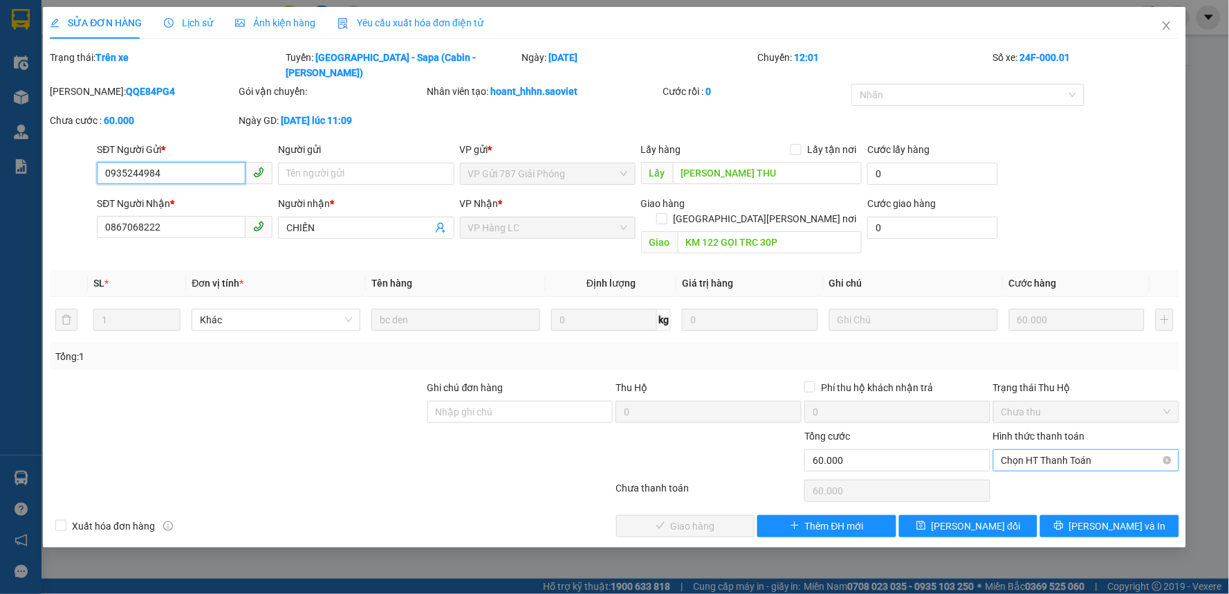
click at [1029, 450] on span "Chọn HT Thanh Toán" at bounding box center [1086, 460] width 169 height 21
click at [1005, 452] on div "Tại văn phòng" at bounding box center [1086, 457] width 169 height 15
type input "0"
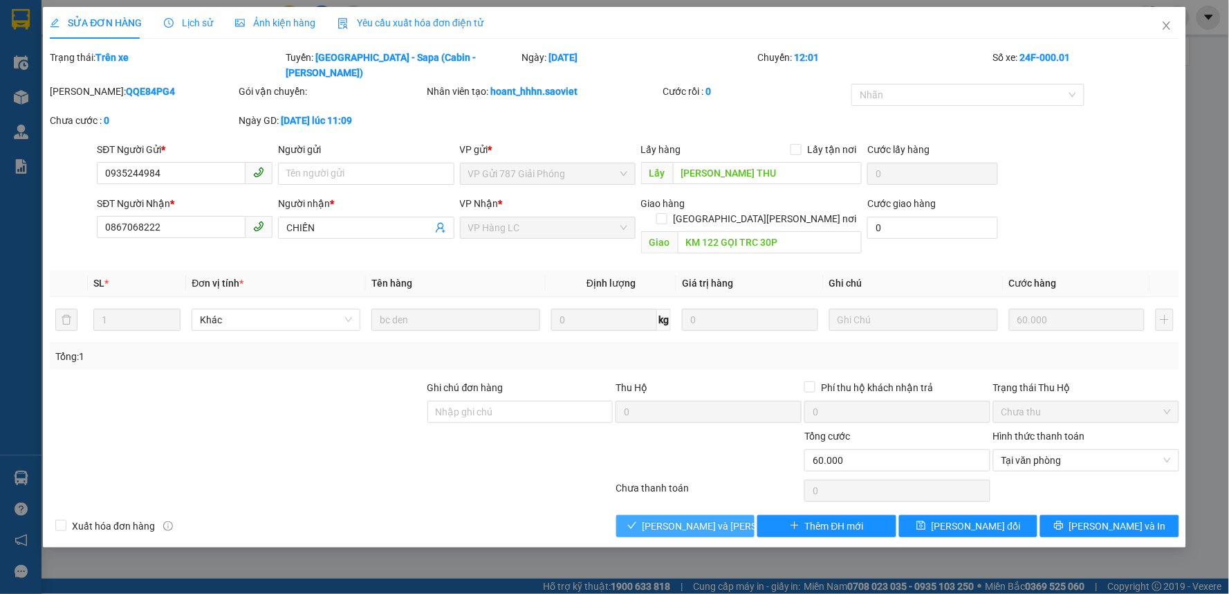
click at [709, 518] on span "[PERSON_NAME] và [PERSON_NAME] hàng" at bounding box center [736, 525] width 187 height 15
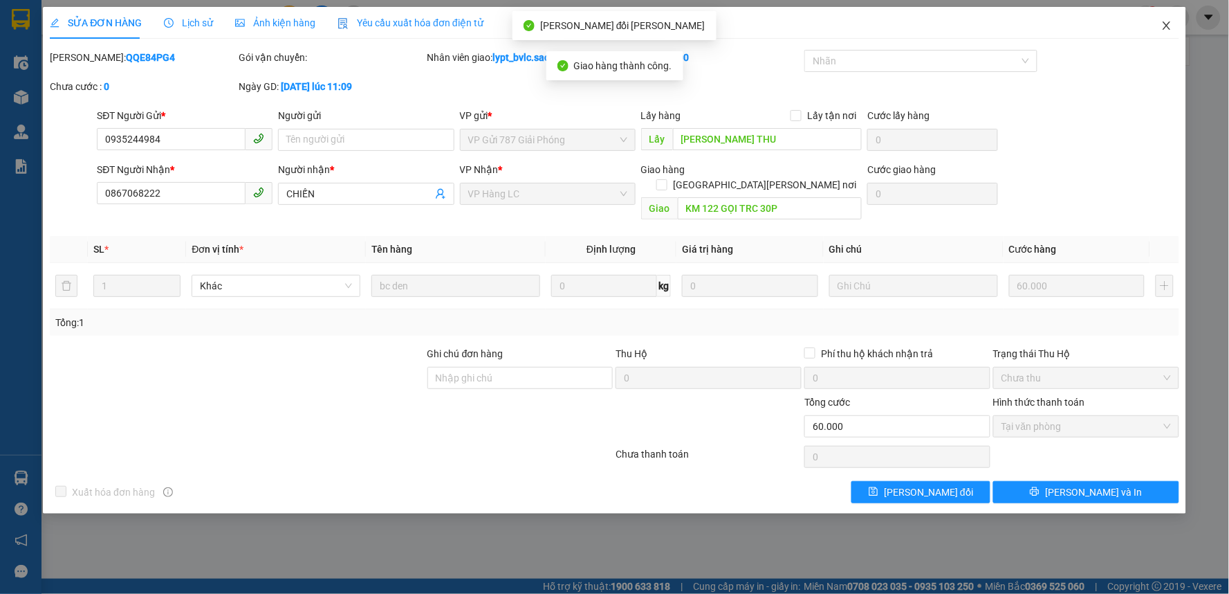
click at [1168, 26] on icon "close" at bounding box center [1167, 25] width 11 height 11
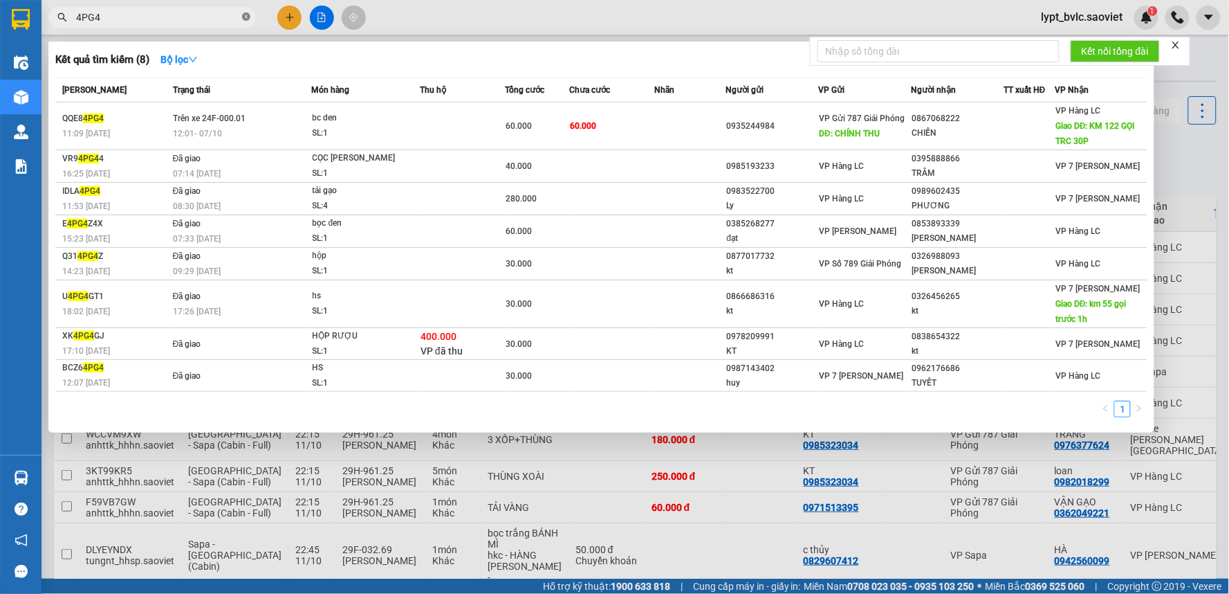
click at [246, 19] on icon "close-circle" at bounding box center [246, 16] width 8 height 8
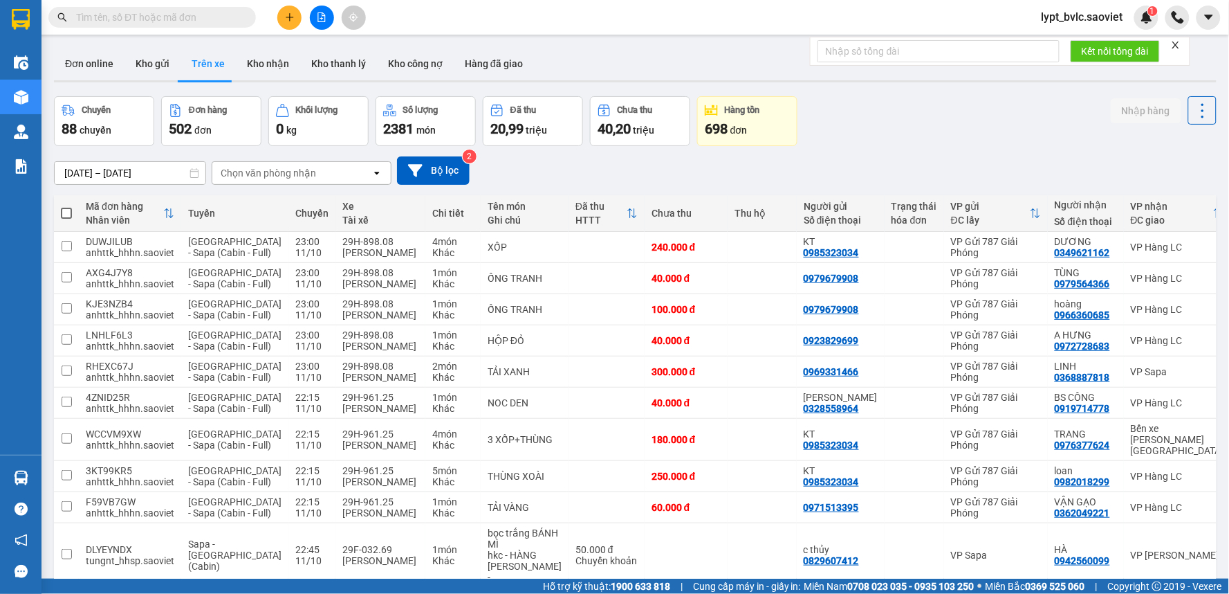
click at [214, 19] on input "text" at bounding box center [157, 17] width 163 height 15
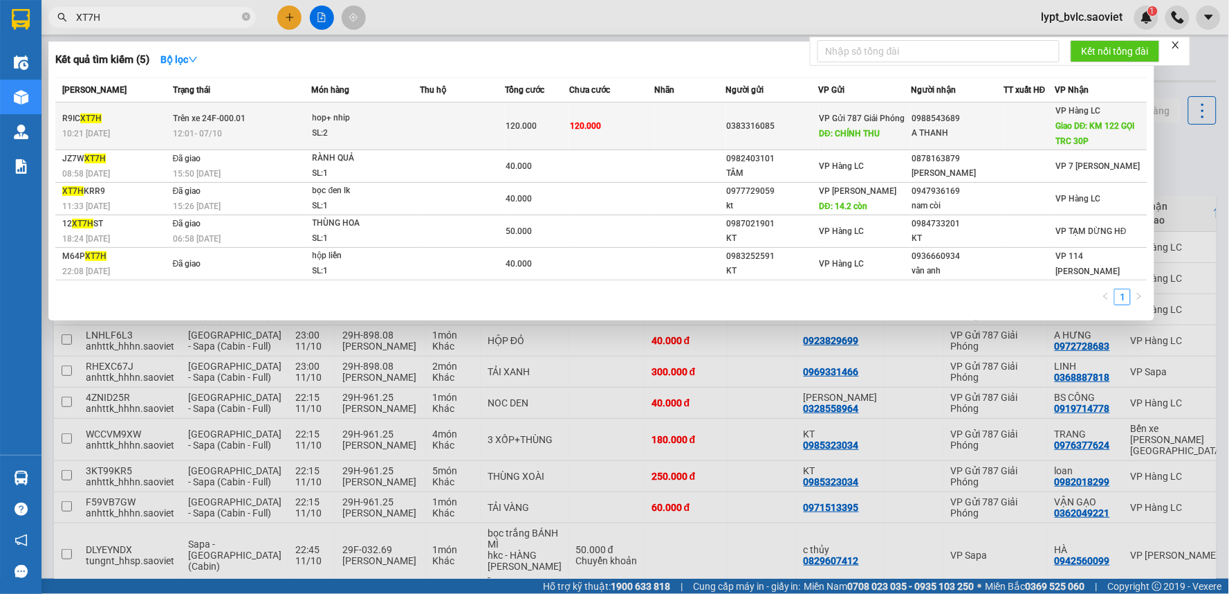
type input "XT7H"
click at [874, 129] on span "DĐ: CHÍNH THU" at bounding box center [850, 134] width 61 height 10
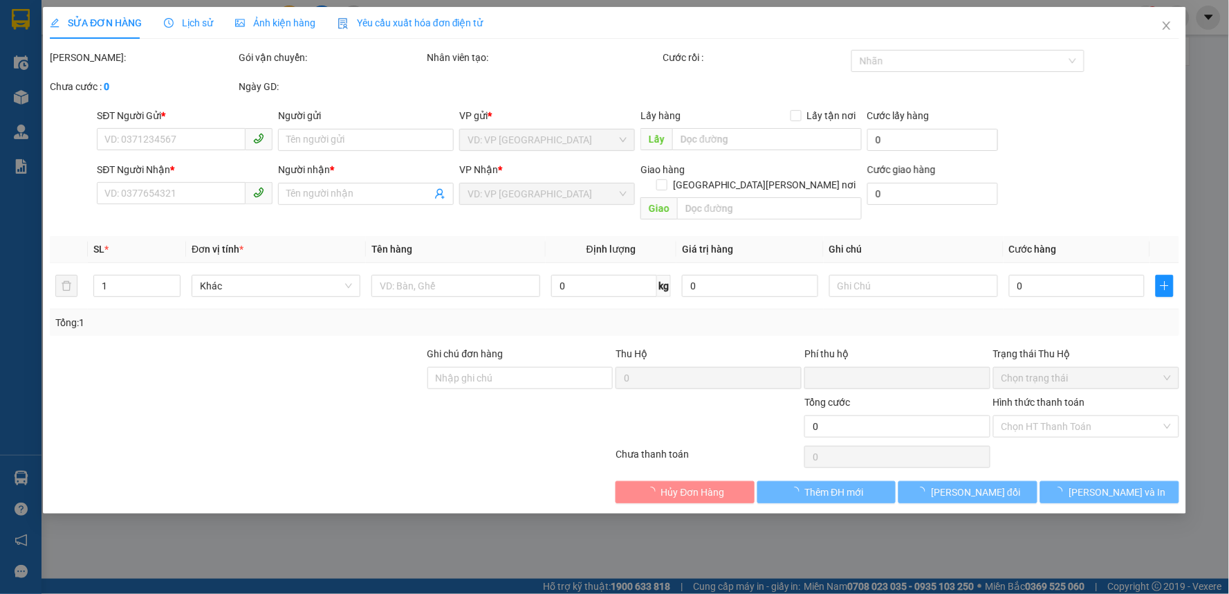
type input "0383316085"
type input "[PERSON_NAME] THU"
type input "0988543689"
type input "A THANH"
type input "KM 122 GỌI TRC 30P"
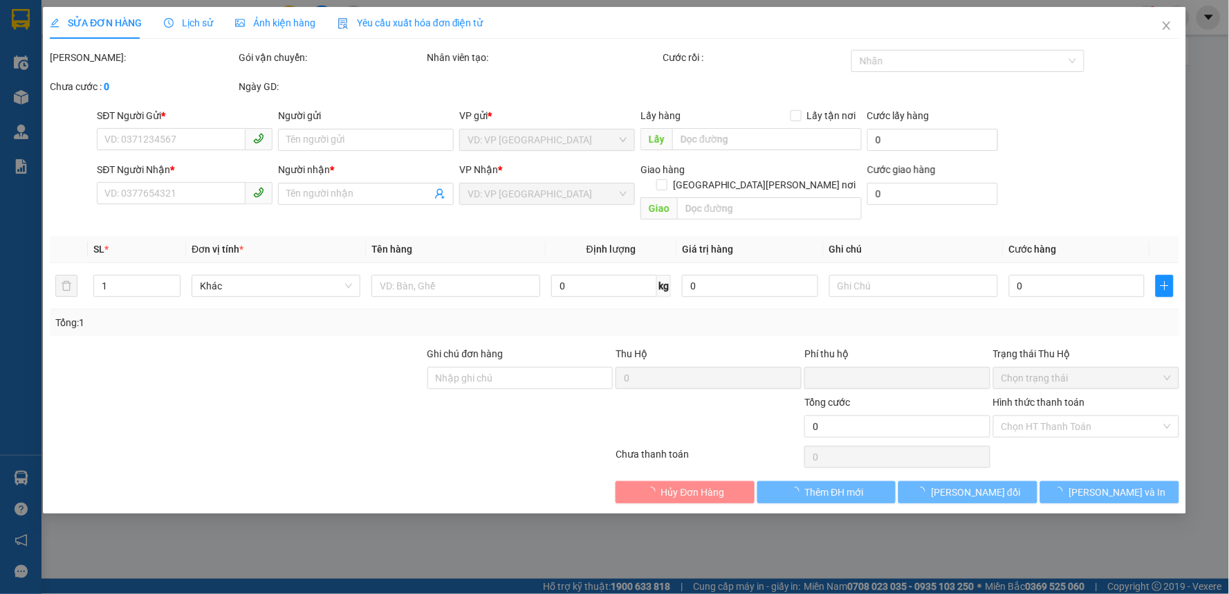
type input "0"
type input "120.000"
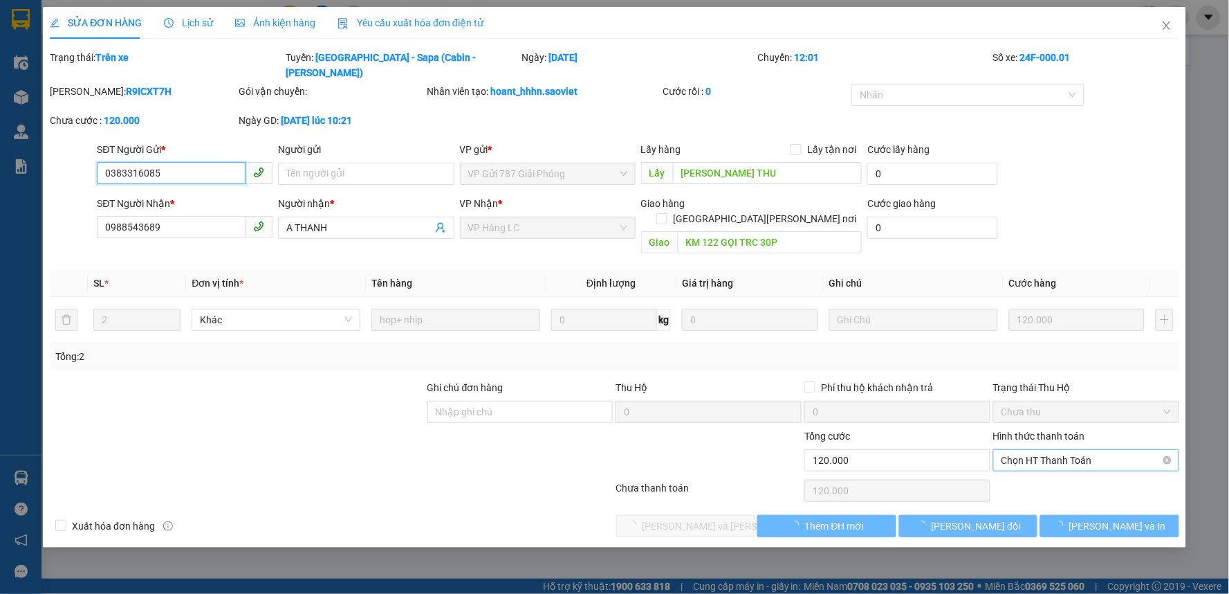
click at [1076, 450] on span "Chọn HT Thanh Toán" at bounding box center [1086, 460] width 169 height 21
click at [1038, 453] on div "Tại văn phòng" at bounding box center [1086, 457] width 169 height 15
type input "0"
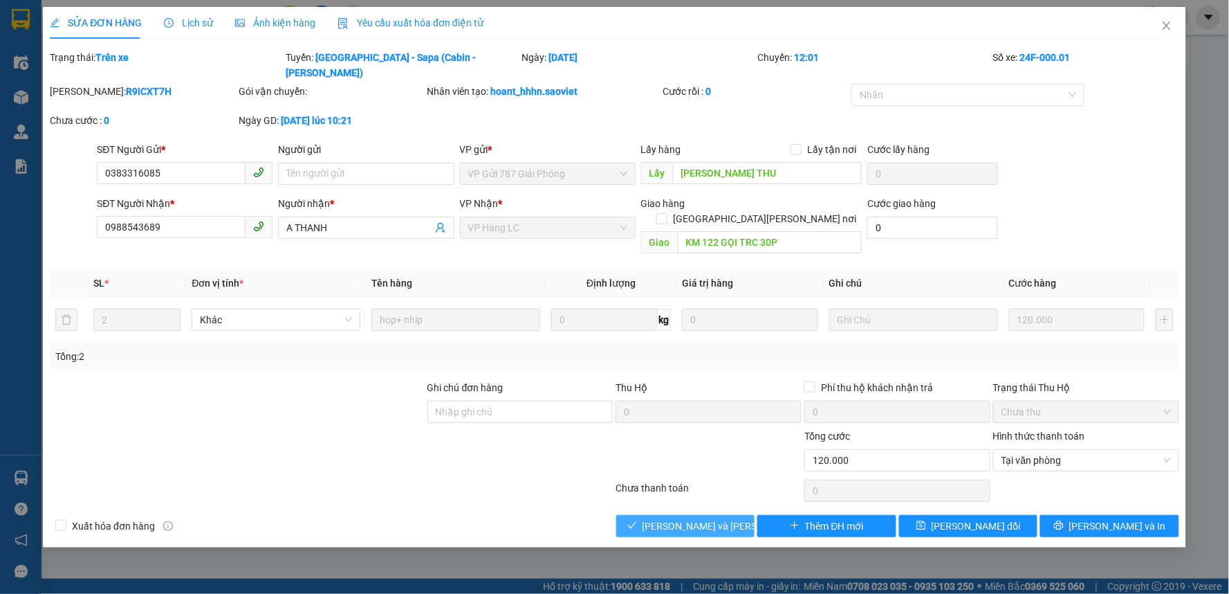
click at [695, 518] on span "[PERSON_NAME] và [PERSON_NAME] hàng" at bounding box center [736, 525] width 187 height 15
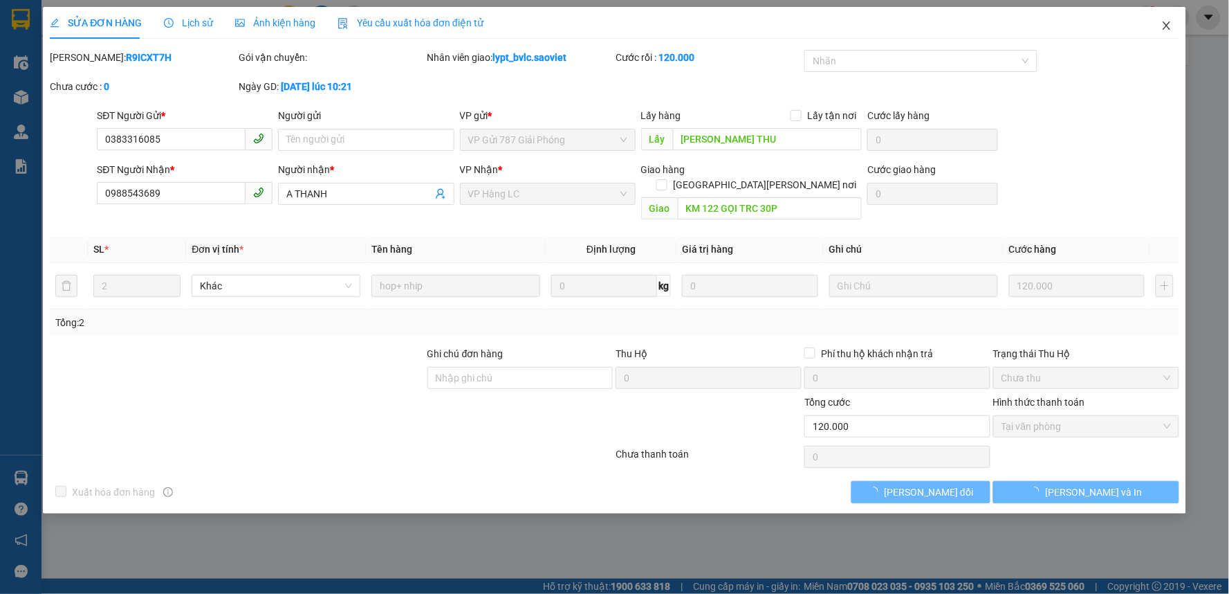
click at [1170, 24] on icon "close" at bounding box center [1167, 25] width 11 height 11
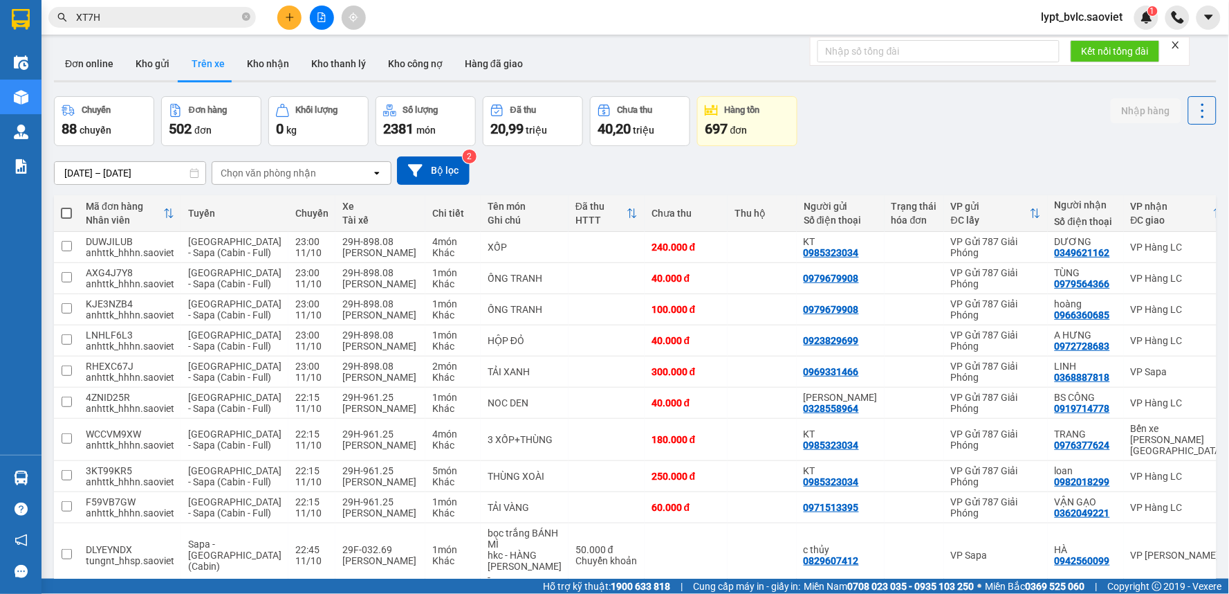
click at [241, 18] on span "XT7H" at bounding box center [152, 17] width 208 height 21
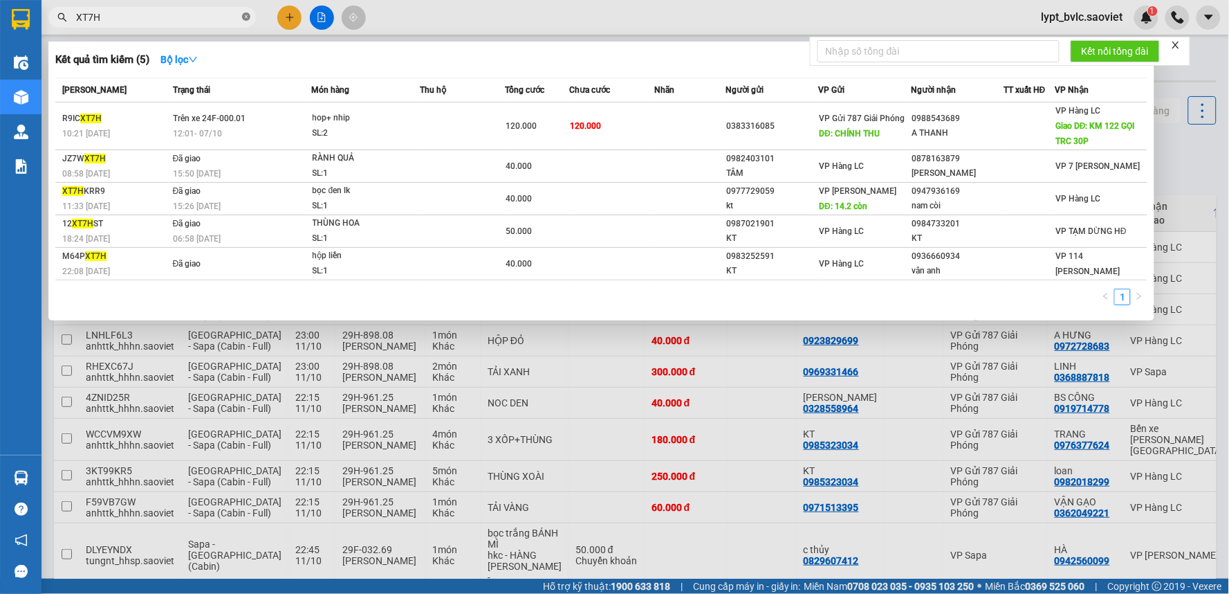
click at [244, 16] on icon "close-circle" at bounding box center [246, 16] width 8 height 8
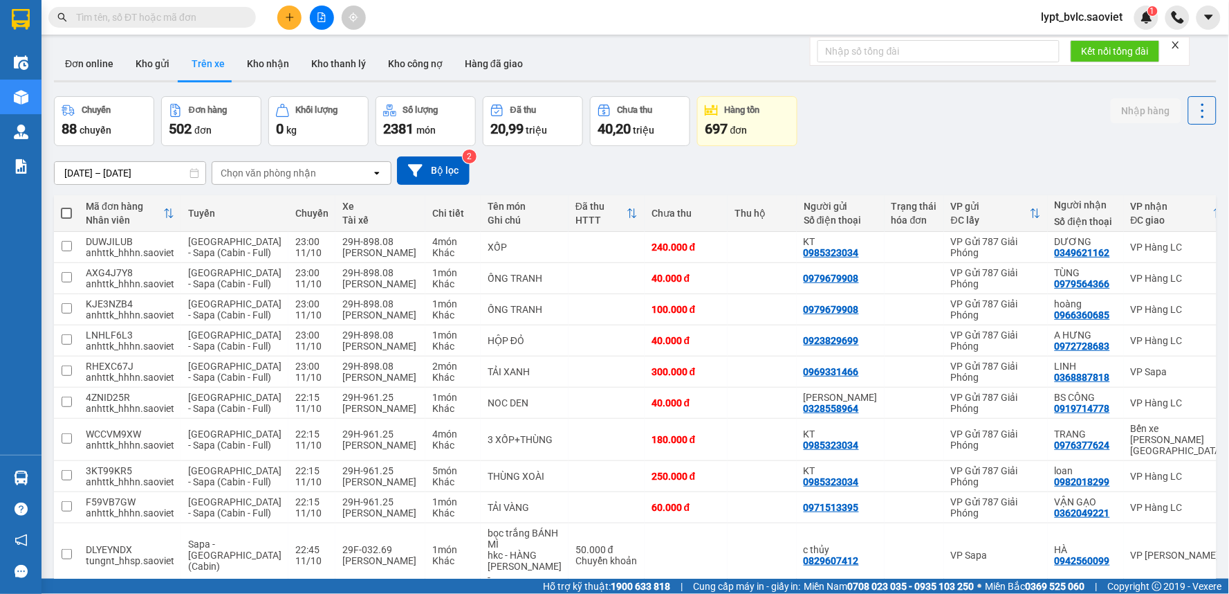
click at [217, 19] on input "text" at bounding box center [157, 17] width 163 height 15
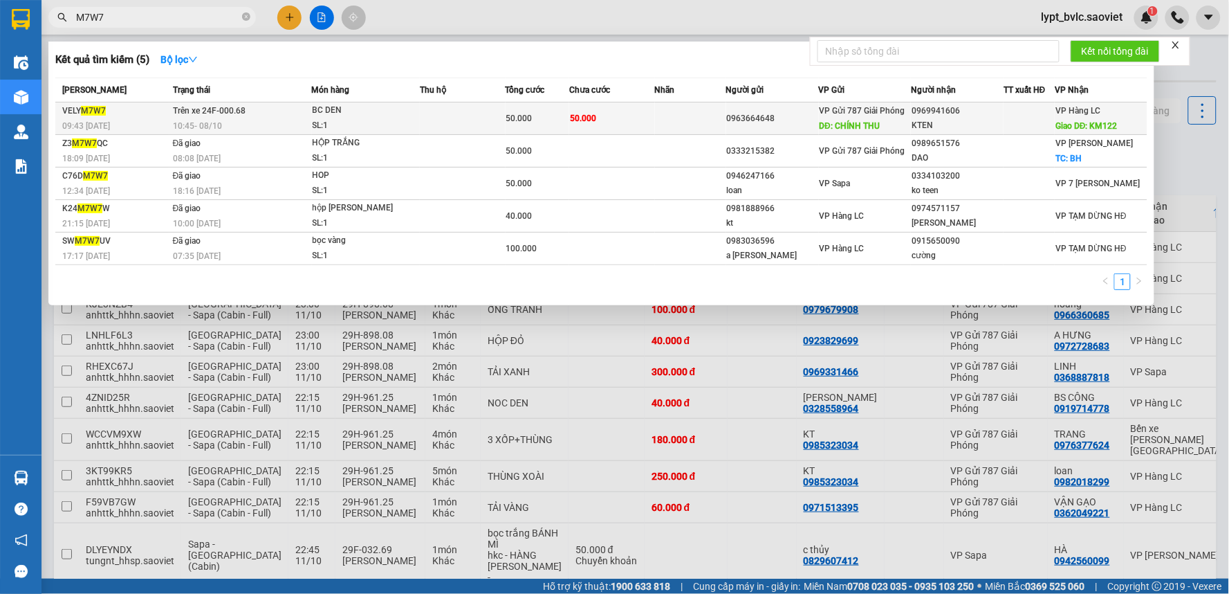
type input "M7W7"
click at [768, 119] on div "0963664648" at bounding box center [772, 118] width 91 height 15
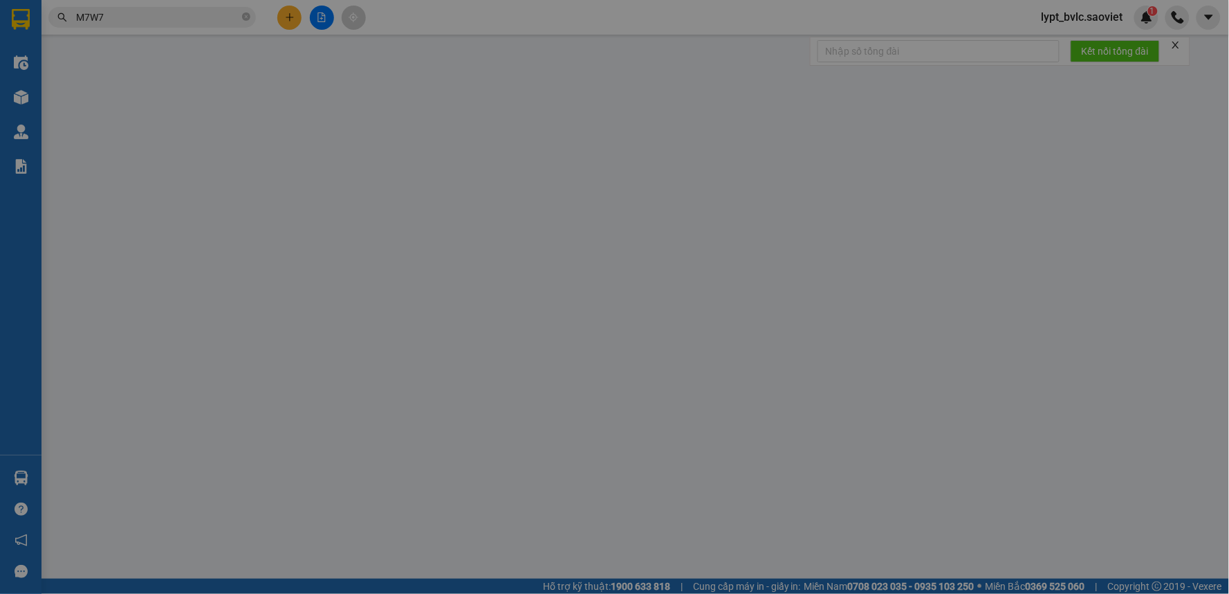
type input "0963664648"
type input "[PERSON_NAME] THU"
type input "0969941606"
type input "KTEN"
type input "KM122"
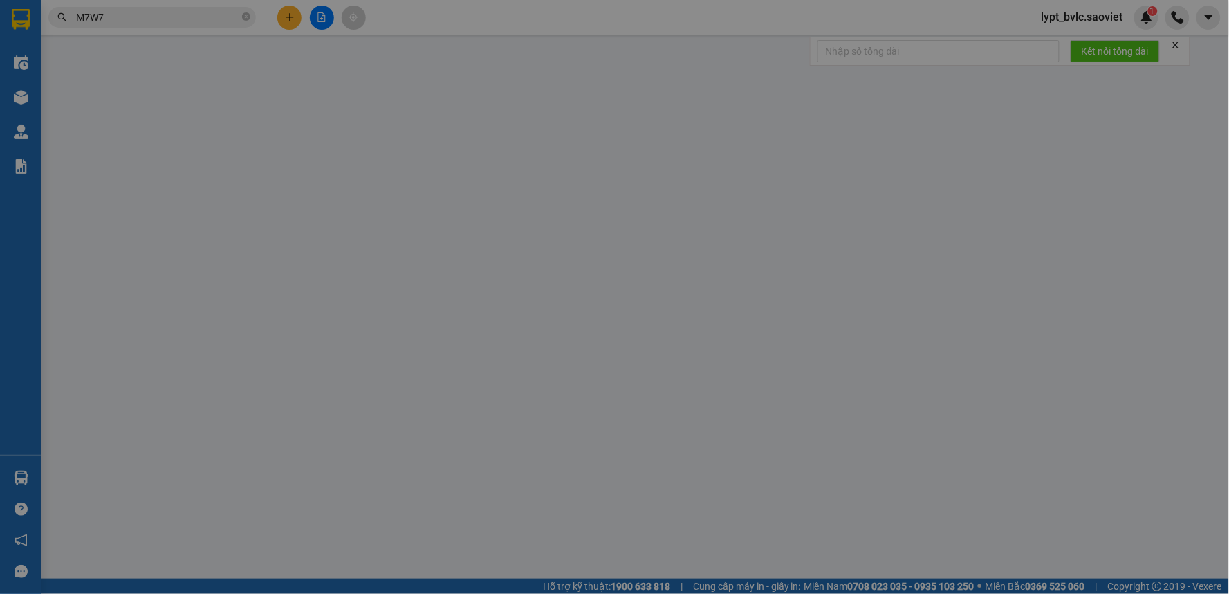
type input "0"
type input "50.000"
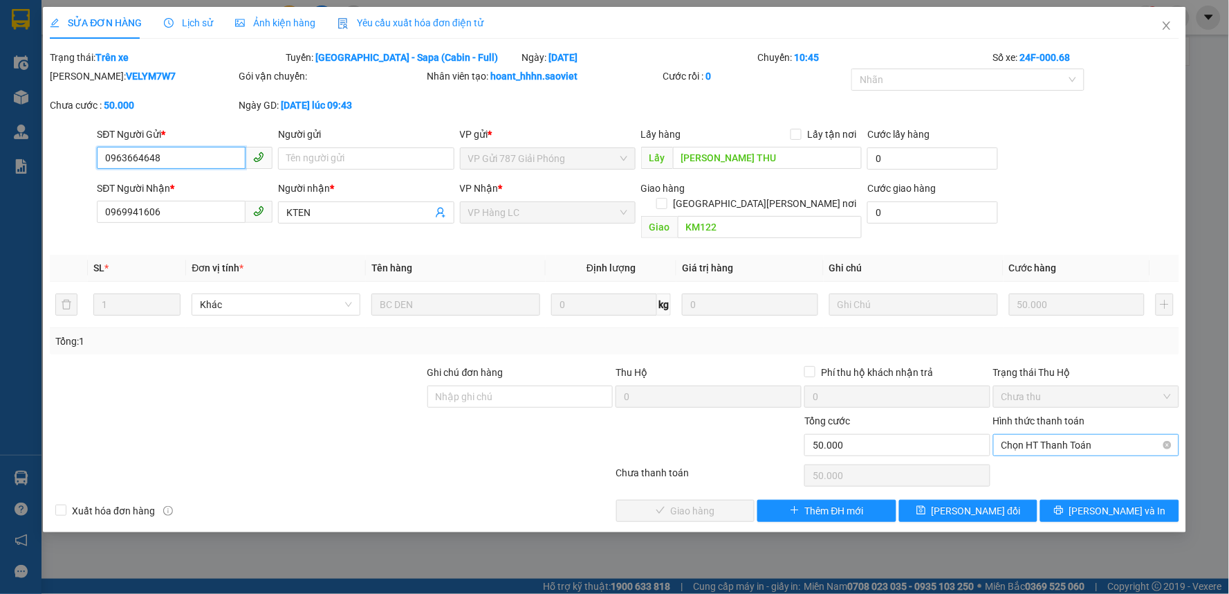
click at [1061, 434] on span "Chọn HT Thanh Toán" at bounding box center [1086, 444] width 169 height 21
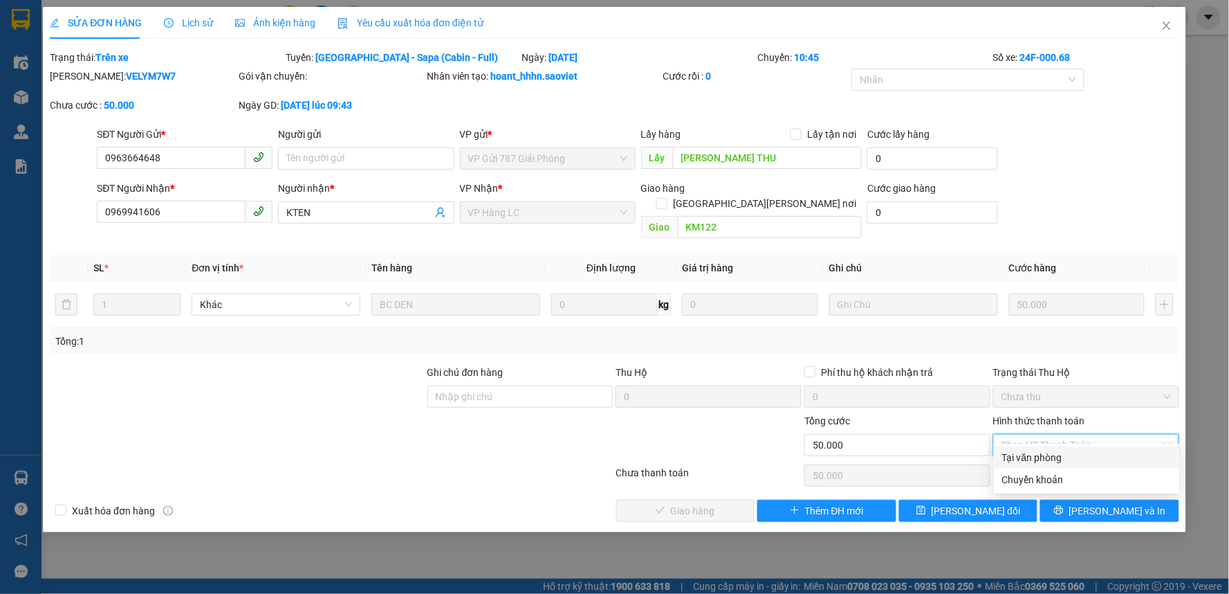
click at [1018, 459] on div "Tại văn phòng" at bounding box center [1086, 457] width 169 height 15
type input "0"
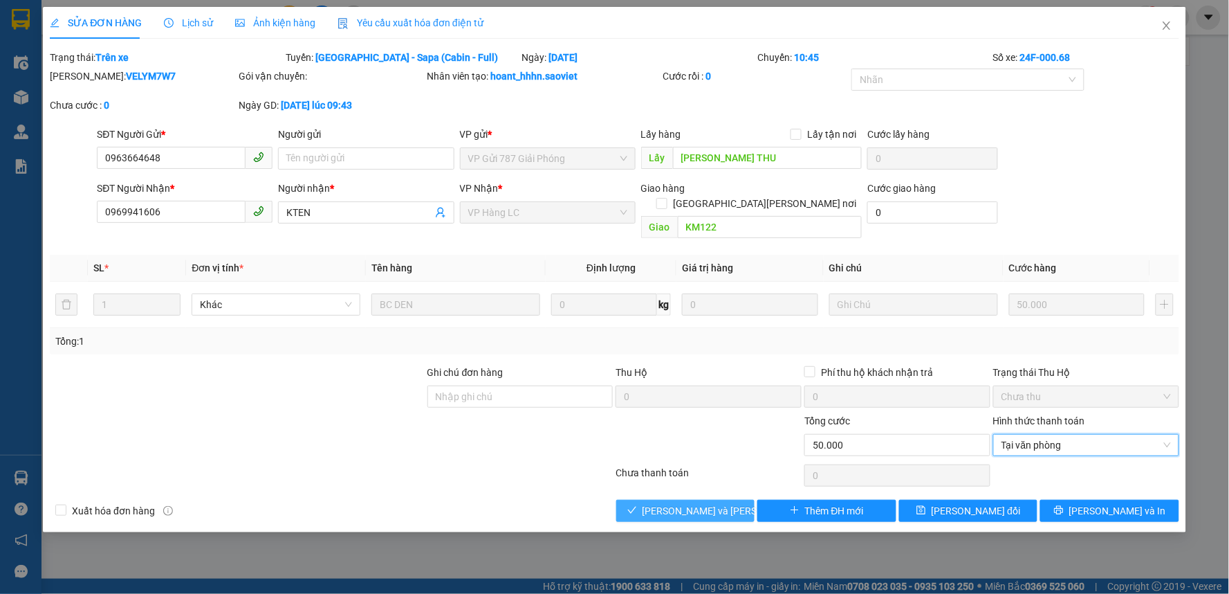
click at [678, 503] on span "[PERSON_NAME] và [PERSON_NAME] hàng" at bounding box center [736, 510] width 187 height 15
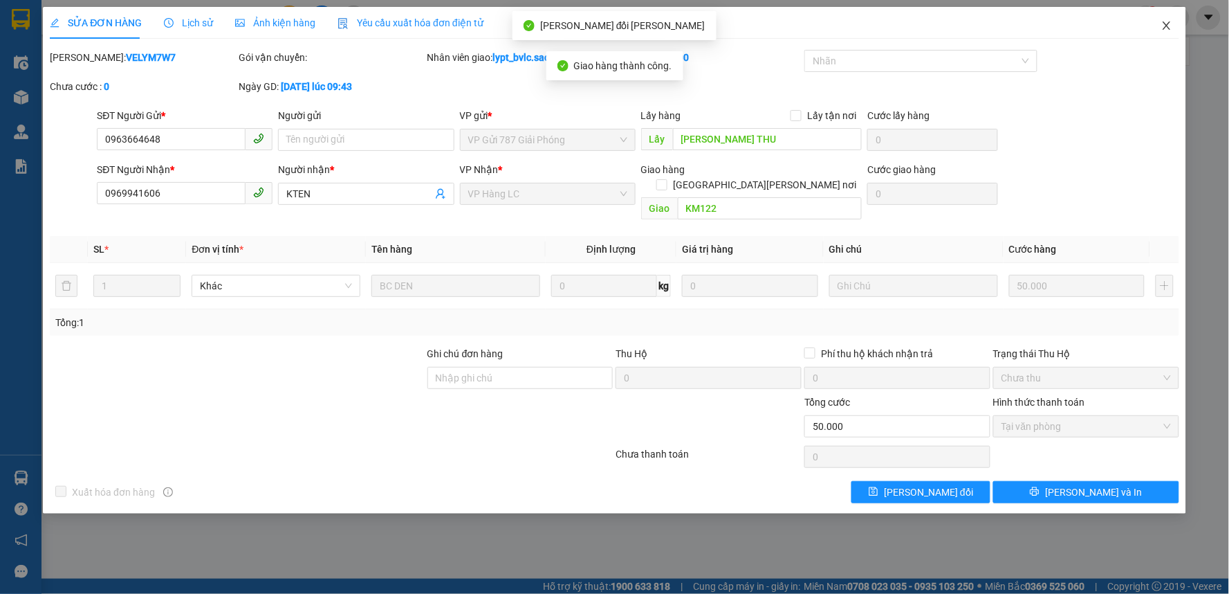
click at [1170, 28] on icon "close" at bounding box center [1167, 25] width 11 height 11
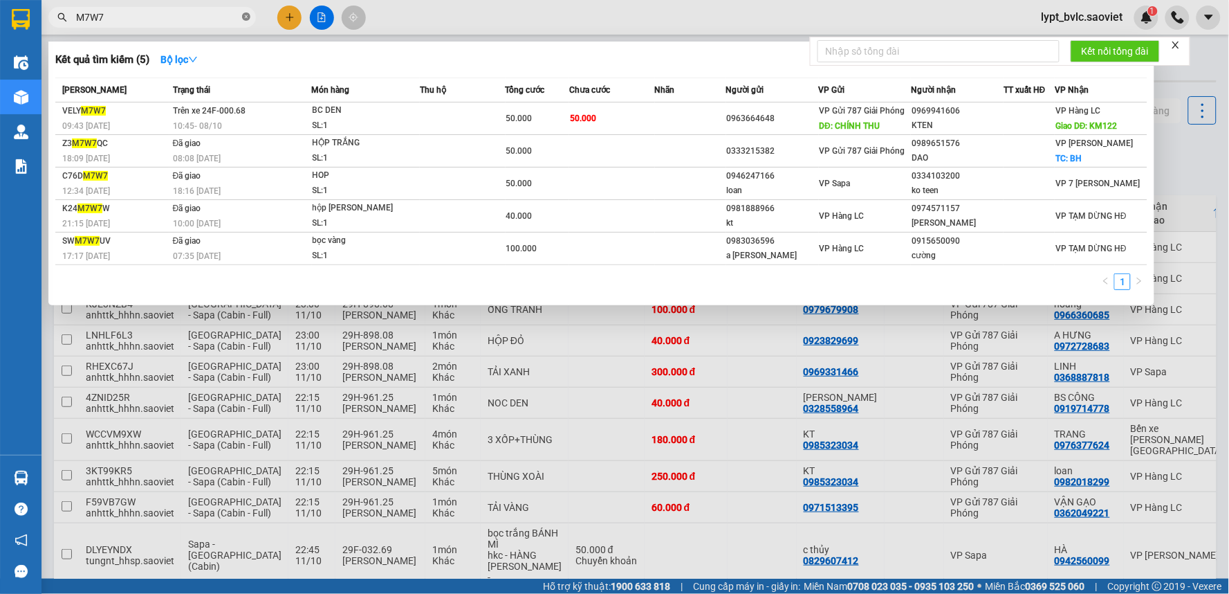
click at [245, 19] on icon "close-circle" at bounding box center [246, 16] width 8 height 8
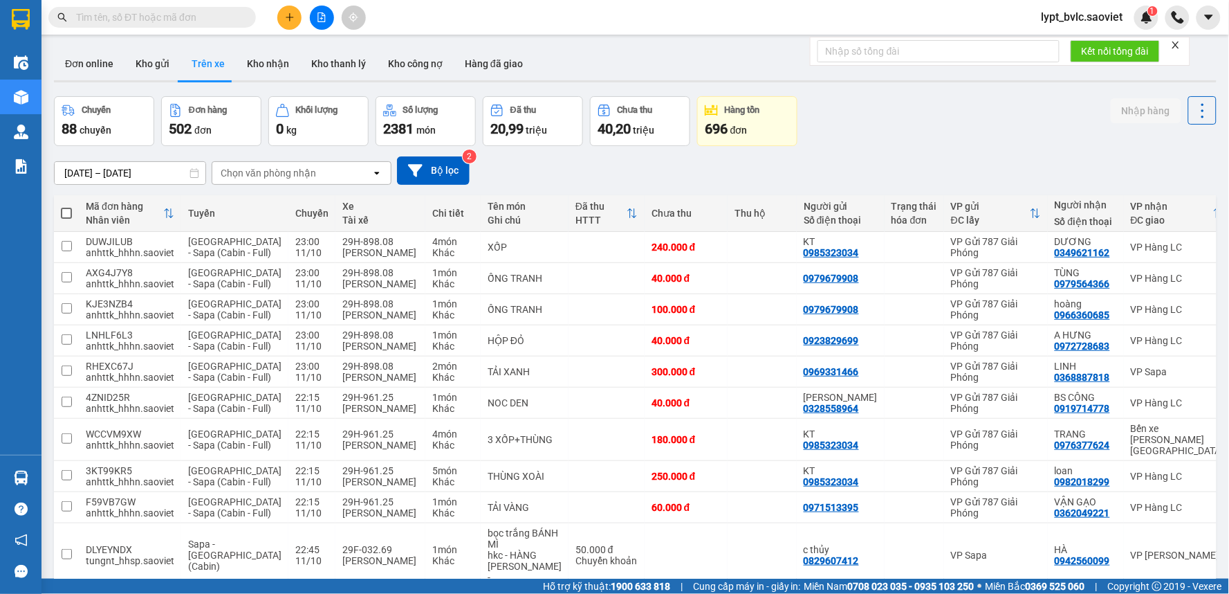
click at [172, 19] on input "text" at bounding box center [157, 17] width 163 height 15
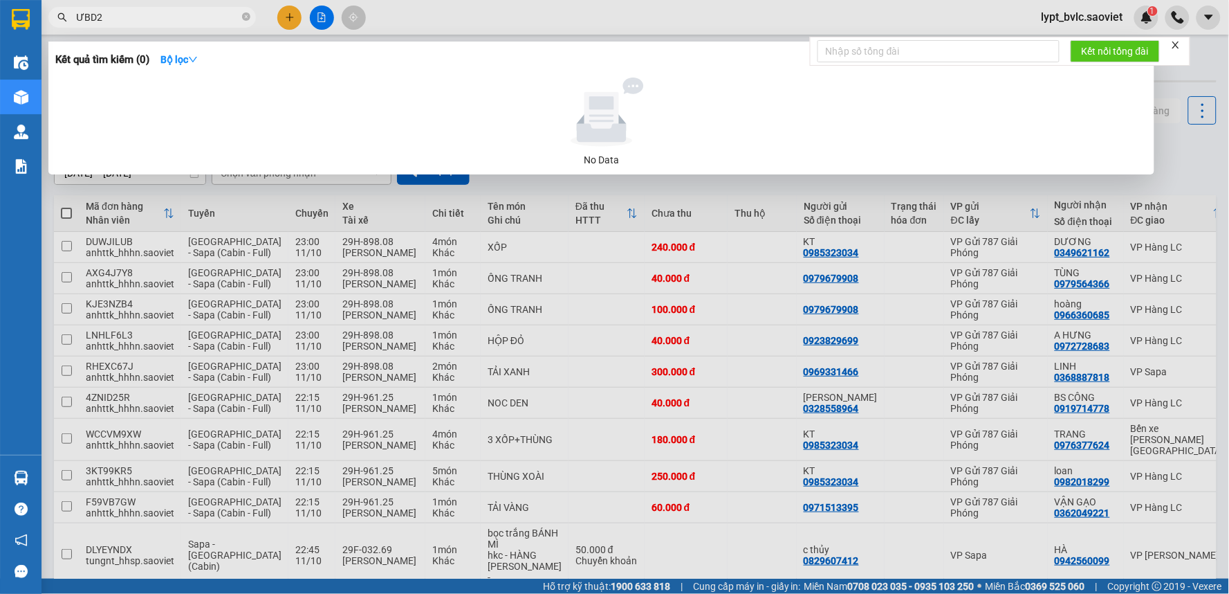
click at [82, 17] on input "ƯBD2" at bounding box center [157, 17] width 163 height 15
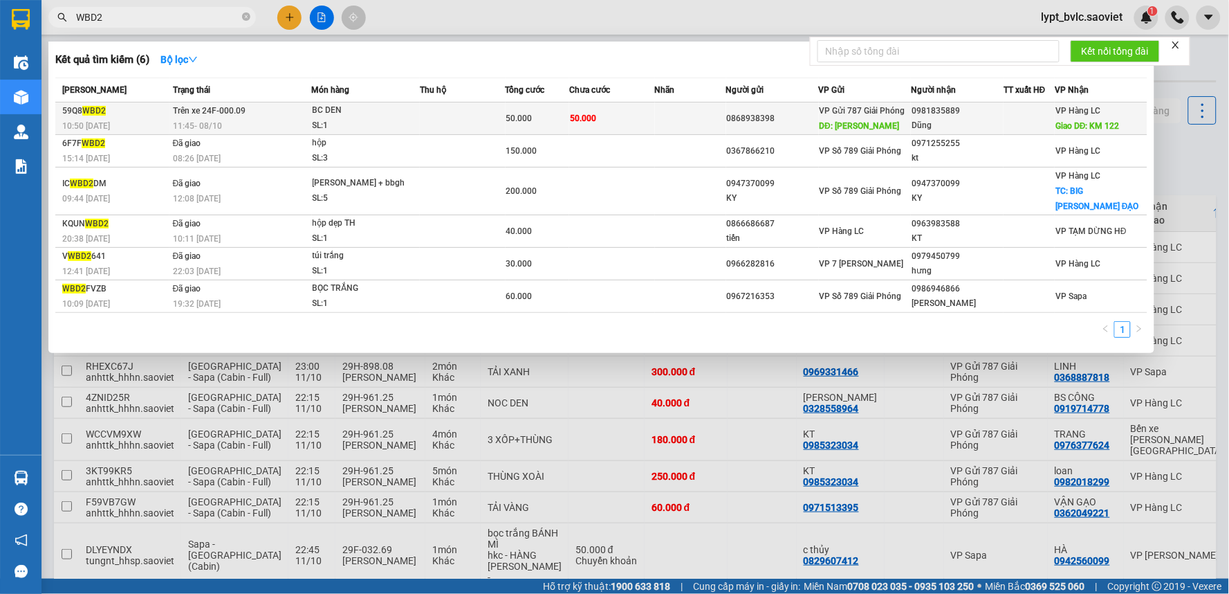
type input "WBD2"
click at [662, 120] on td at bounding box center [690, 118] width 71 height 33
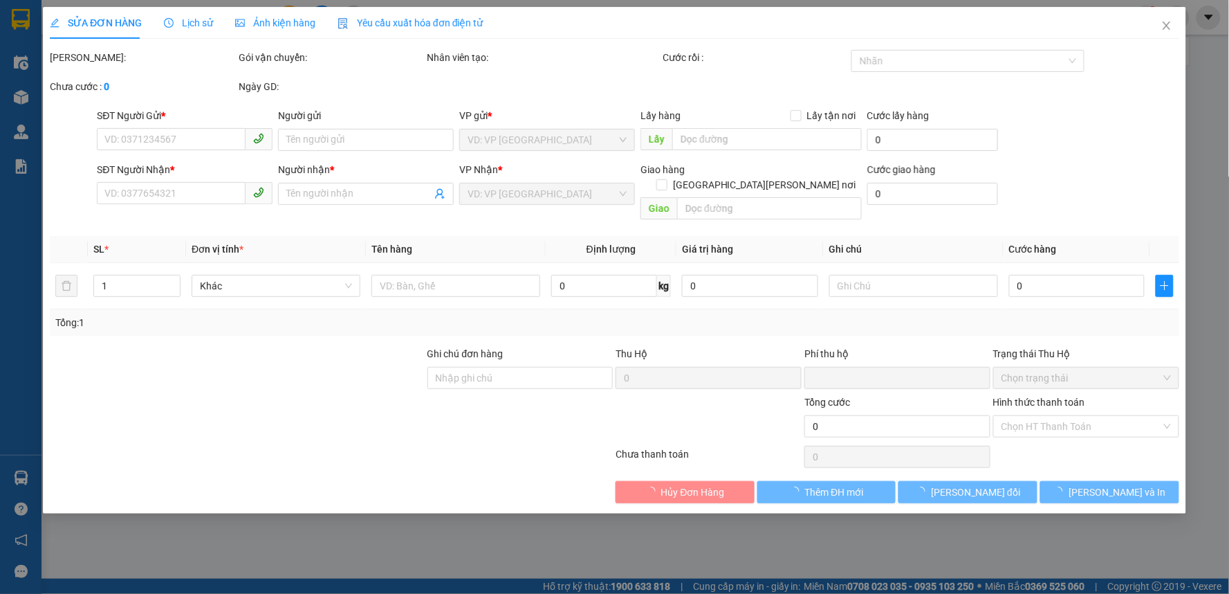
type input "0868938398"
type input "CHÍNH"
type input "0981835889"
type input "Dũng"
type input "KM 122"
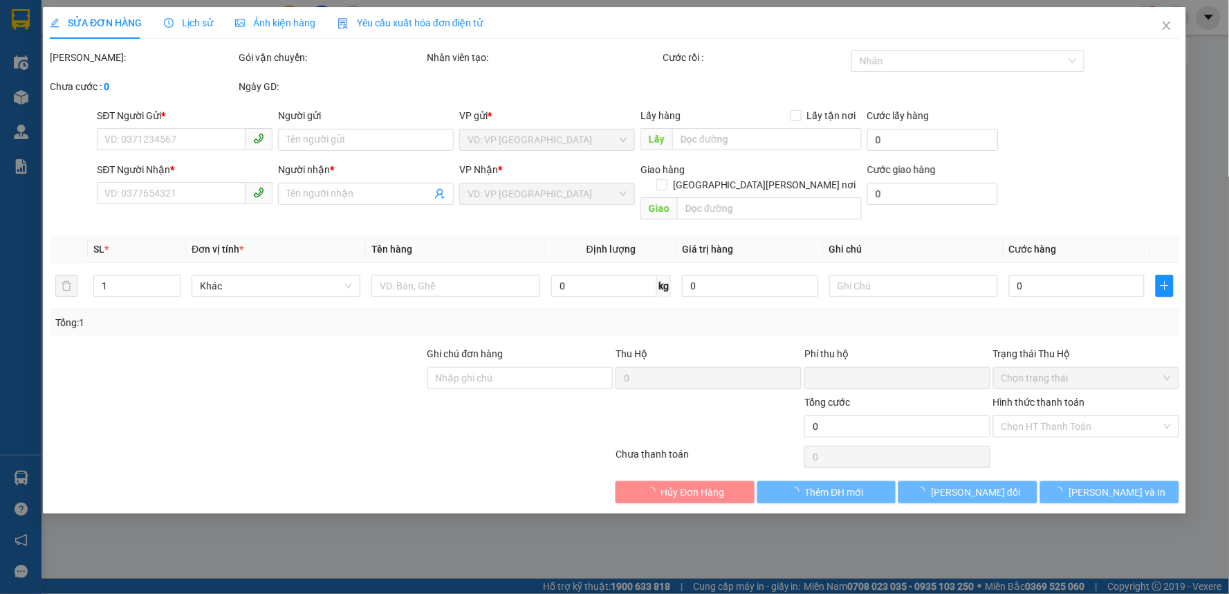
type input "0"
type input "50.000"
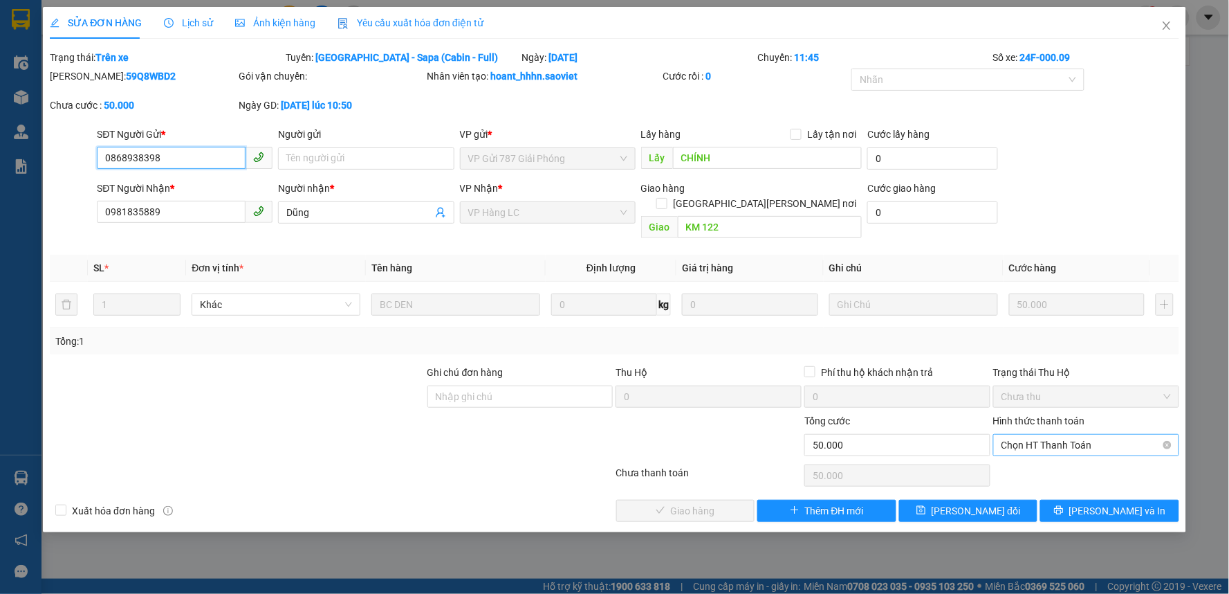
click at [1039, 434] on span "Chọn HT Thanh Toán" at bounding box center [1086, 444] width 169 height 21
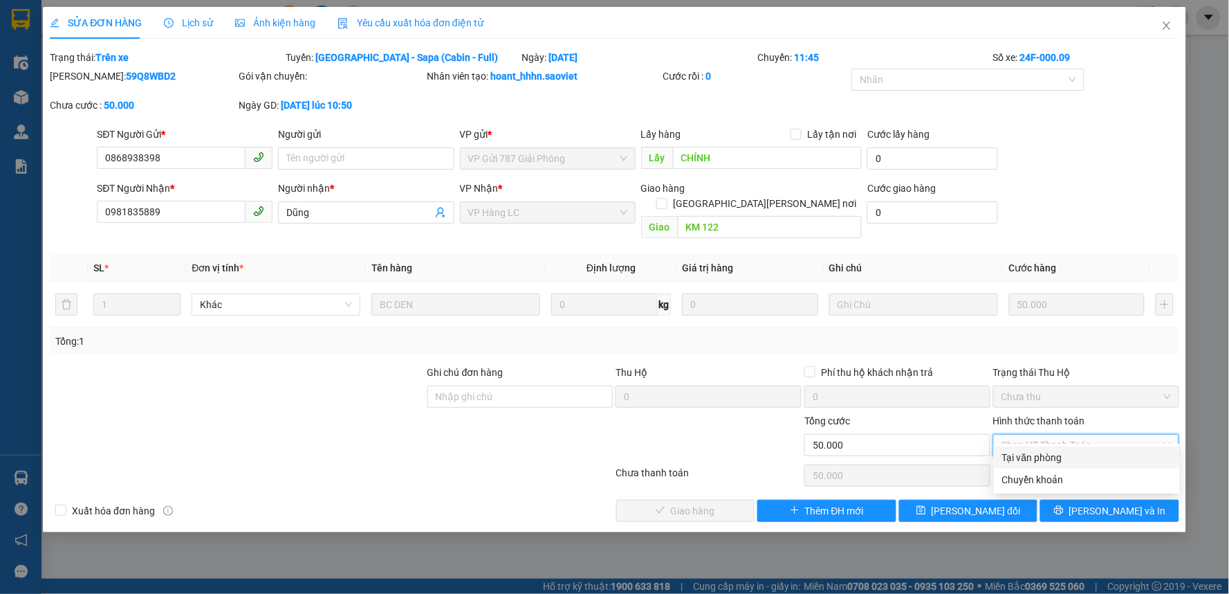
click at [1010, 457] on div "Tại văn phòng" at bounding box center [1086, 457] width 169 height 15
type input "0"
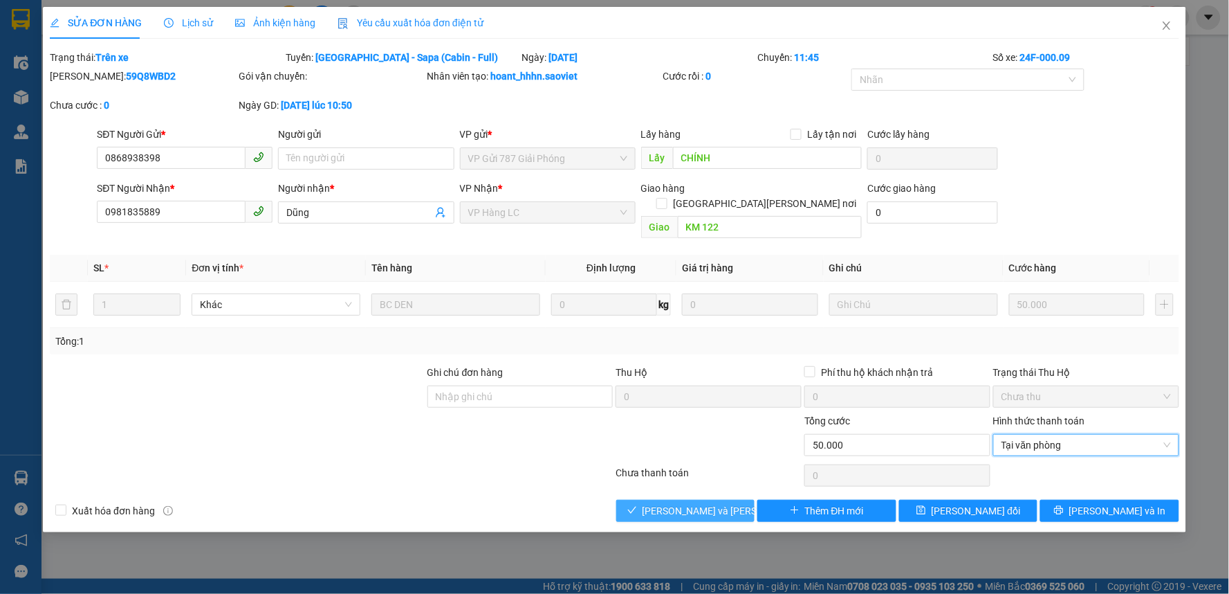
click at [709, 503] on span "[PERSON_NAME] và [PERSON_NAME] hàng" at bounding box center [736, 510] width 187 height 15
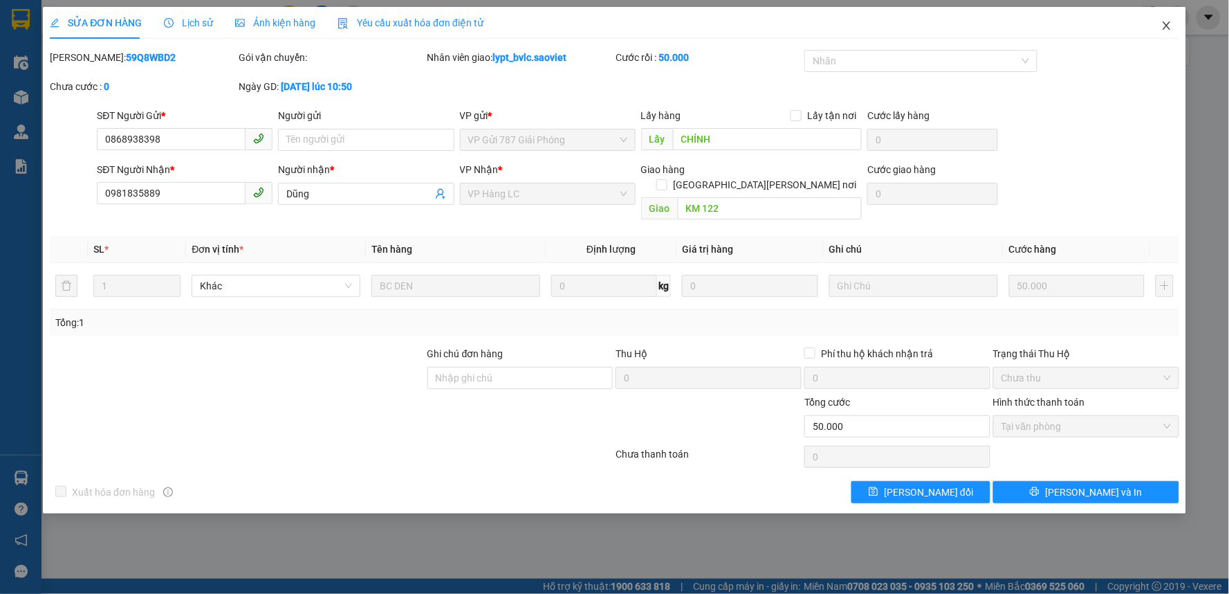
click at [1164, 24] on icon "close" at bounding box center [1167, 25] width 8 height 8
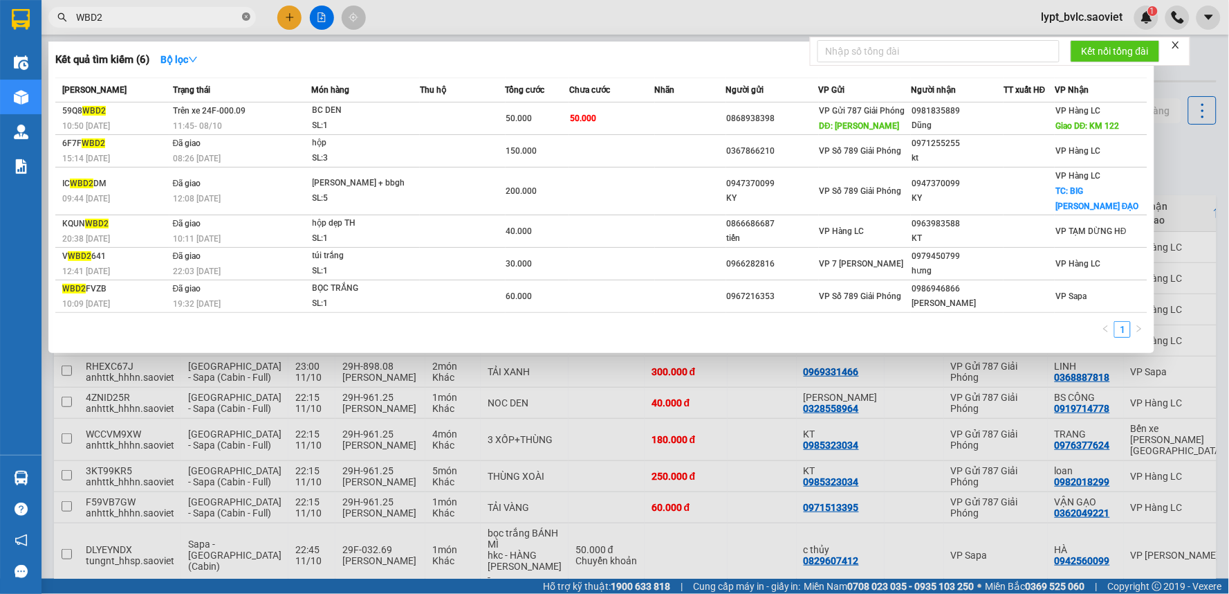
click at [244, 19] on icon "close-circle" at bounding box center [246, 16] width 8 height 8
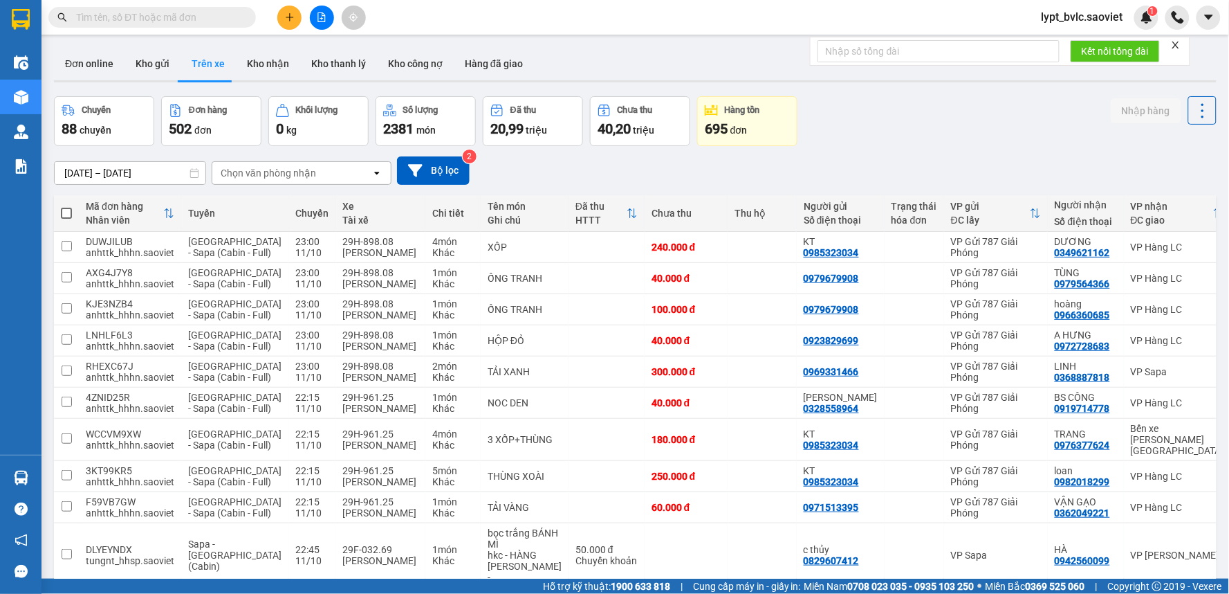
click at [187, 19] on input "text" at bounding box center [157, 17] width 163 height 15
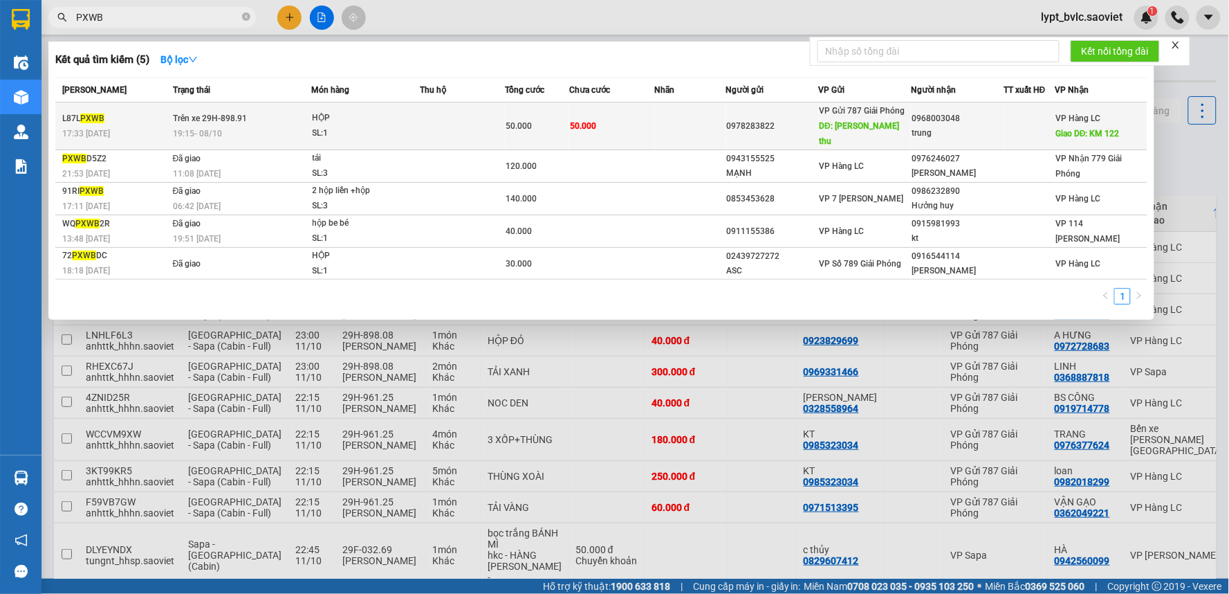
type input "PXWB"
click at [821, 122] on span "DĐ: [PERSON_NAME] thu" at bounding box center [860, 133] width 80 height 25
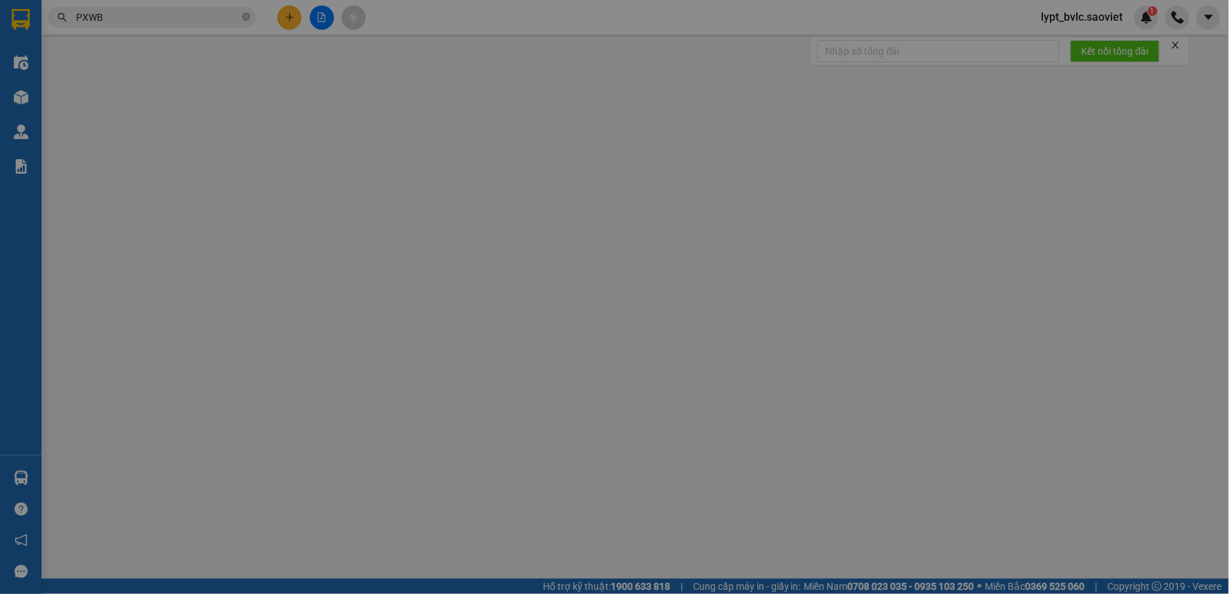
type input "0978283822"
type input "[PERSON_NAME] thu"
type input "0968003048"
type input "trung"
type input "KM 122"
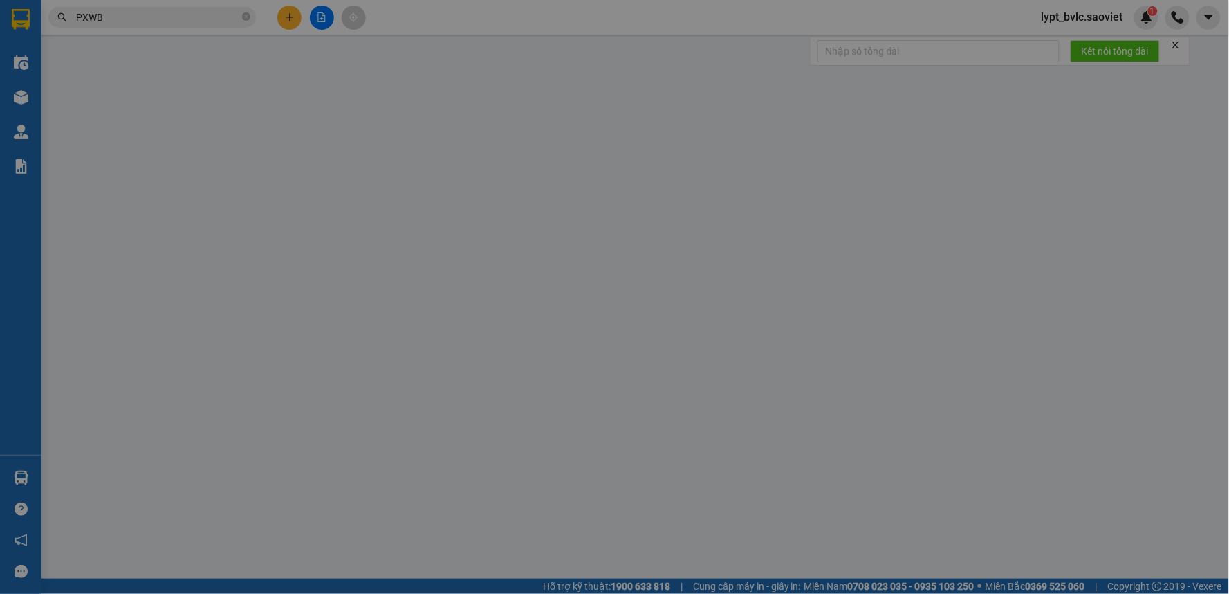
type input "0"
type input "50.000"
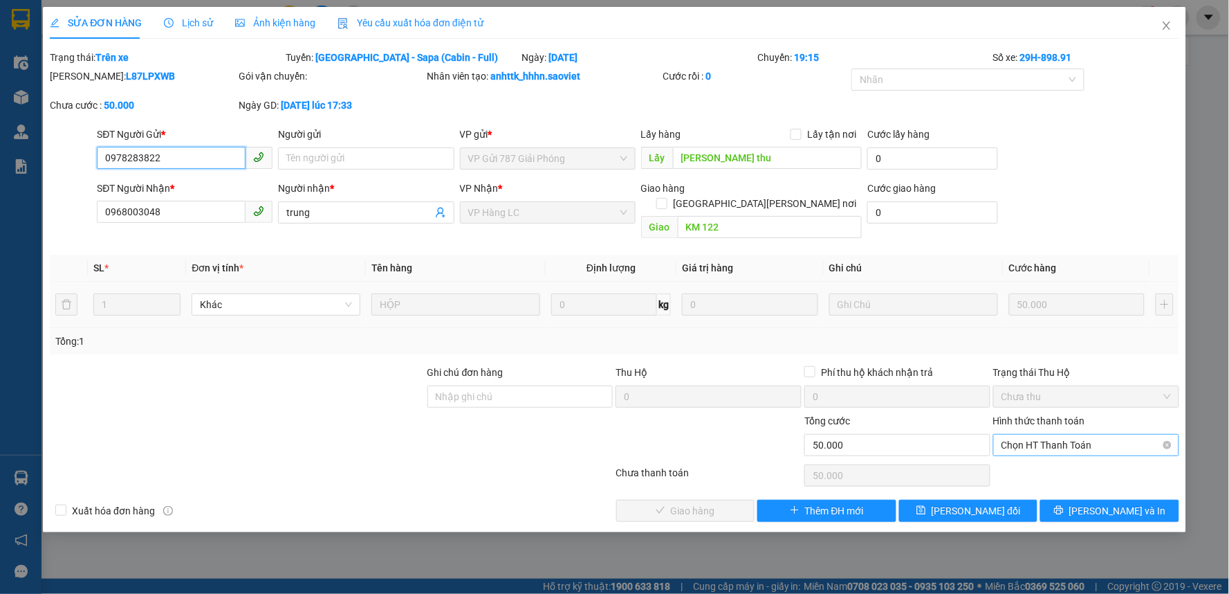
click at [1032, 434] on span "Chọn HT Thanh Toán" at bounding box center [1086, 444] width 169 height 21
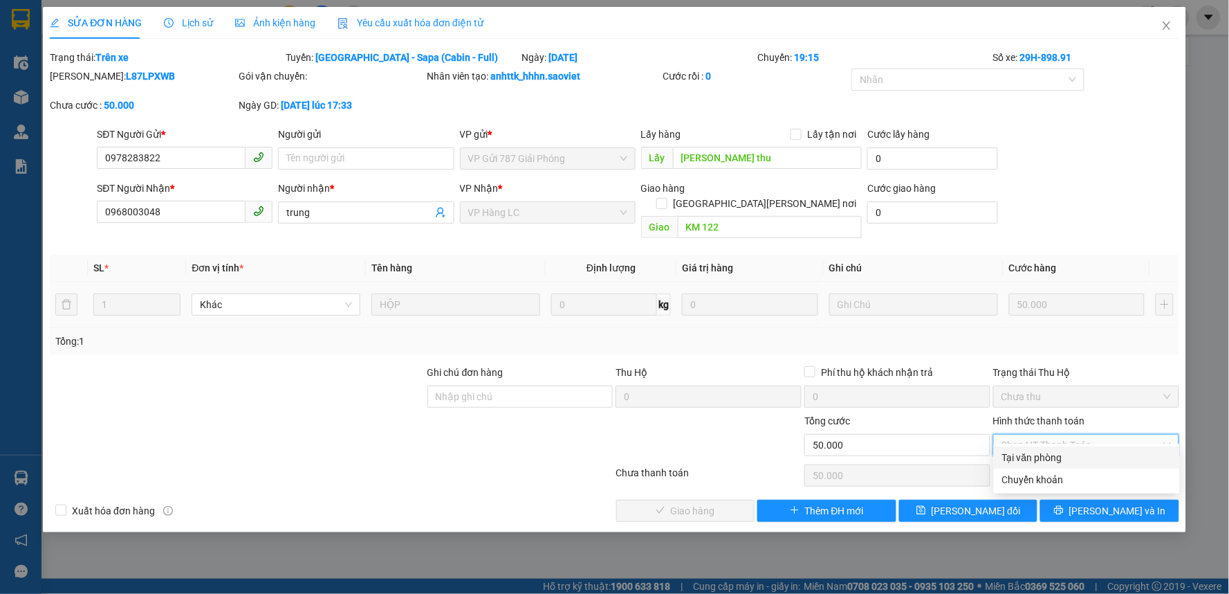
click at [1017, 458] on div "Tại văn phòng" at bounding box center [1086, 457] width 169 height 15
type input "0"
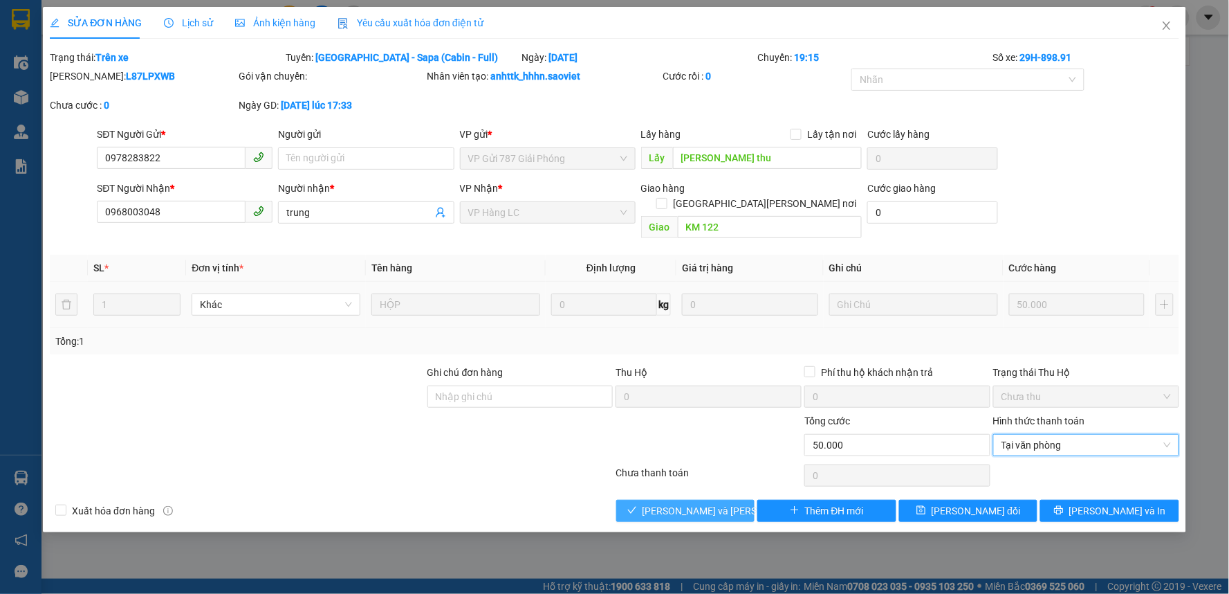
click at [675, 503] on span "[PERSON_NAME] và [PERSON_NAME] hàng" at bounding box center [736, 510] width 187 height 15
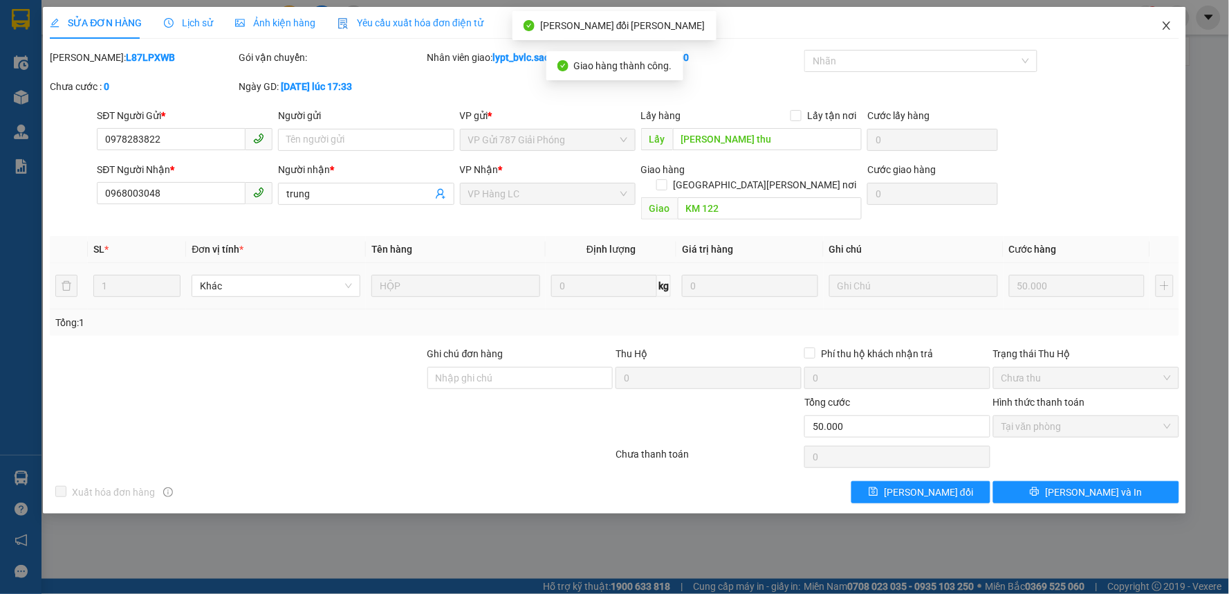
click at [1167, 24] on icon "close" at bounding box center [1167, 25] width 11 height 11
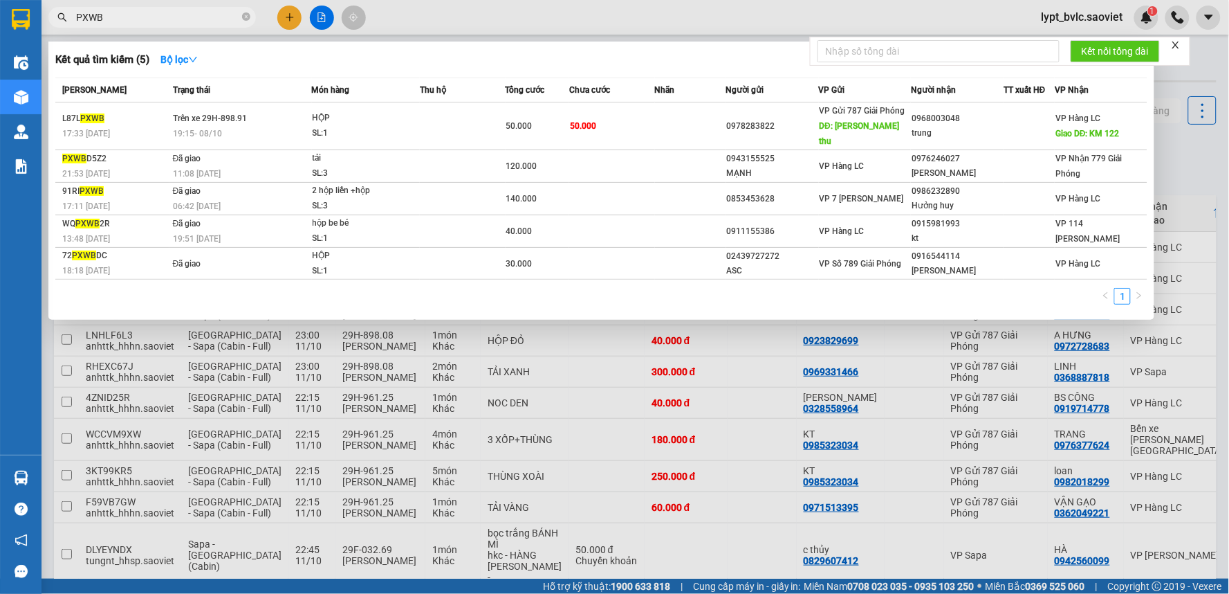
drag, startPoint x: 244, startPoint y: 17, endPoint x: 198, endPoint y: 17, distance: 46.4
click at [244, 17] on icon "close-circle" at bounding box center [246, 16] width 8 height 8
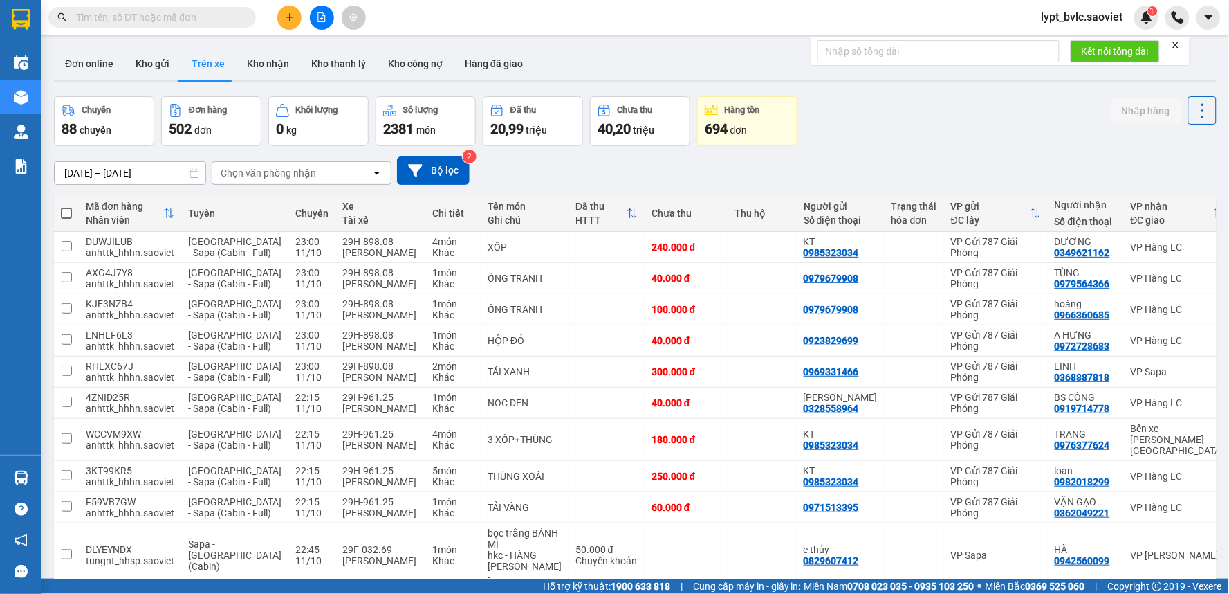
click at [196, 17] on input "text" at bounding box center [157, 17] width 163 height 15
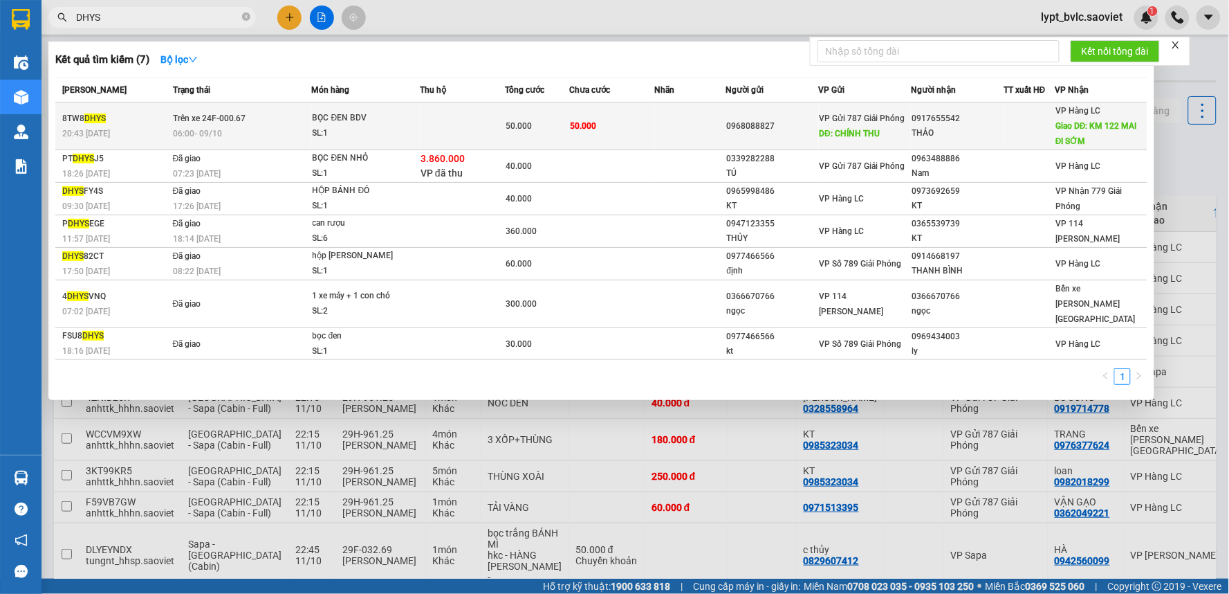
type input "DHYS"
click at [626, 125] on td "50.000" at bounding box center [612, 126] width 86 height 48
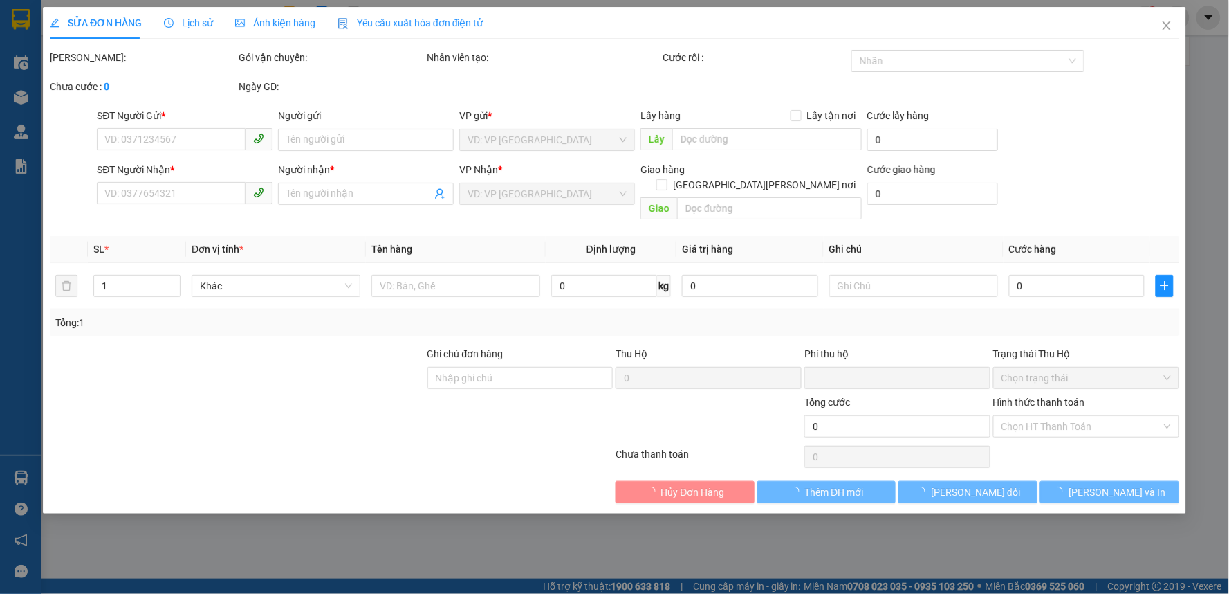
type input "0968088827"
type input "[PERSON_NAME] THU"
type input "0917655542"
type input "THẢO"
type input "KM 122 MAI ĐI SỚM"
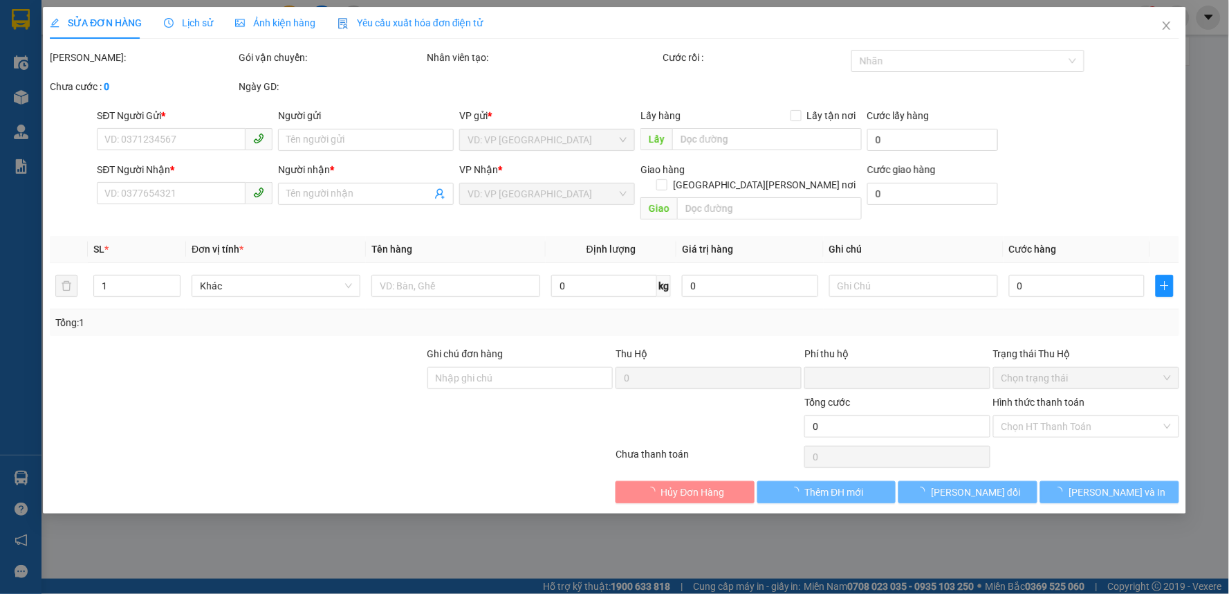
type input "0"
type input "50.000"
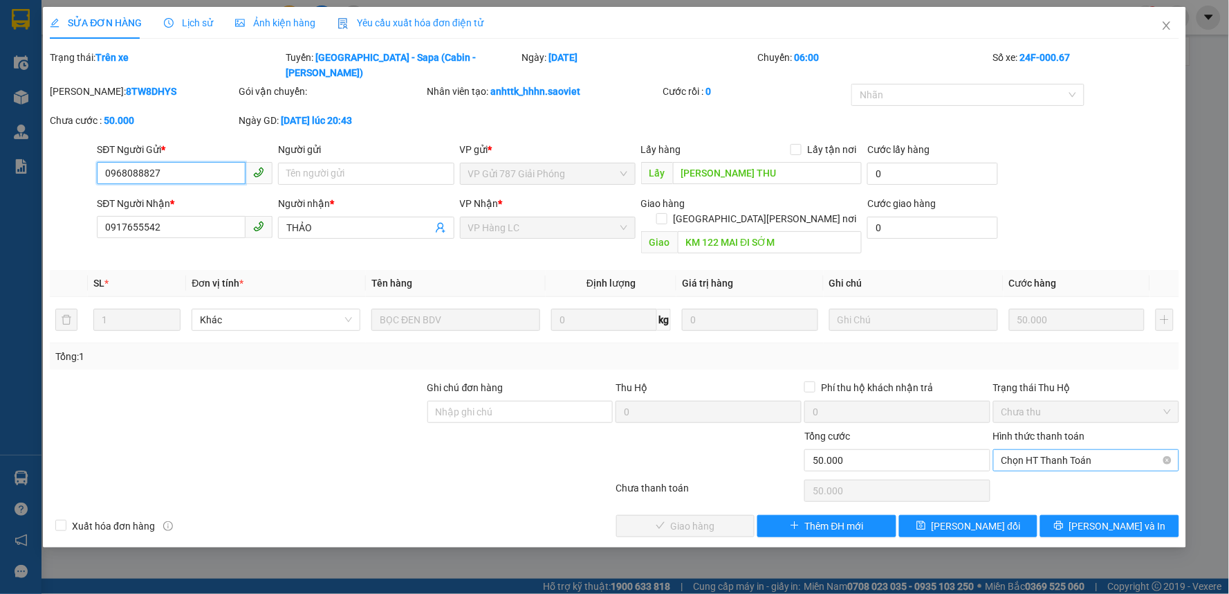
click at [1034, 450] on span "Chọn HT Thanh Toán" at bounding box center [1086, 460] width 169 height 21
click at [1017, 457] on div "Tại văn phòng" at bounding box center [1086, 457] width 169 height 15
type input "0"
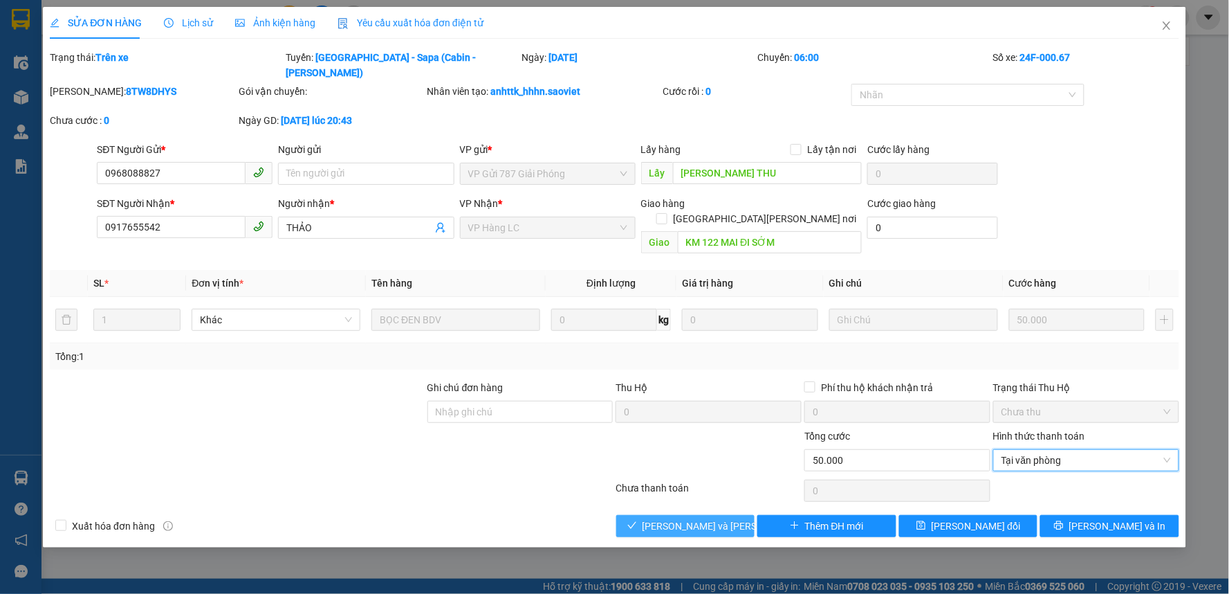
drag, startPoint x: 689, startPoint y: 496, endPoint x: 729, endPoint y: 453, distance: 58.7
click at [689, 518] on span "[PERSON_NAME] và [PERSON_NAME] hàng" at bounding box center [736, 525] width 187 height 15
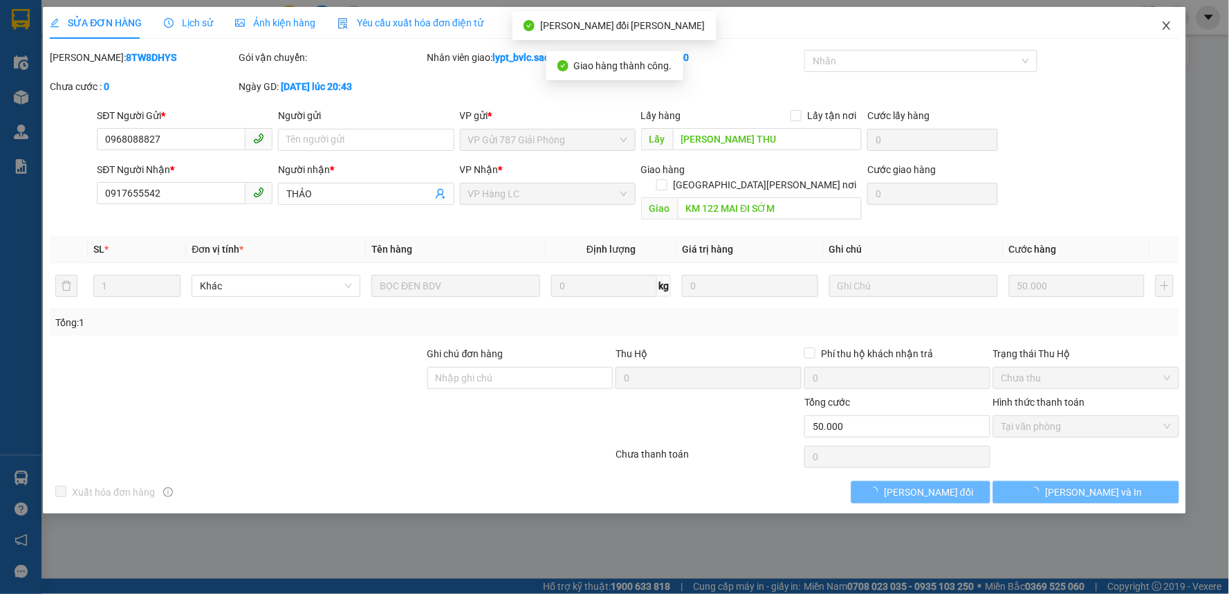
click at [1169, 26] on icon "close" at bounding box center [1167, 25] width 11 height 11
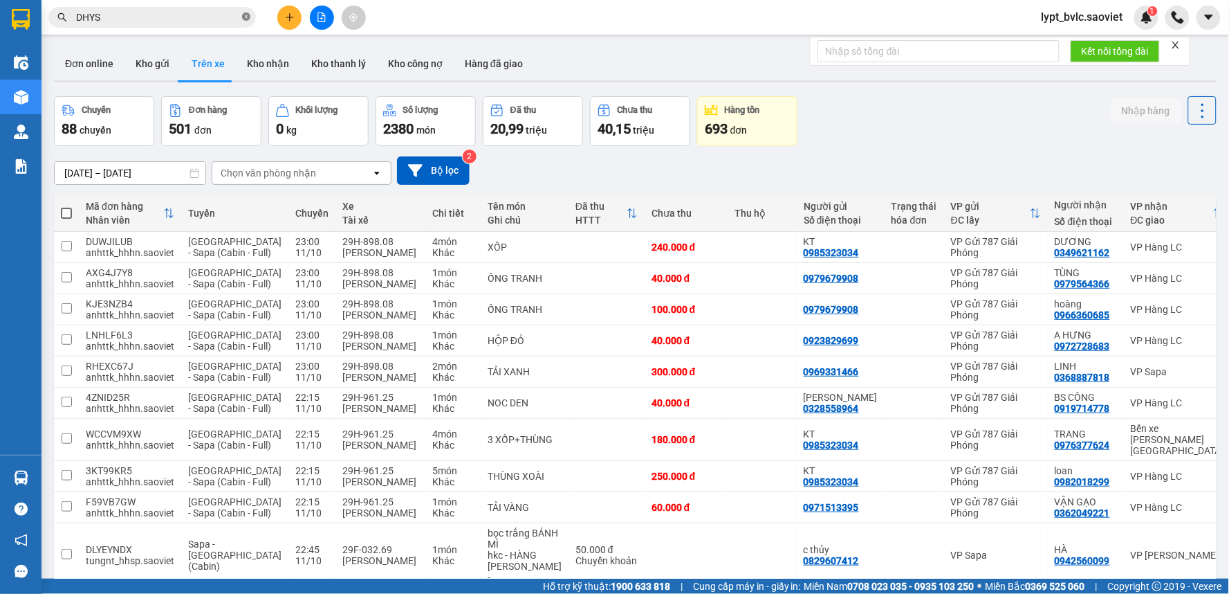
click at [243, 15] on icon "close-circle" at bounding box center [246, 16] width 8 height 8
click at [212, 21] on input "text" at bounding box center [157, 17] width 163 height 15
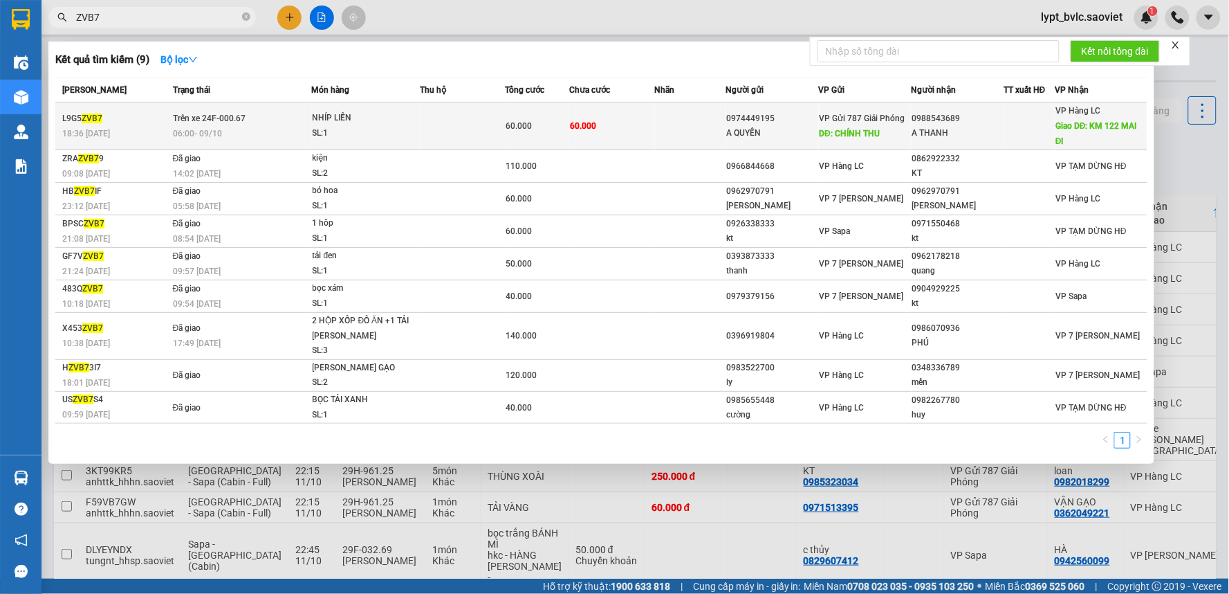
type input "ZVB7"
click at [854, 129] on span "DĐ: CHÍNH THU" at bounding box center [850, 134] width 61 height 10
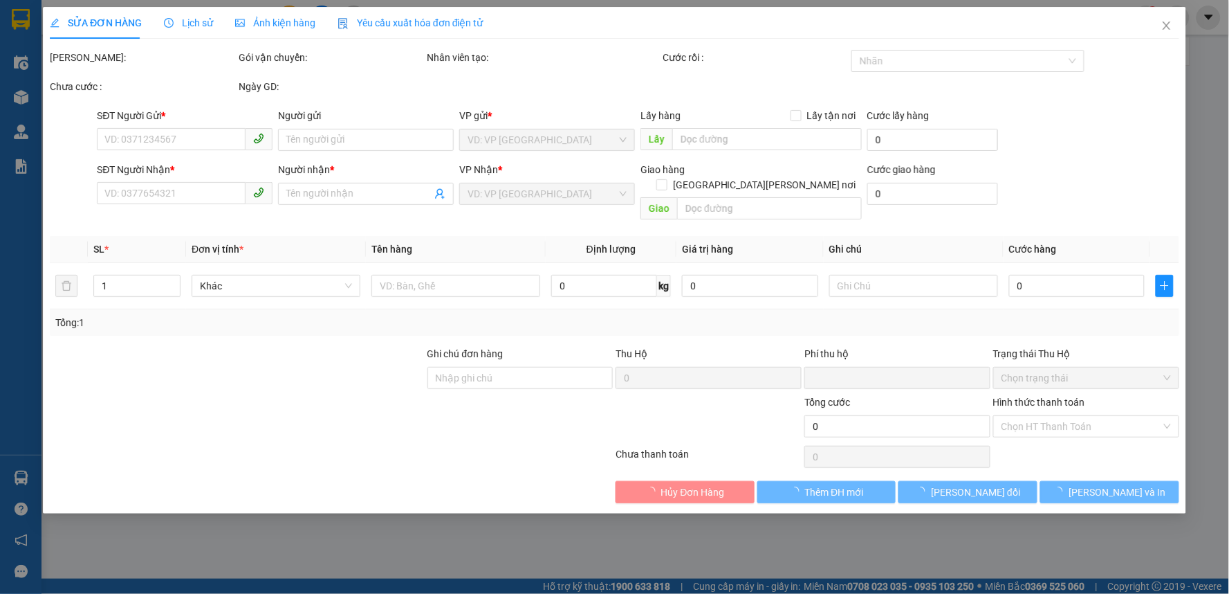
type input "0974449195"
type input "A QUYỀN"
type input "[PERSON_NAME] THU"
type input "0988543689"
type input "A THANH"
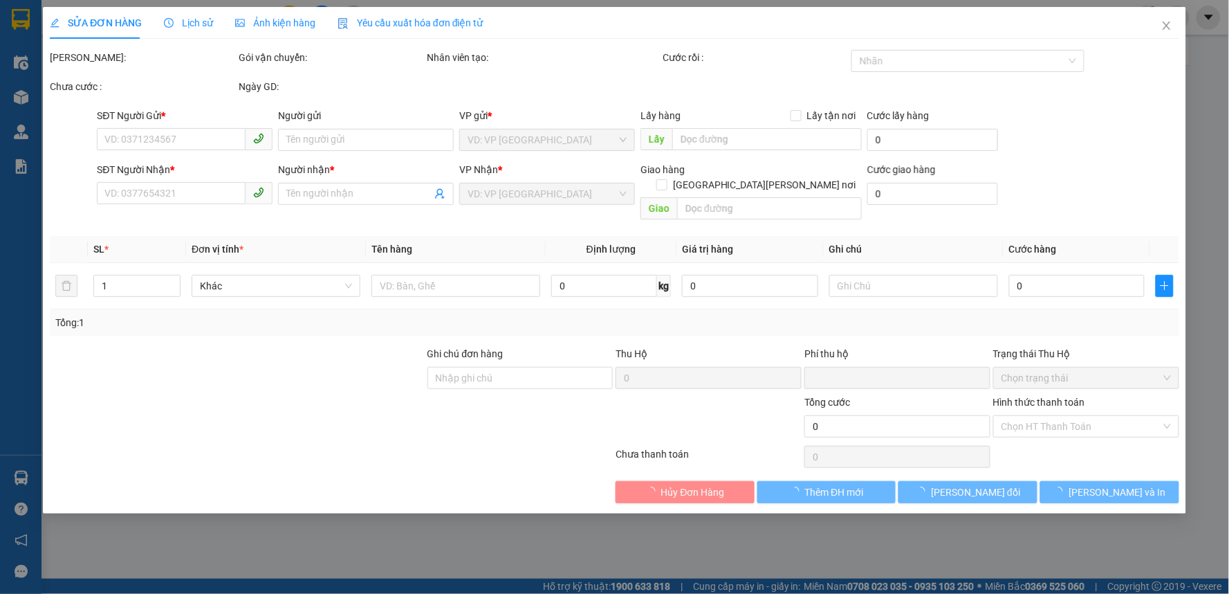
type input "KM 122 MAI ĐI"
type input "0"
type input "60.000"
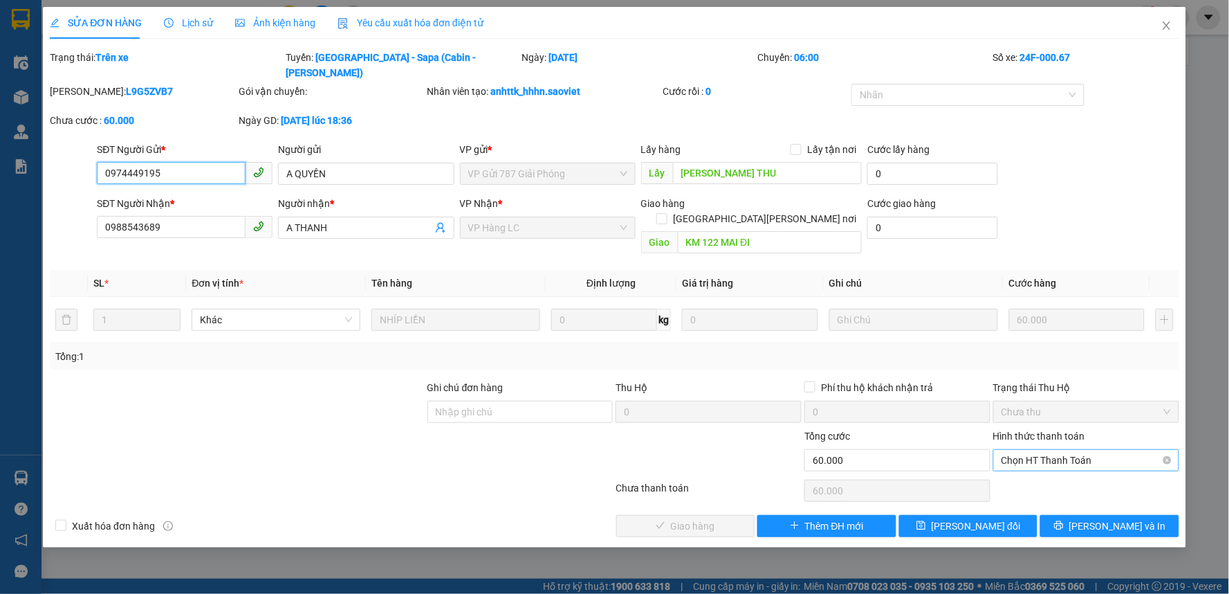
click at [1014, 450] on span "Chọn HT Thanh Toán" at bounding box center [1086, 460] width 169 height 21
click at [1010, 457] on div "Tại văn phòng" at bounding box center [1086, 457] width 169 height 15
type input "0"
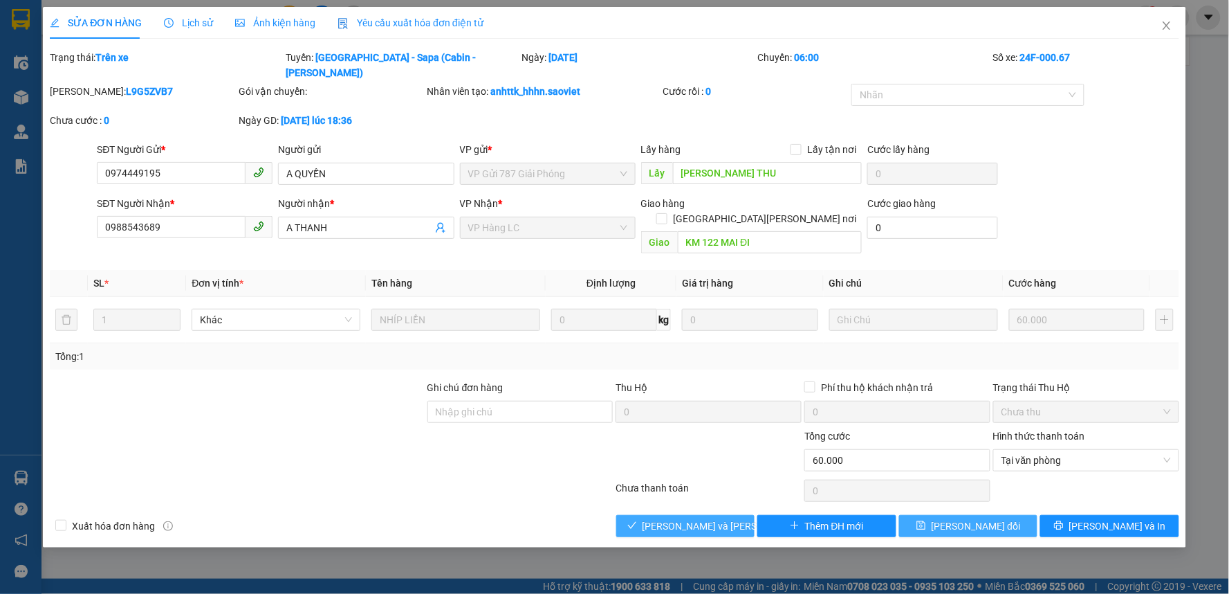
drag, startPoint x: 929, startPoint y: 493, endPoint x: 686, endPoint y: 490, distance: 242.8
click at [686, 515] on div "Xuất [PERSON_NAME] hàng [PERSON_NAME] và [PERSON_NAME] hàng Thêm ĐH mới [PERSON…" at bounding box center [614, 526] width 1133 height 22
click at [686, 518] on span "[PERSON_NAME] và [PERSON_NAME] hàng" at bounding box center [736, 525] width 187 height 15
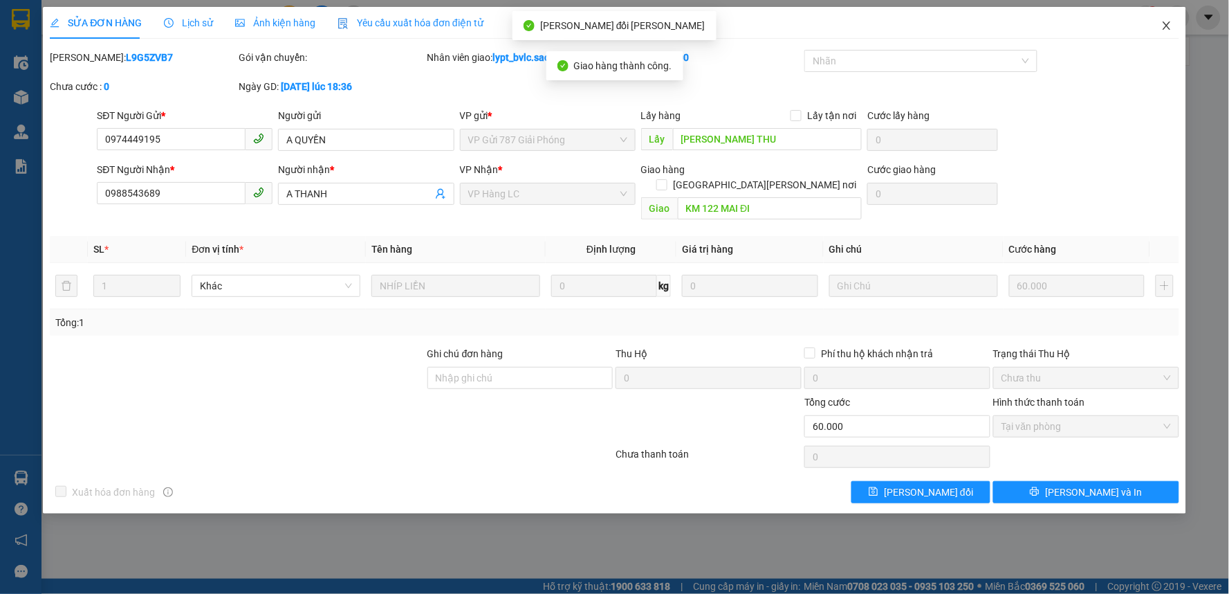
click at [1167, 23] on icon "close" at bounding box center [1167, 25] width 11 height 11
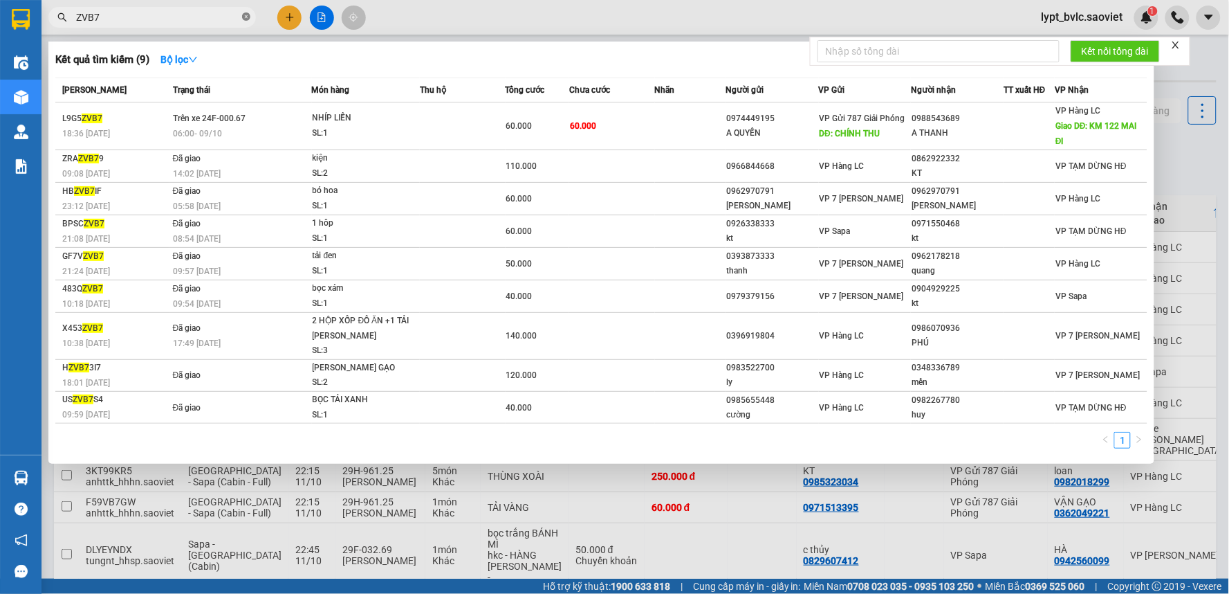
click at [245, 16] on icon "close-circle" at bounding box center [246, 16] width 8 height 8
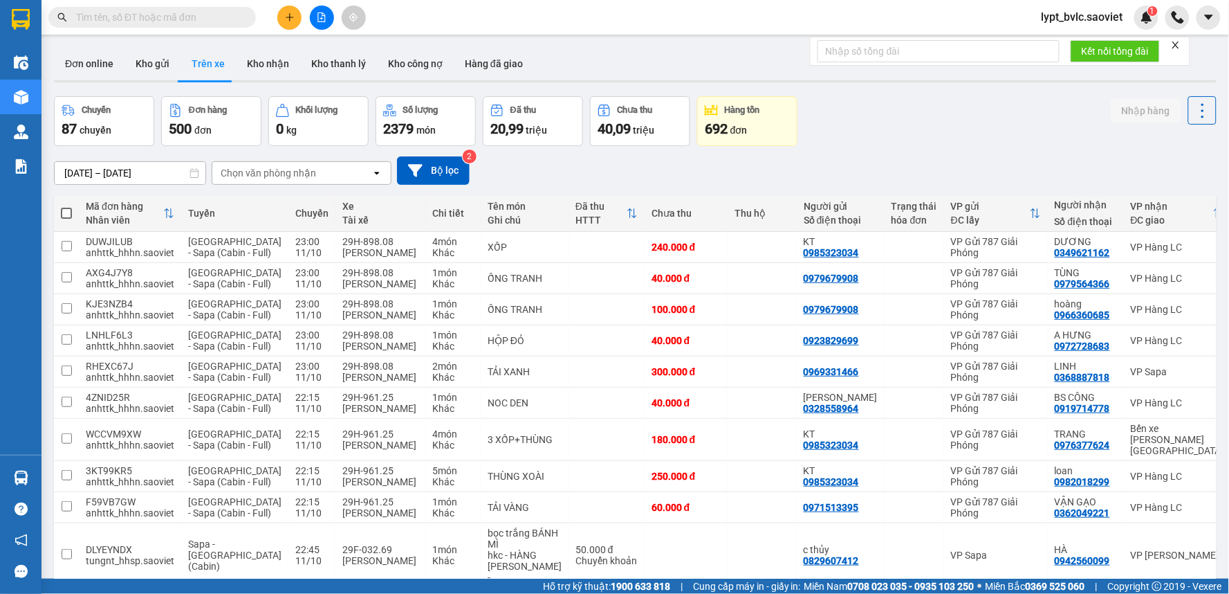
click at [194, 17] on input "text" at bounding box center [157, 17] width 163 height 15
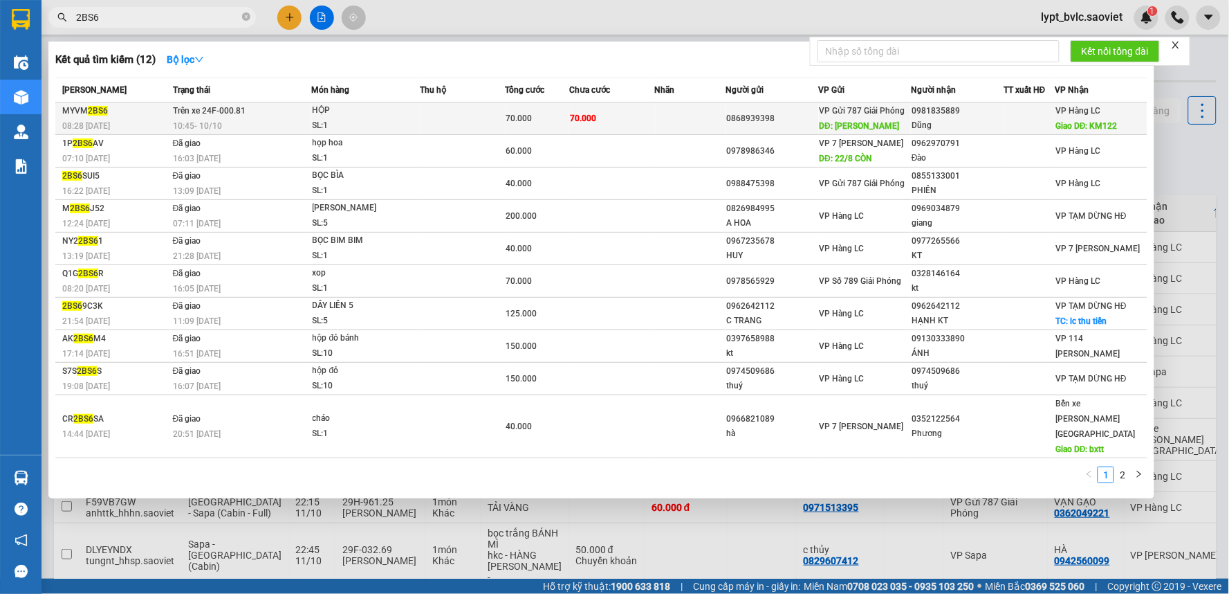
type input "2BS6"
click at [787, 122] on div "0868939398" at bounding box center [772, 118] width 91 height 15
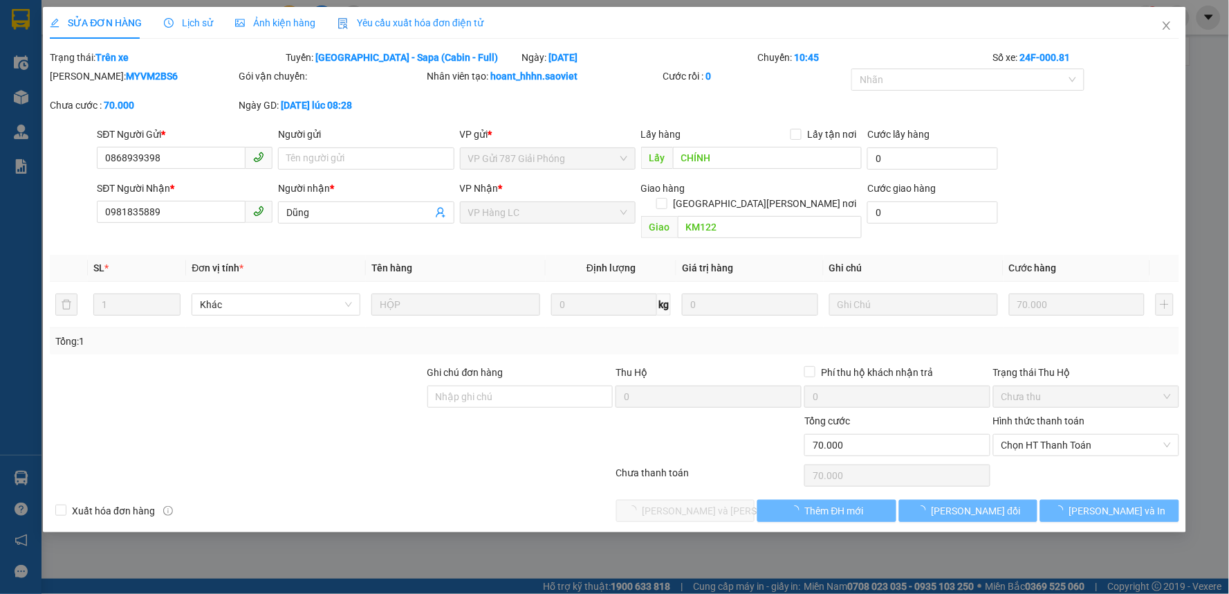
type input "0868939398"
type input "CHÍNH"
type input "0981835889"
type input "Dũng"
type input "KM122"
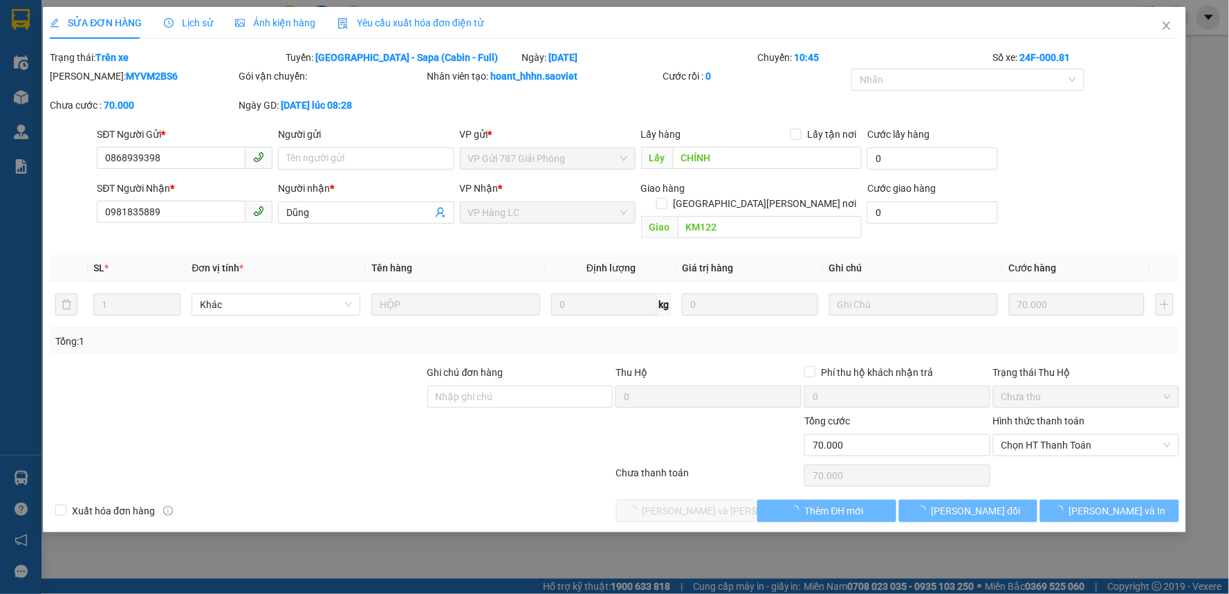
type input "0"
type input "70.000"
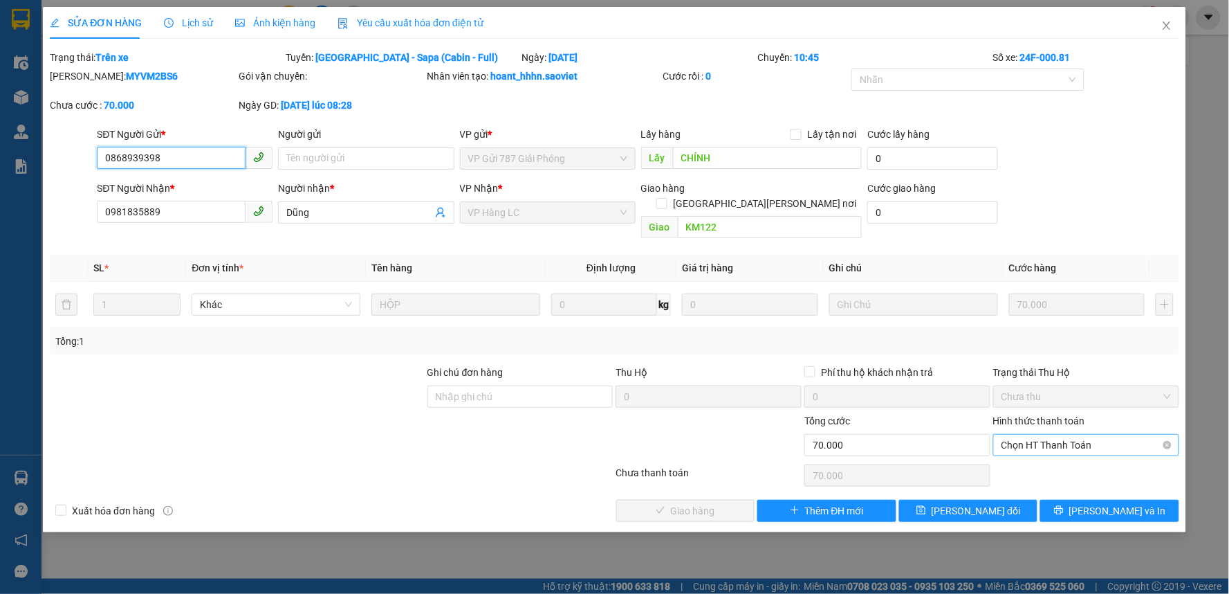
click at [1053, 434] on span "Chọn HT Thanh Toán" at bounding box center [1086, 444] width 169 height 21
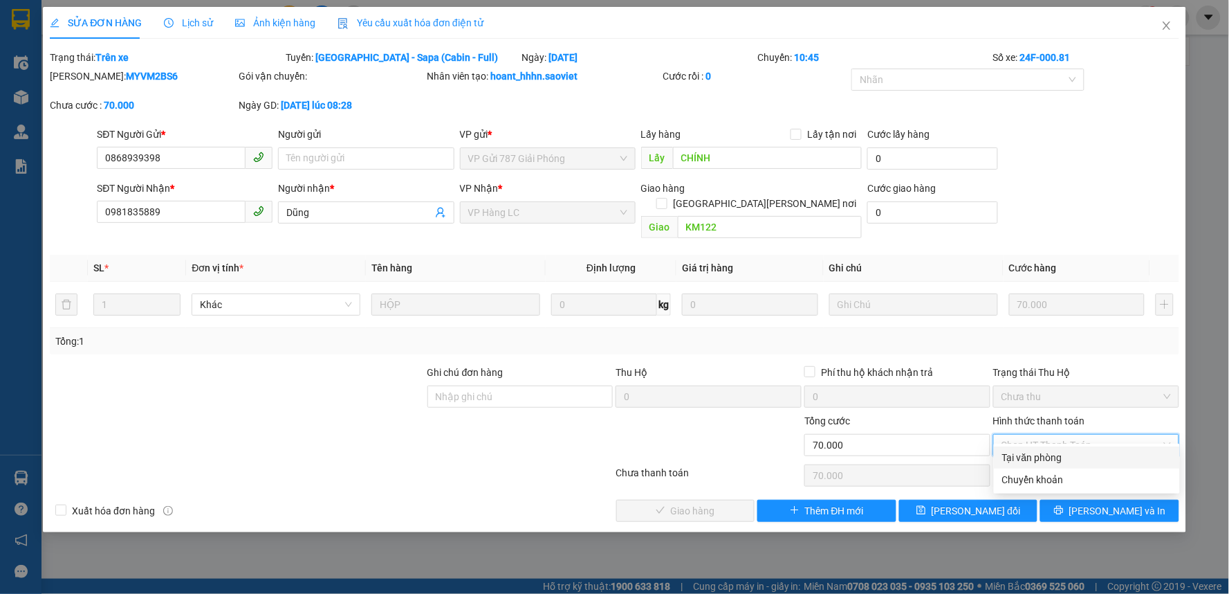
click at [1020, 461] on div "Tại văn phòng" at bounding box center [1086, 457] width 169 height 15
type input "0"
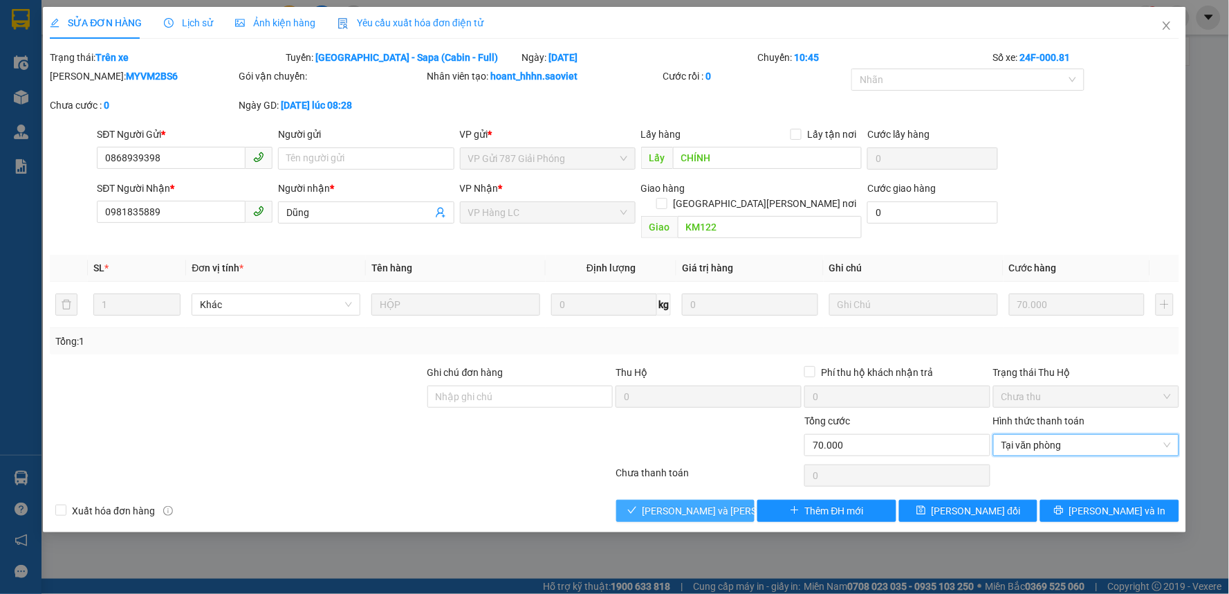
click at [681, 503] on span "[PERSON_NAME] và [PERSON_NAME] hàng" at bounding box center [736, 510] width 187 height 15
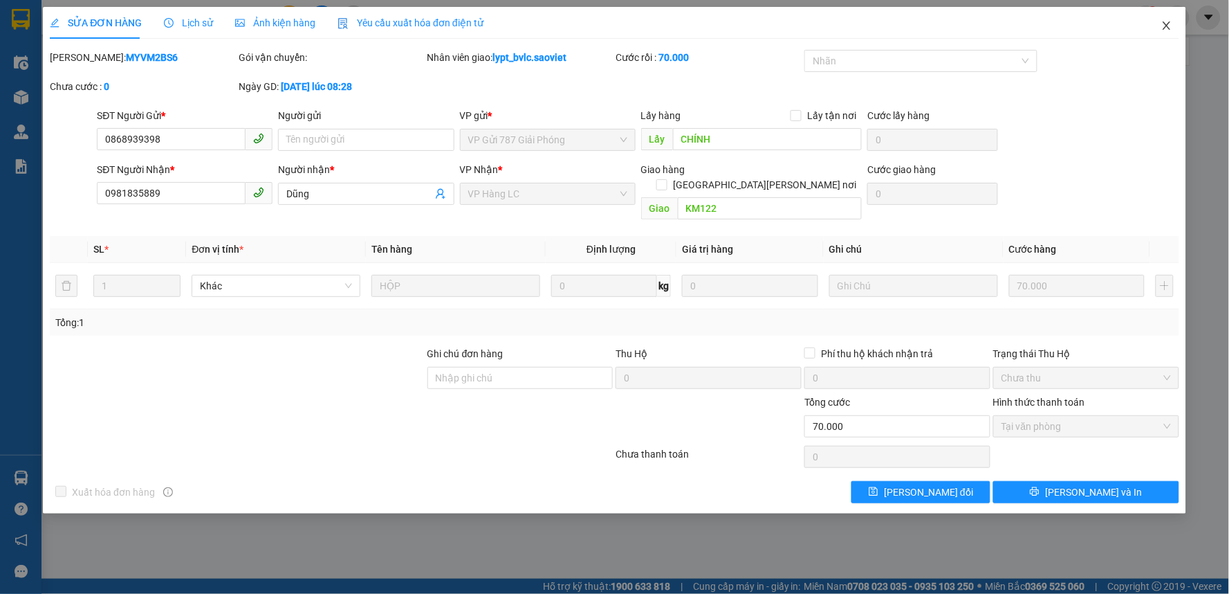
click at [1168, 25] on icon "close" at bounding box center [1167, 25] width 8 height 8
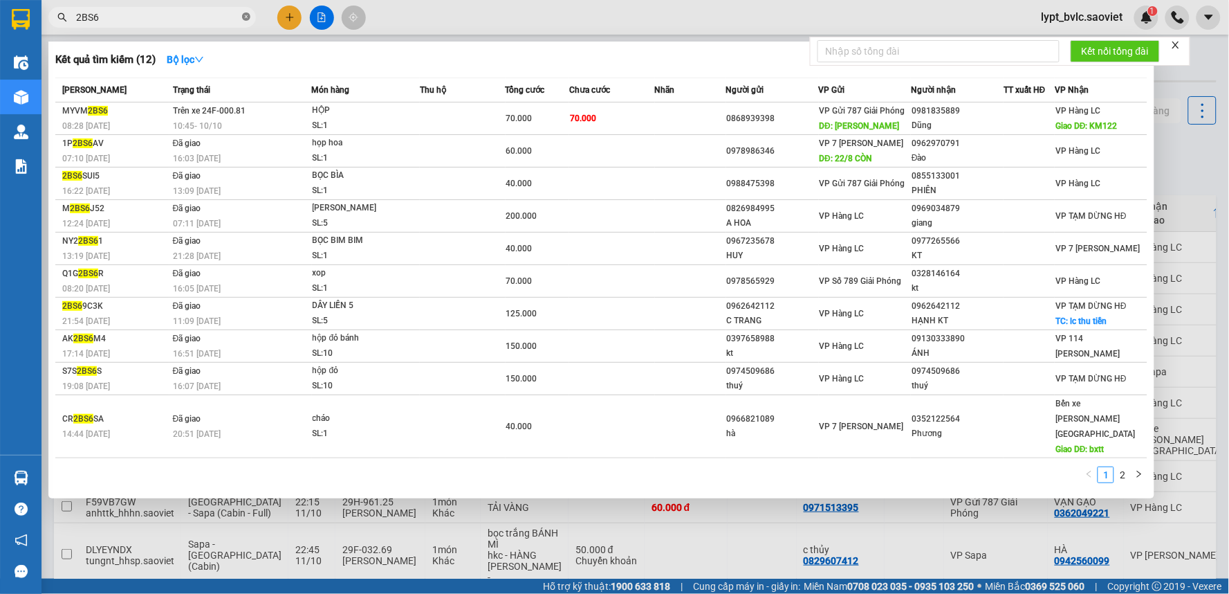
click at [248, 19] on icon "close-circle" at bounding box center [246, 16] width 8 height 8
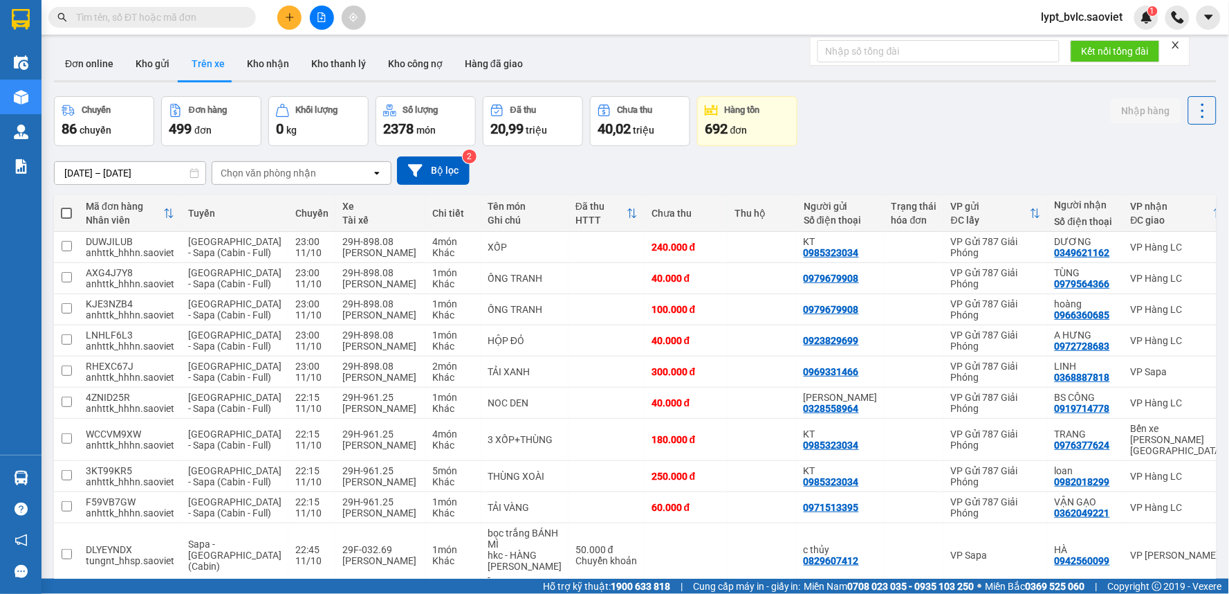
click at [190, 19] on input "text" at bounding box center [157, 17] width 163 height 15
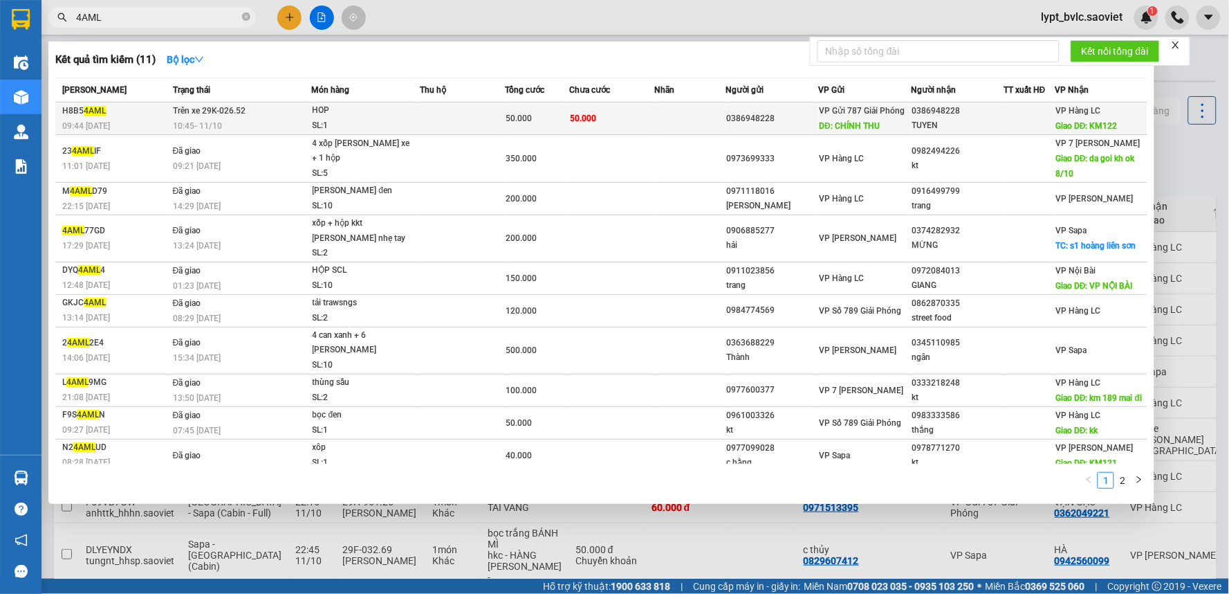
type input "4AML"
click at [292, 114] on td "Trên xe 29K-026.52 10:45 [DATE]" at bounding box center [240, 118] width 143 height 33
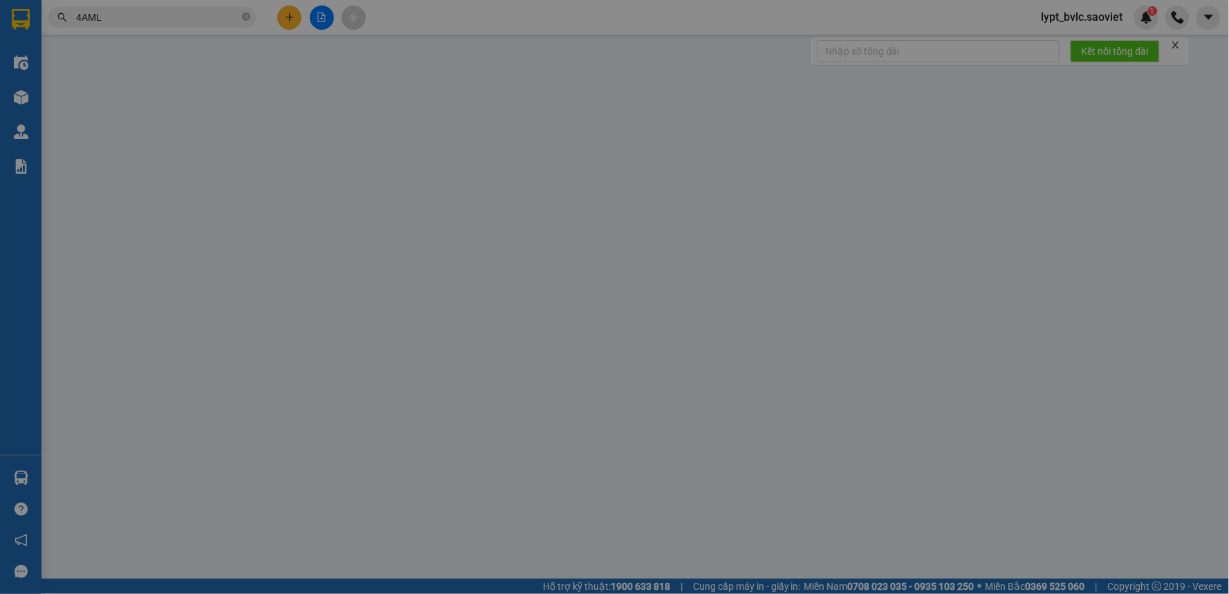
type input "0386948228"
type input "[PERSON_NAME] THU"
type input "0386948228"
type input "TUYEN"
type input "KM122"
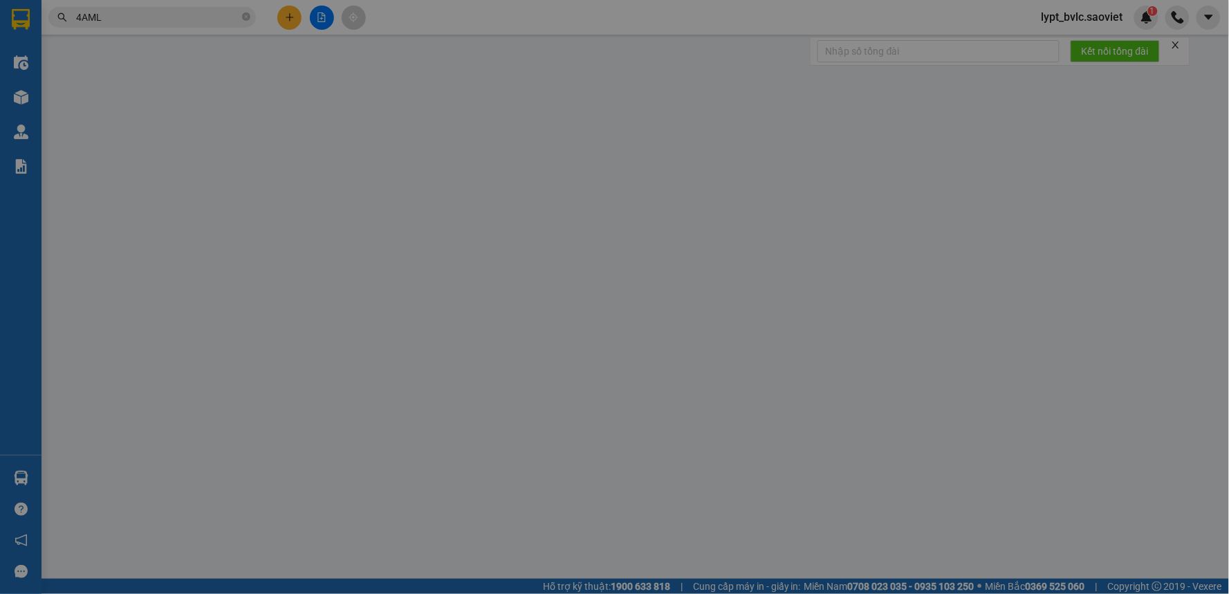
type input "0"
type input "50.000"
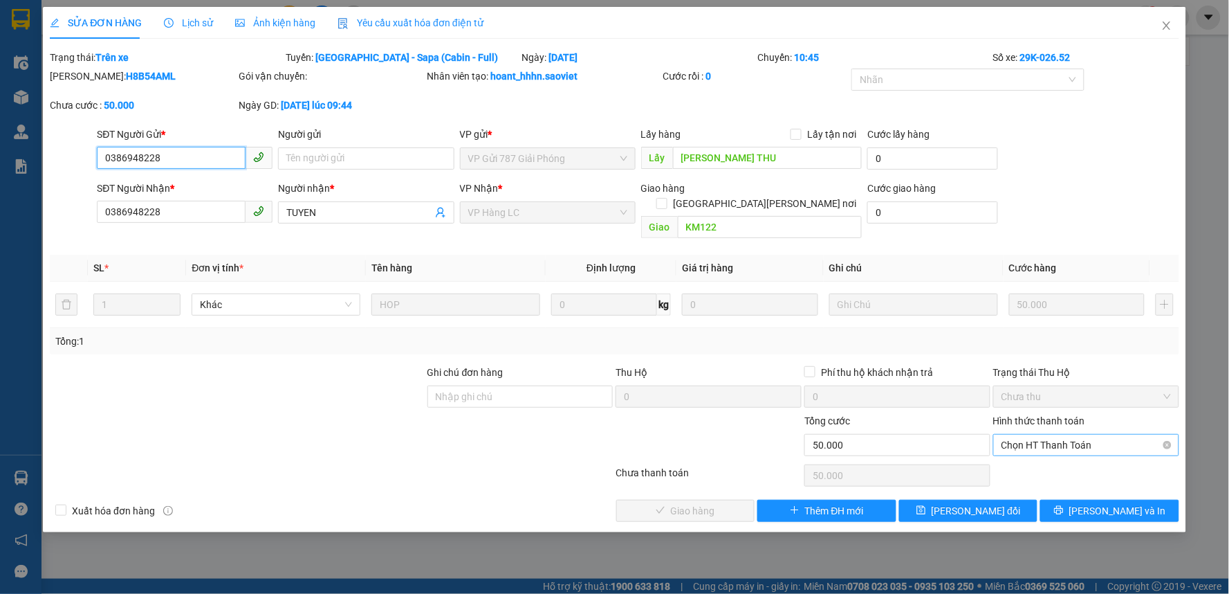
click at [1071, 434] on span "Chọn HT Thanh Toán" at bounding box center [1086, 444] width 169 height 21
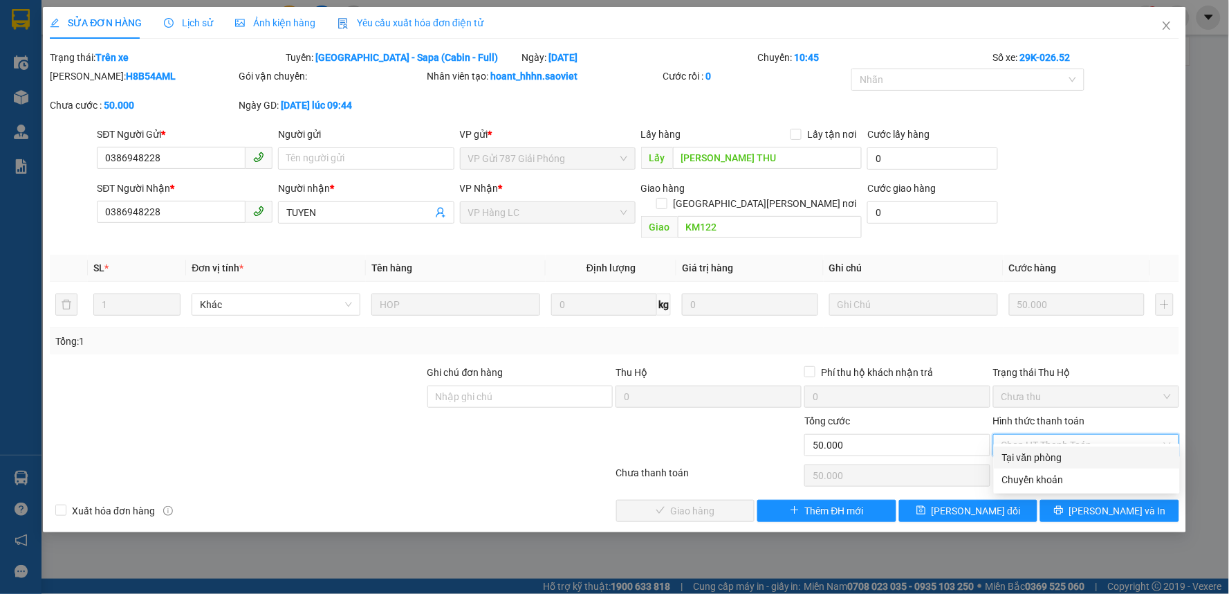
click at [1032, 459] on div "Tại văn phòng" at bounding box center [1086, 457] width 169 height 15
type input "0"
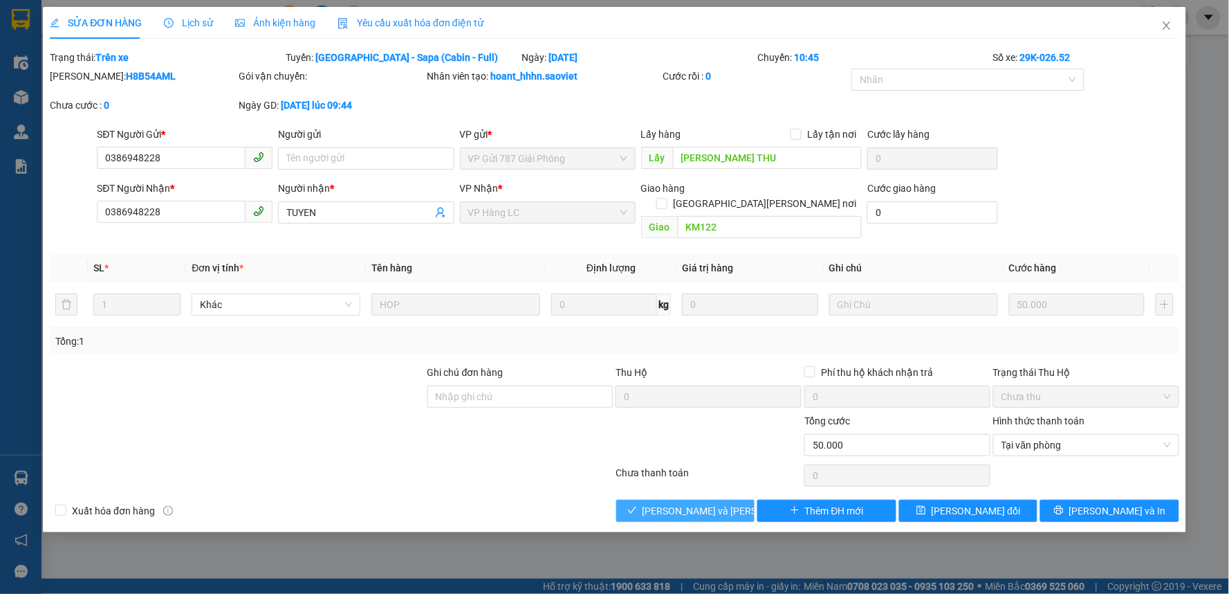
click at [699, 503] on span "[PERSON_NAME] và [PERSON_NAME] hàng" at bounding box center [736, 510] width 187 height 15
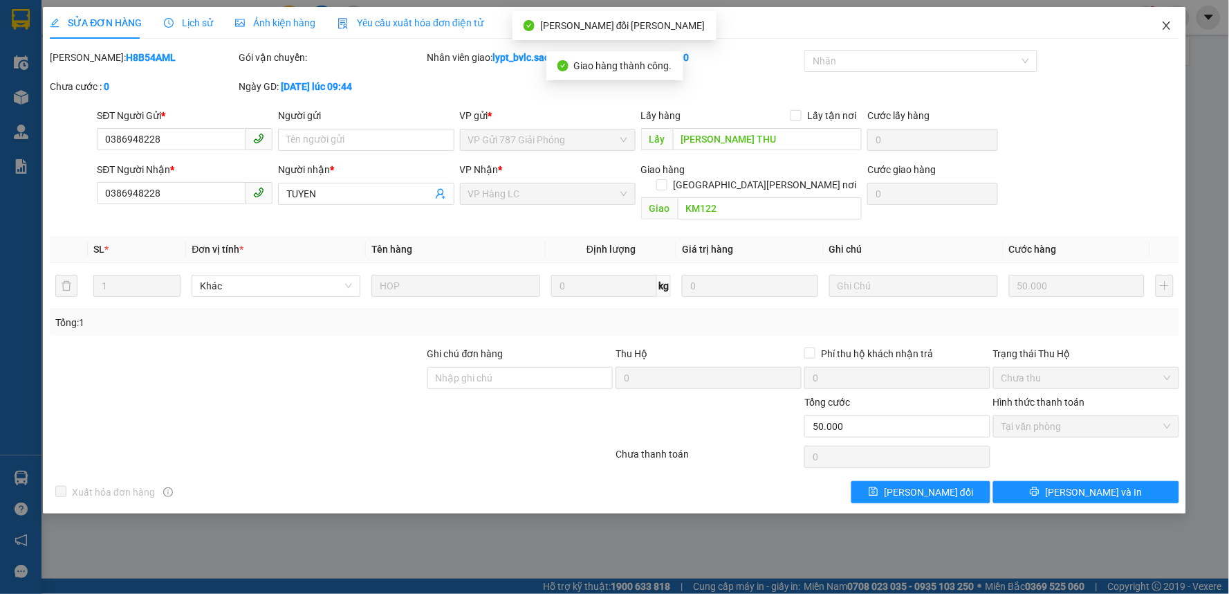
click at [1170, 23] on icon "close" at bounding box center [1167, 25] width 8 height 8
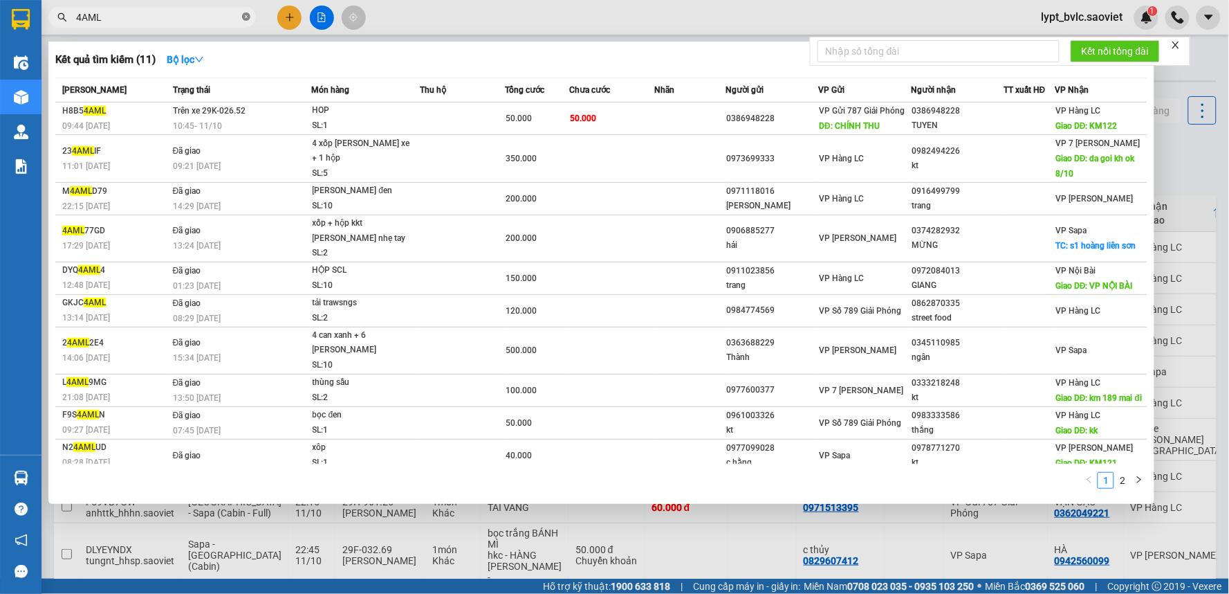
click at [245, 16] on icon "close-circle" at bounding box center [246, 16] width 8 height 8
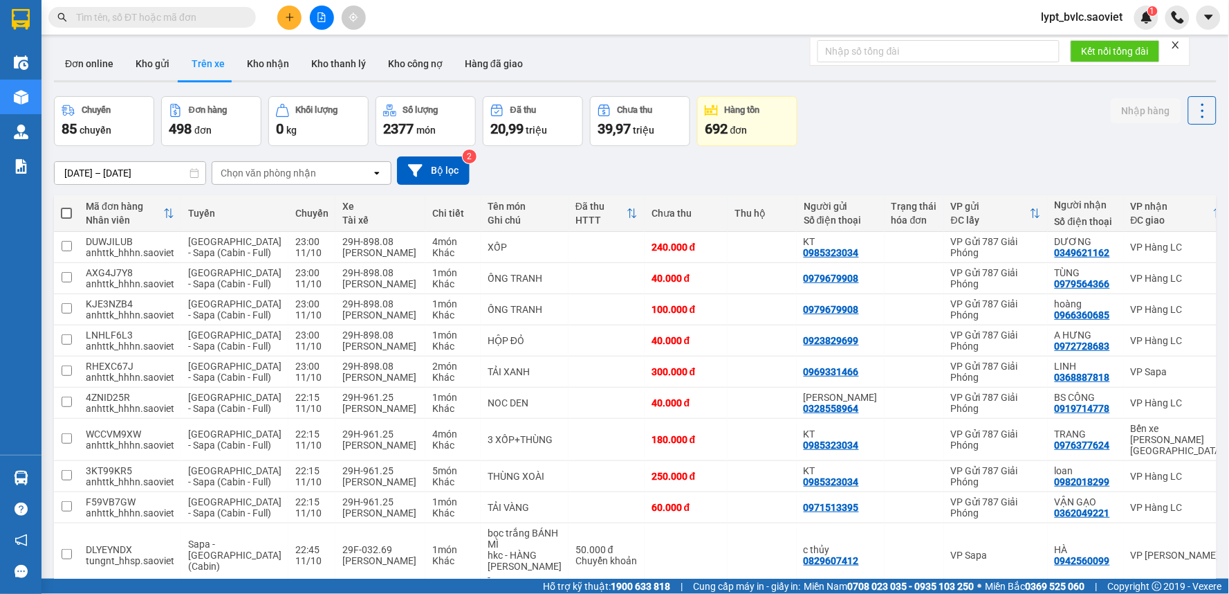
click at [219, 16] on input "text" at bounding box center [157, 17] width 163 height 15
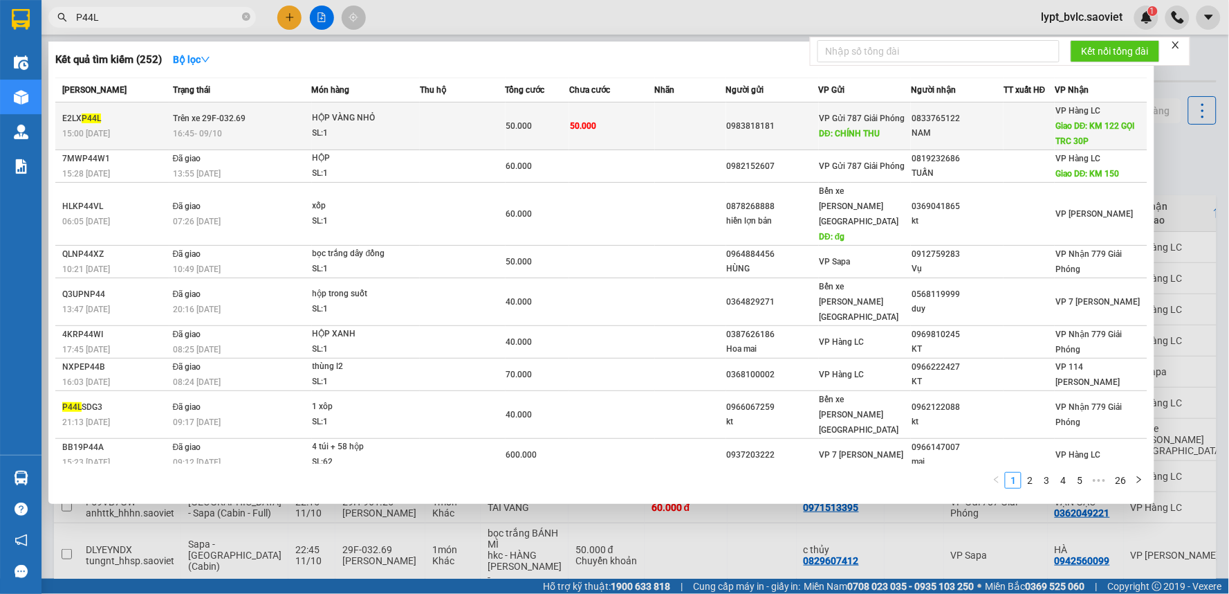
type input "P44L"
click at [632, 129] on td "50.000" at bounding box center [612, 126] width 86 height 48
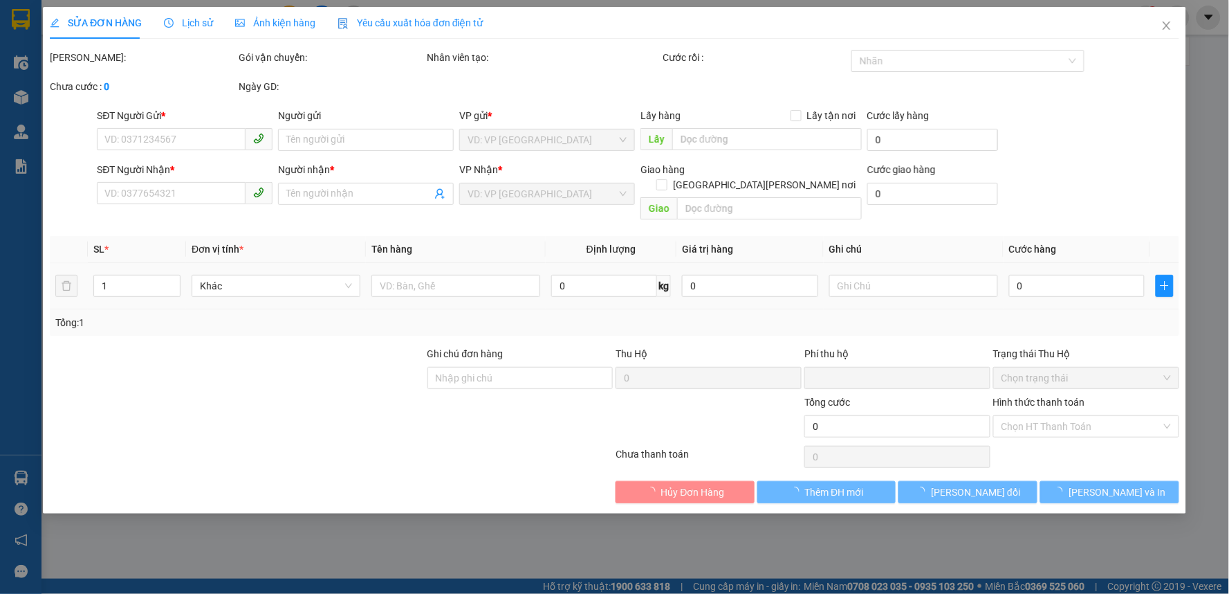
type input "0983818181"
type input "[PERSON_NAME] THU"
type input "0833765122"
type input "NAM"
type input "KM 122 GỌI TRC 30P"
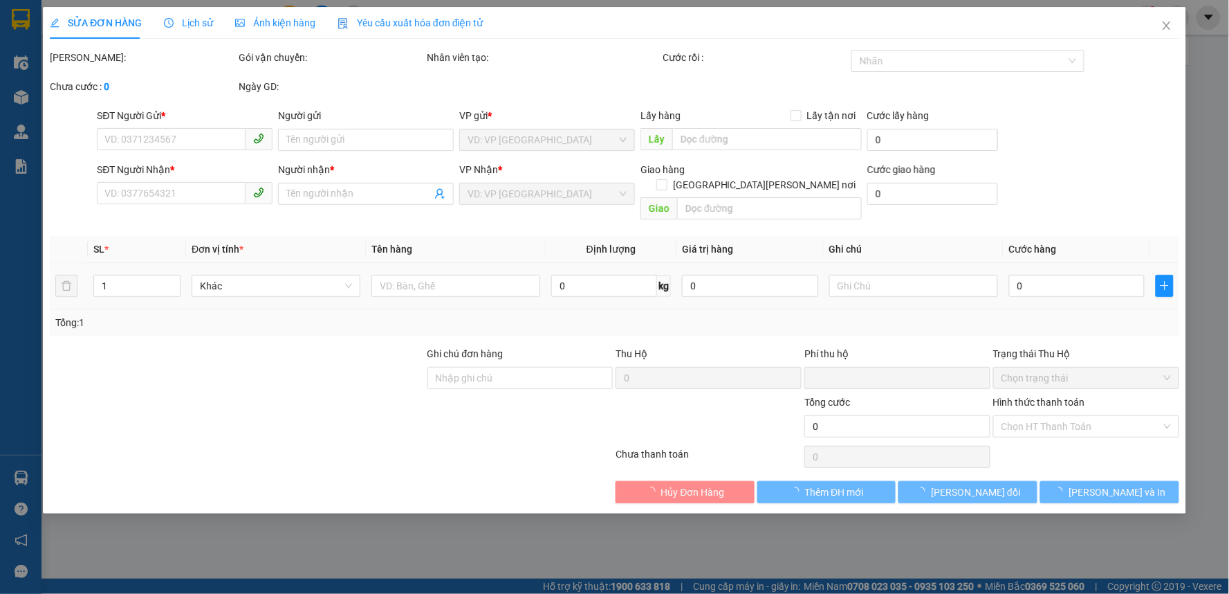
type input "0"
type input "50.000"
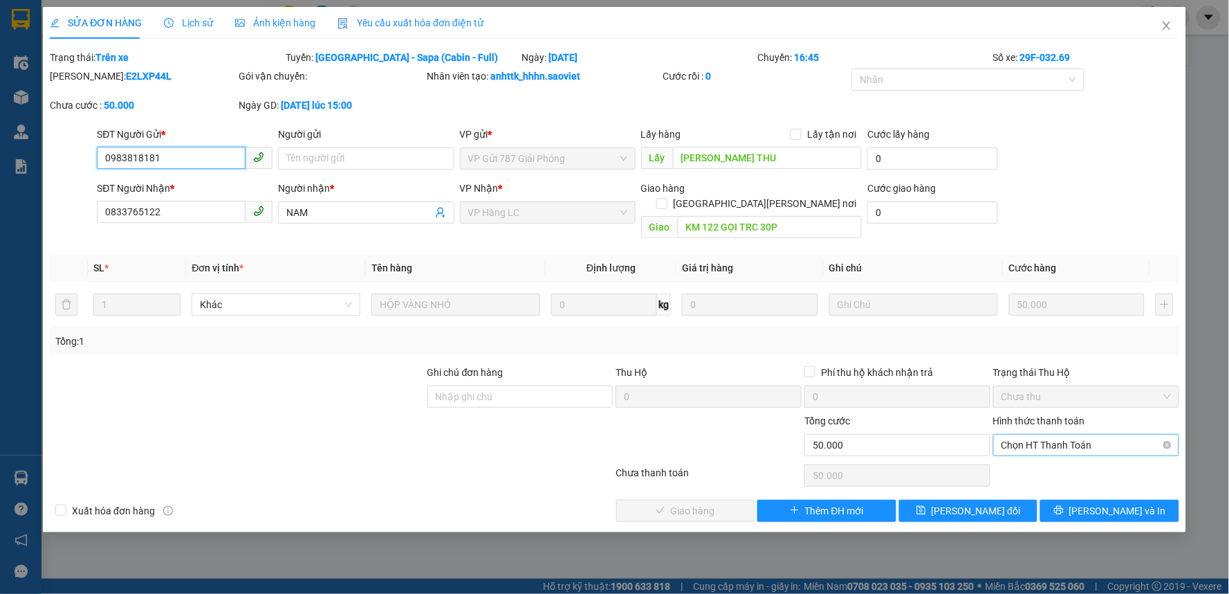
click at [1032, 434] on span "Chọn HT Thanh Toán" at bounding box center [1086, 444] width 169 height 21
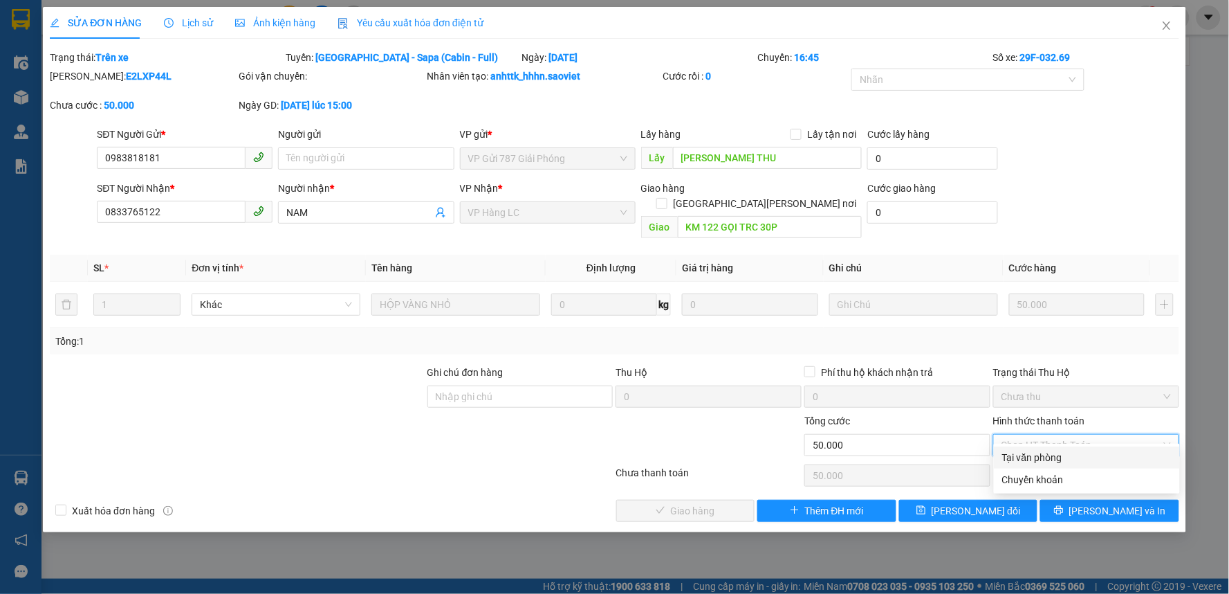
click at [1017, 461] on div "Tại văn phòng" at bounding box center [1086, 457] width 169 height 15
type input "0"
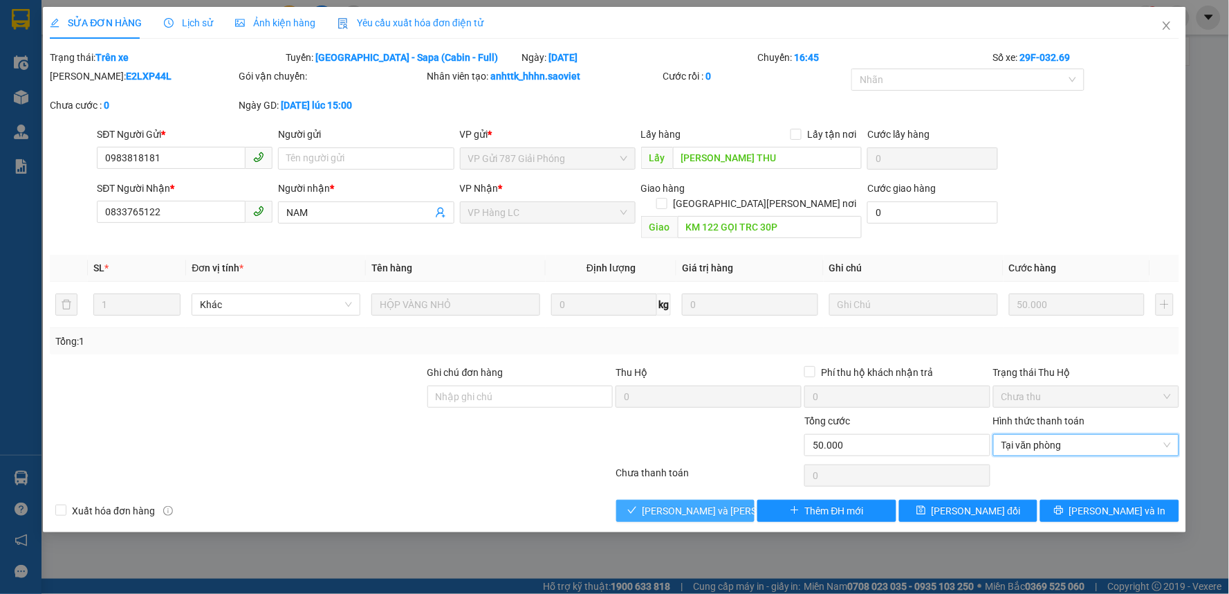
click at [722, 503] on span "[PERSON_NAME] và [PERSON_NAME] hàng" at bounding box center [736, 510] width 187 height 15
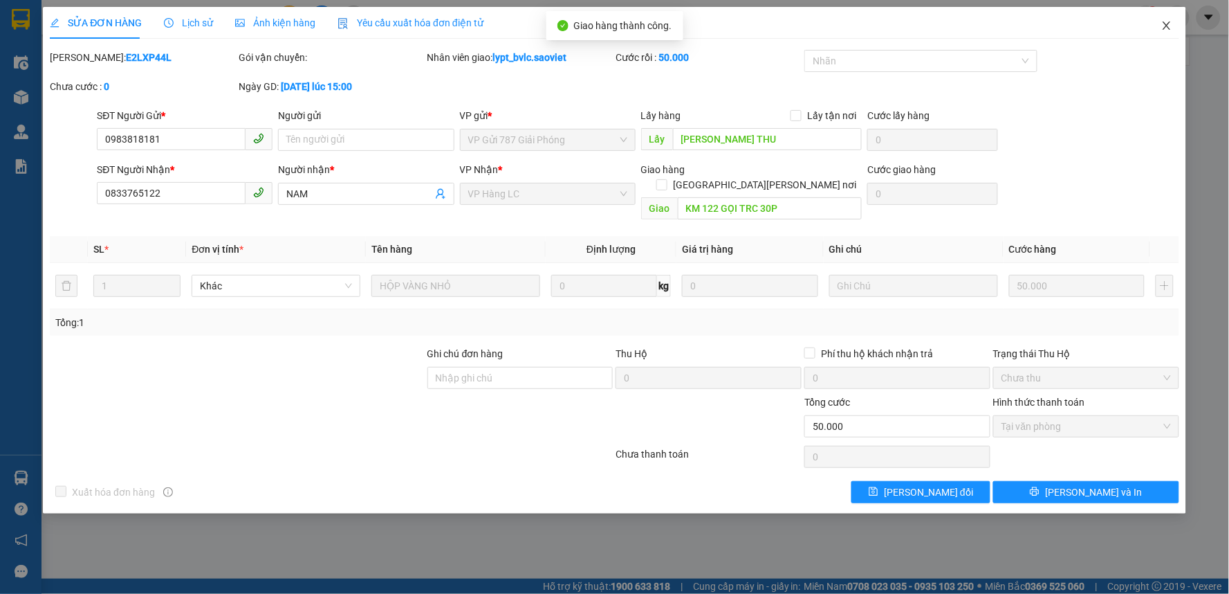
click at [1169, 25] on icon "close" at bounding box center [1167, 25] width 11 height 11
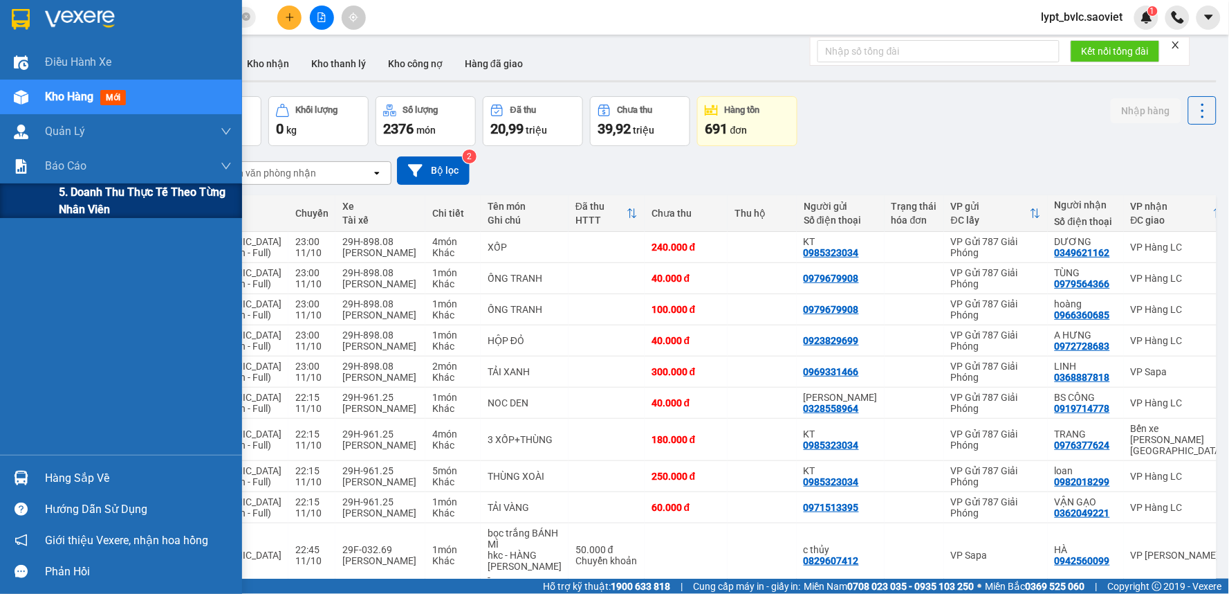
click at [77, 202] on span "5. Doanh thu thực tế theo từng nhân viên" at bounding box center [145, 200] width 173 height 35
